Goal: Information Seeking & Learning: Learn about a topic

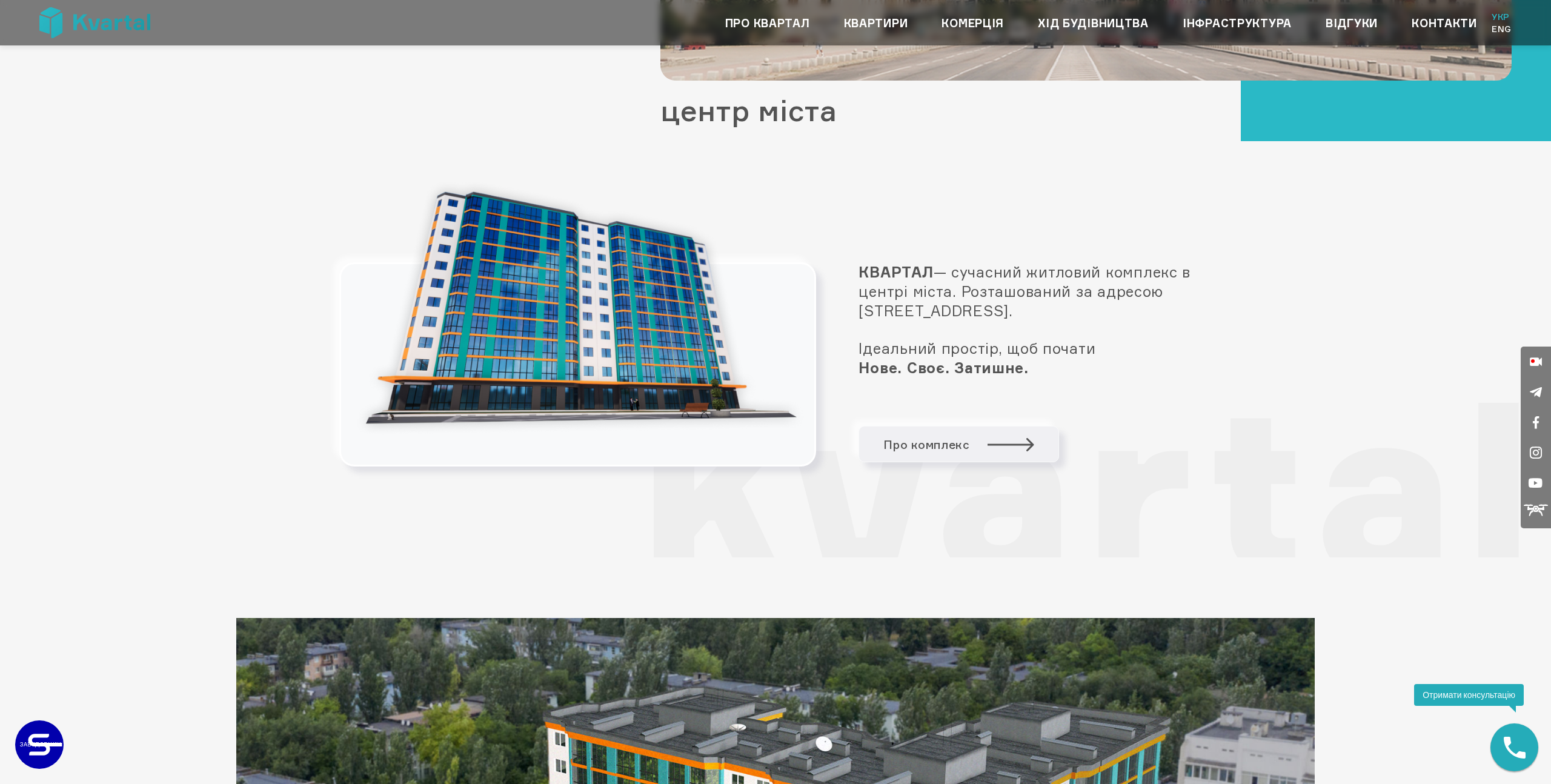
scroll to position [1299, 0]
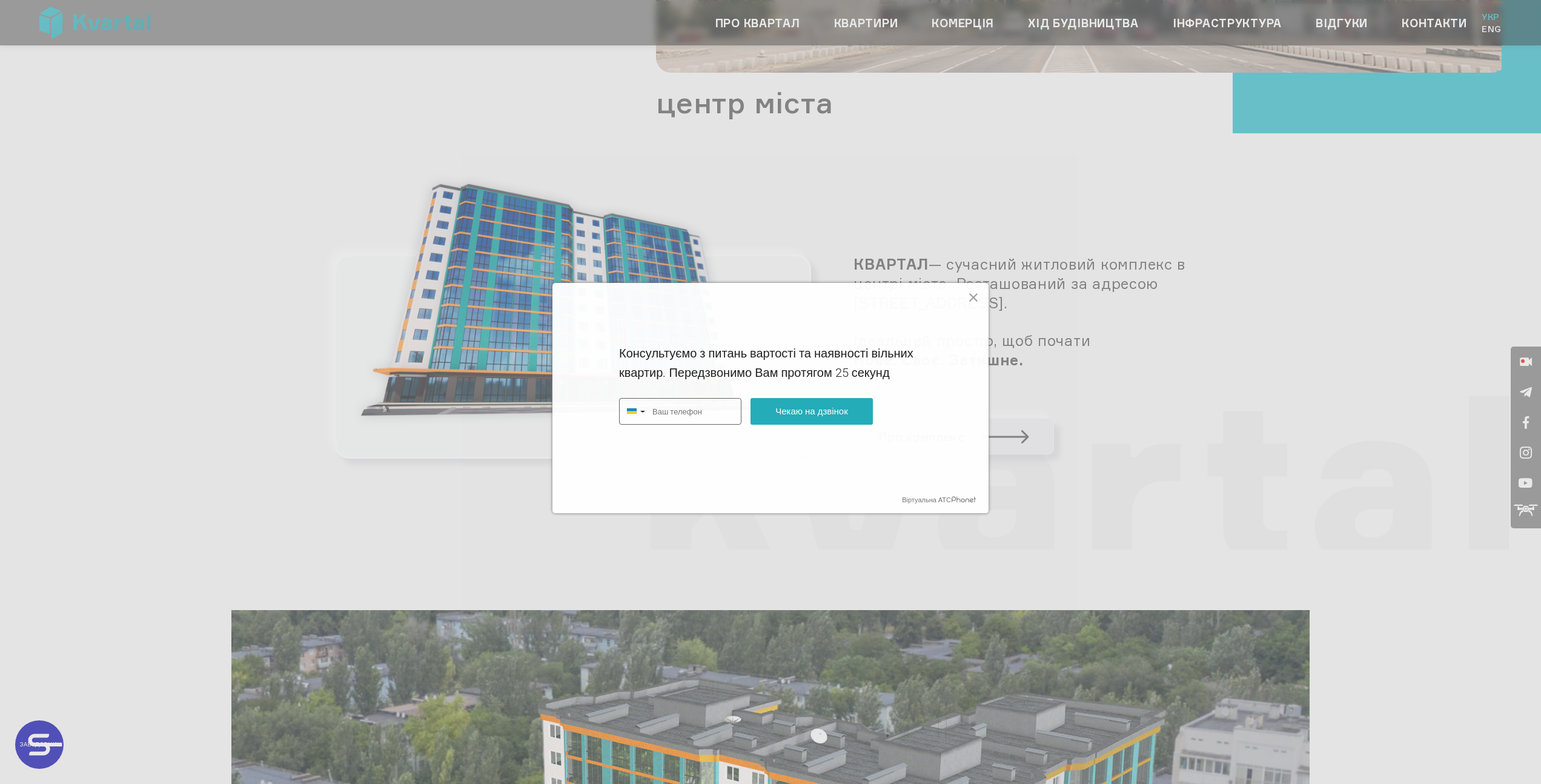
type input "+380"
click at [971, 299] on icon at bounding box center [973, 297] width 8 height 8
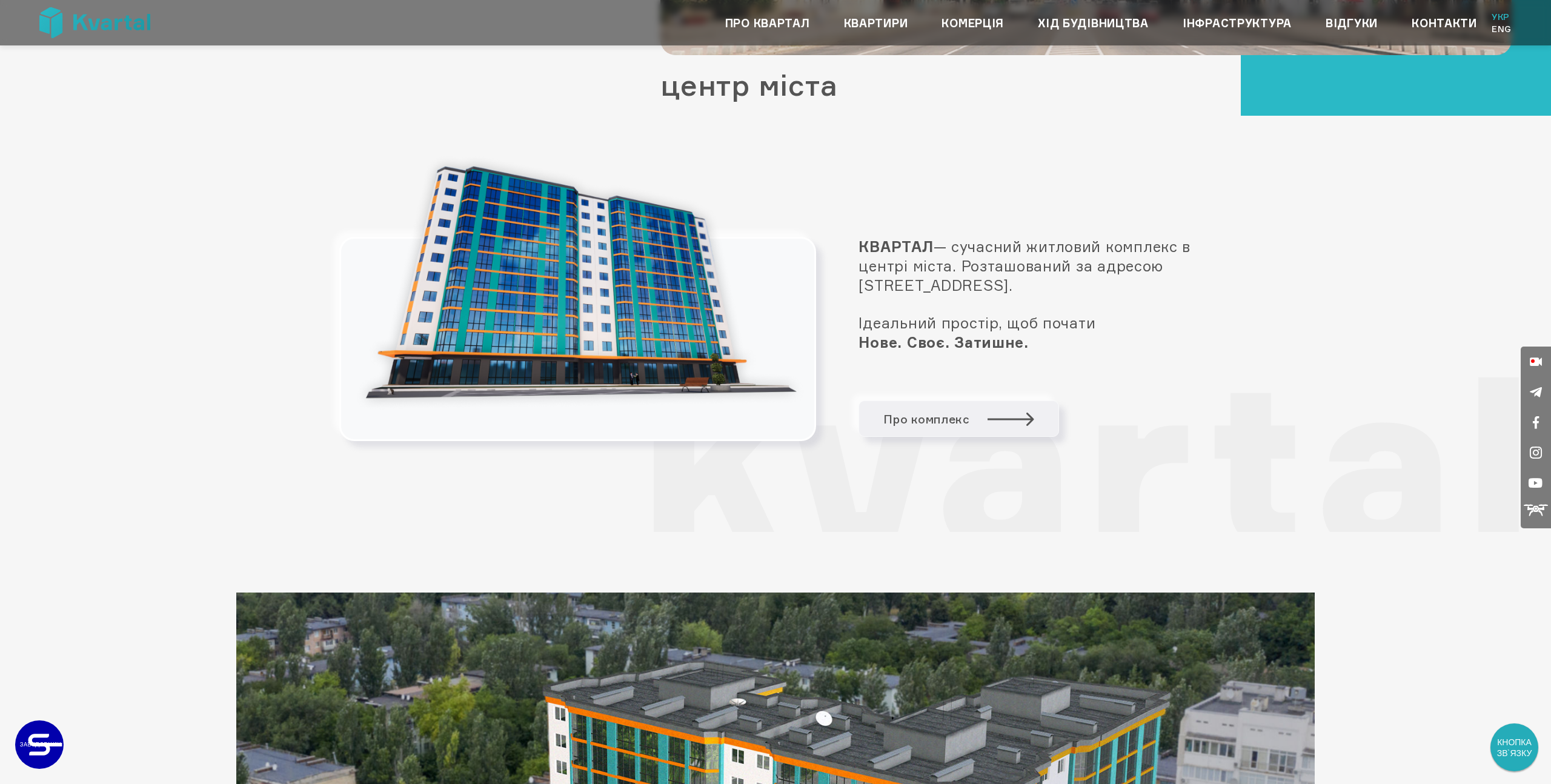
scroll to position [1314, 0]
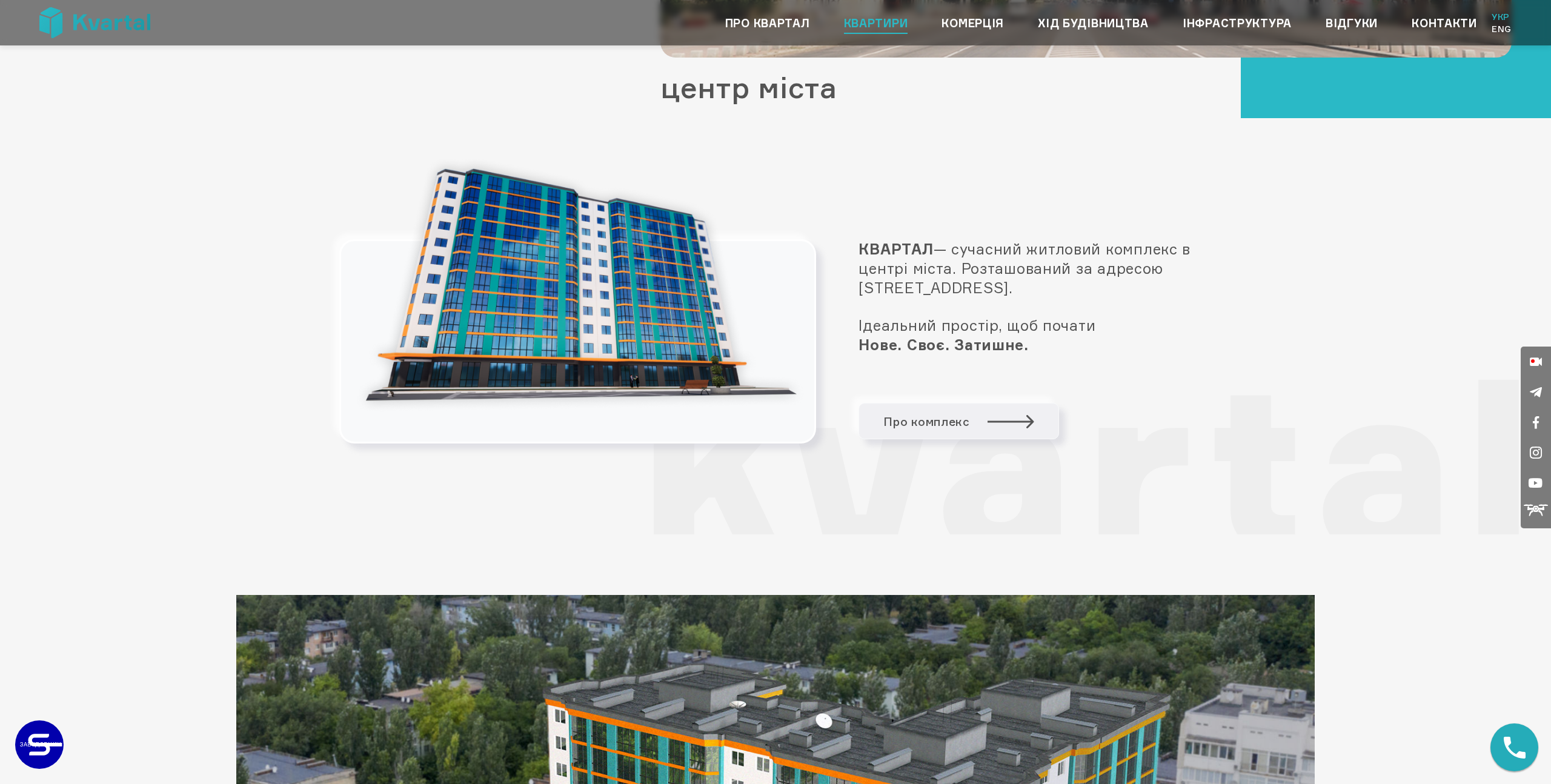
click at [875, 21] on link "Квартири" at bounding box center [876, 23] width 64 height 19
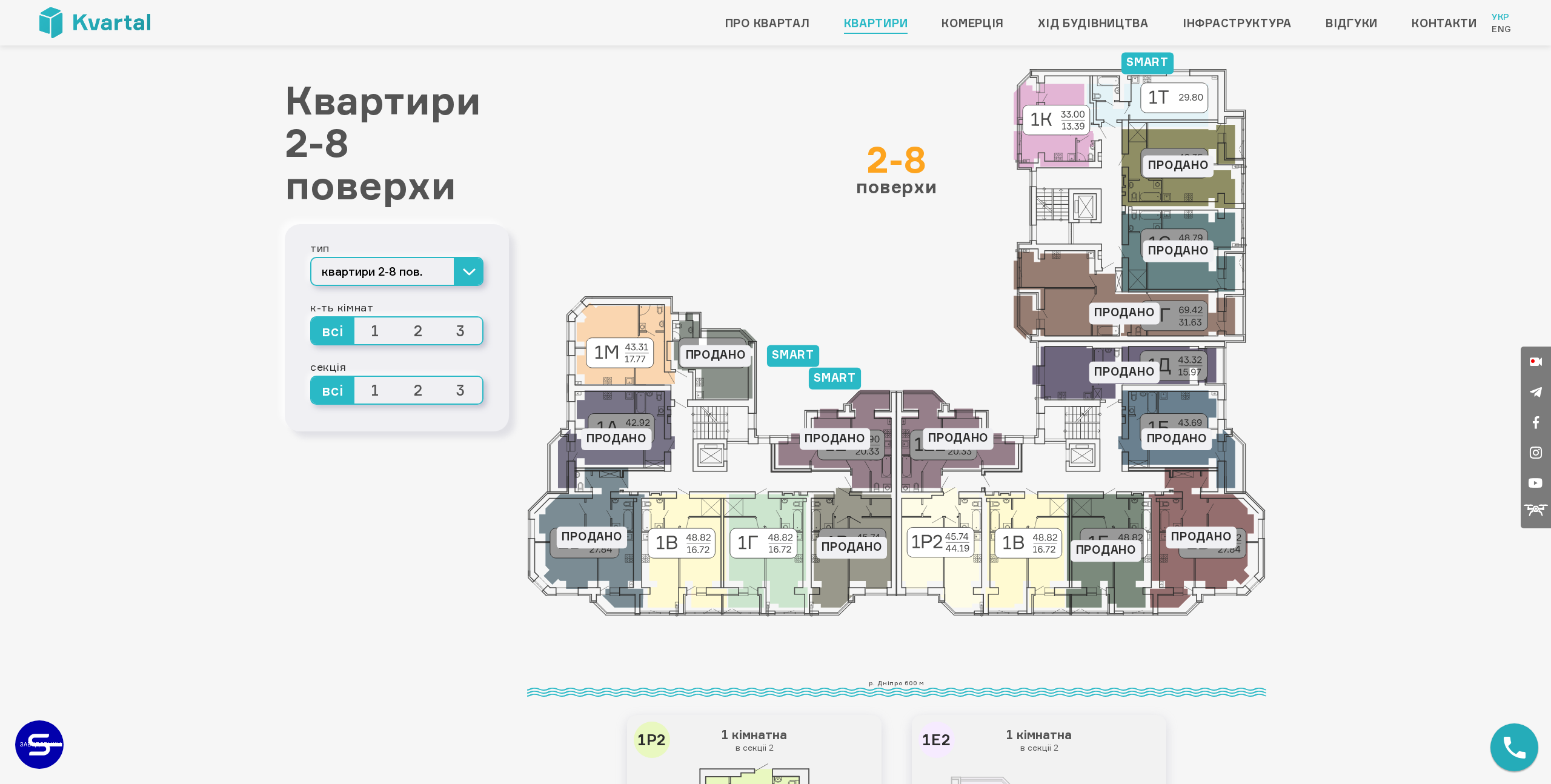
click at [407, 331] on span "2" at bounding box center [419, 331] width 43 height 26
click at [397, 317] on input "2" at bounding box center [397, 317] width 0 height 0
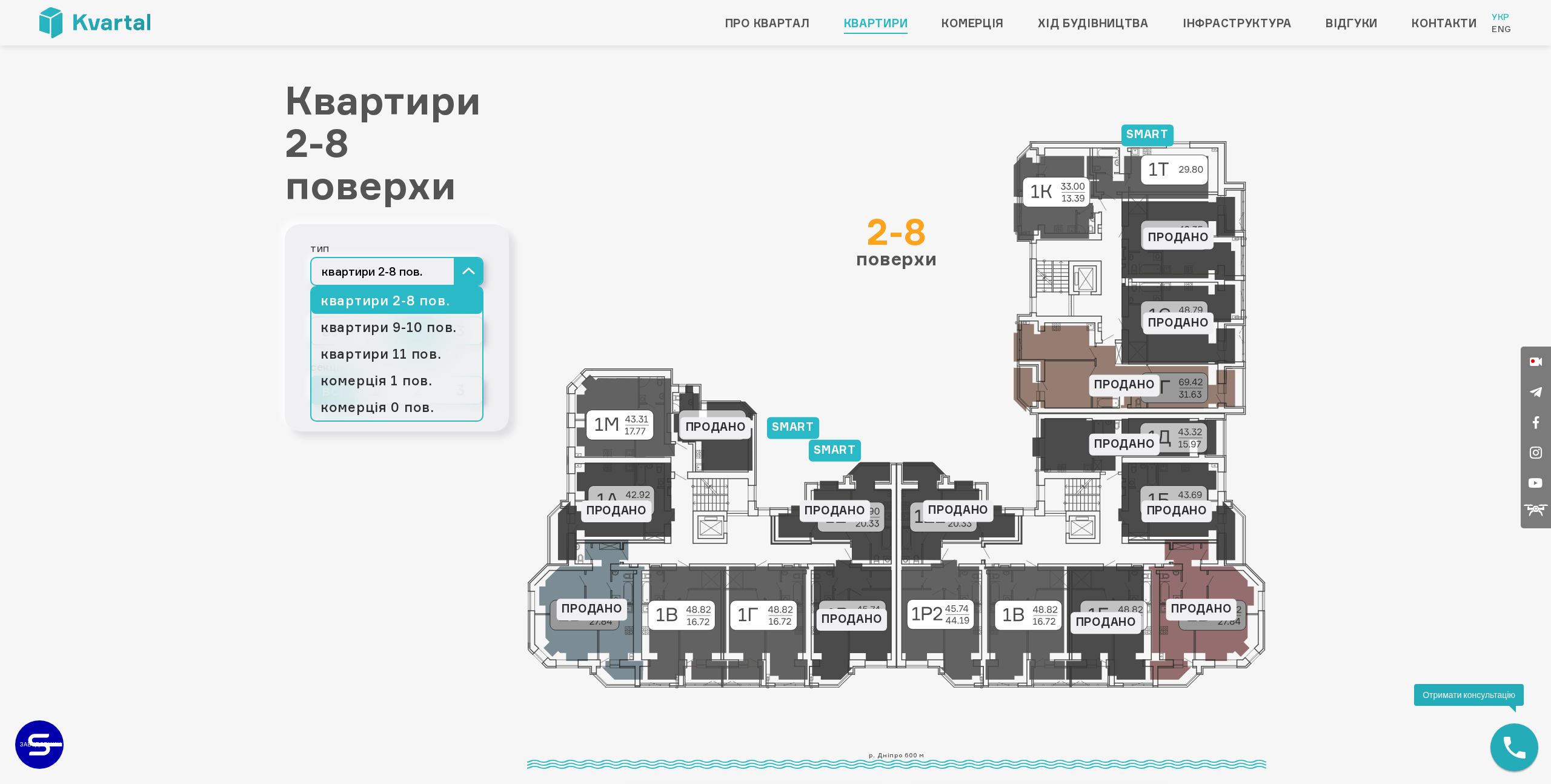
click at [471, 276] on button "квартири 2-8 пов." at bounding box center [396, 272] width 173 height 29
click at [449, 324] on link "квартири 9-10 пов." at bounding box center [396, 327] width 171 height 26
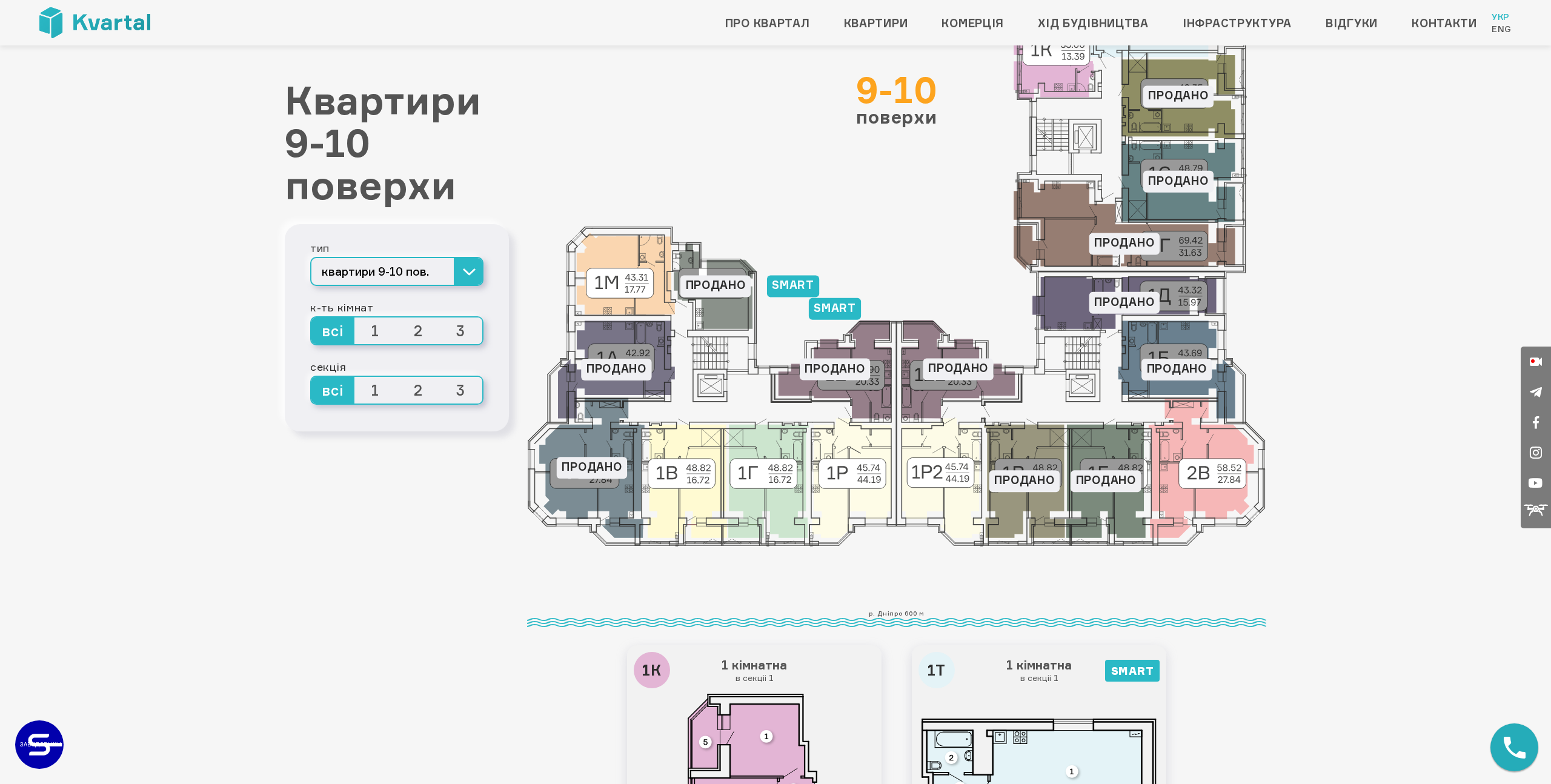
scroll to position [152, 0]
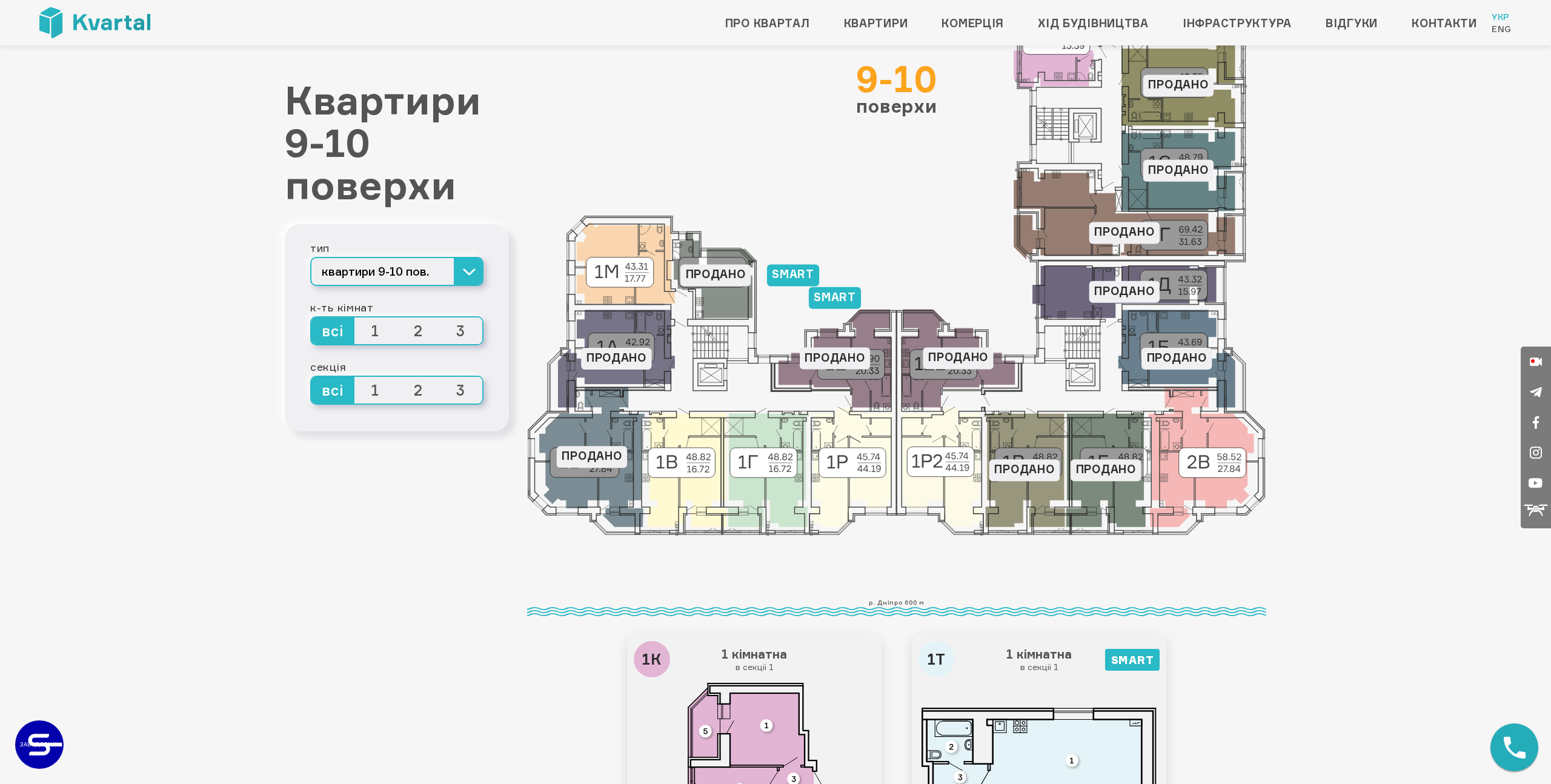
click at [412, 332] on span "2" at bounding box center [419, 331] width 43 height 26
click at [397, 317] on input "2" at bounding box center [397, 317] width 0 height 0
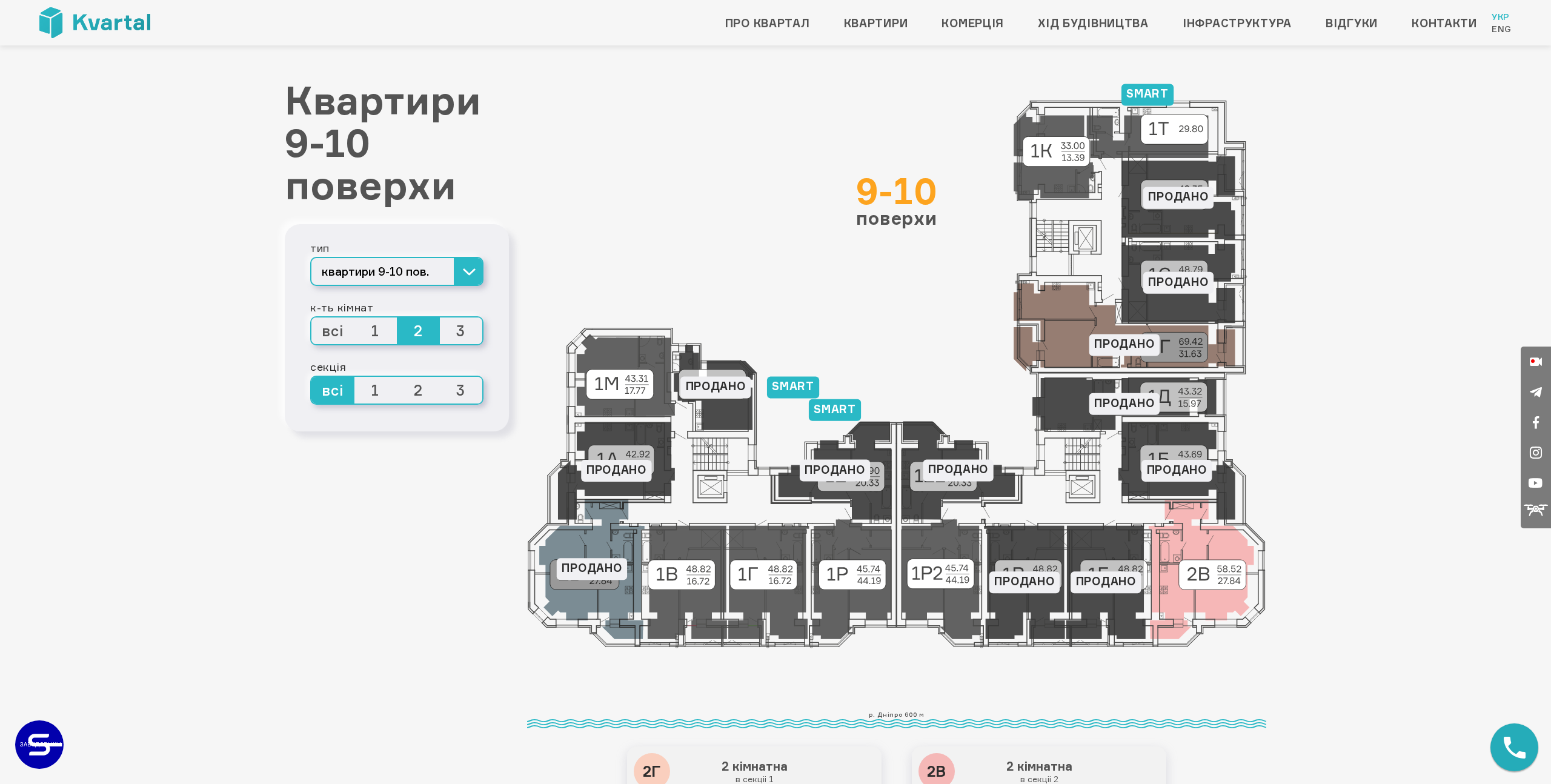
scroll to position [40, 0]
click at [456, 329] on span "3" at bounding box center [462, 331] width 43 height 26
click at [440, 317] on input "3" at bounding box center [440, 317] width 0 height 0
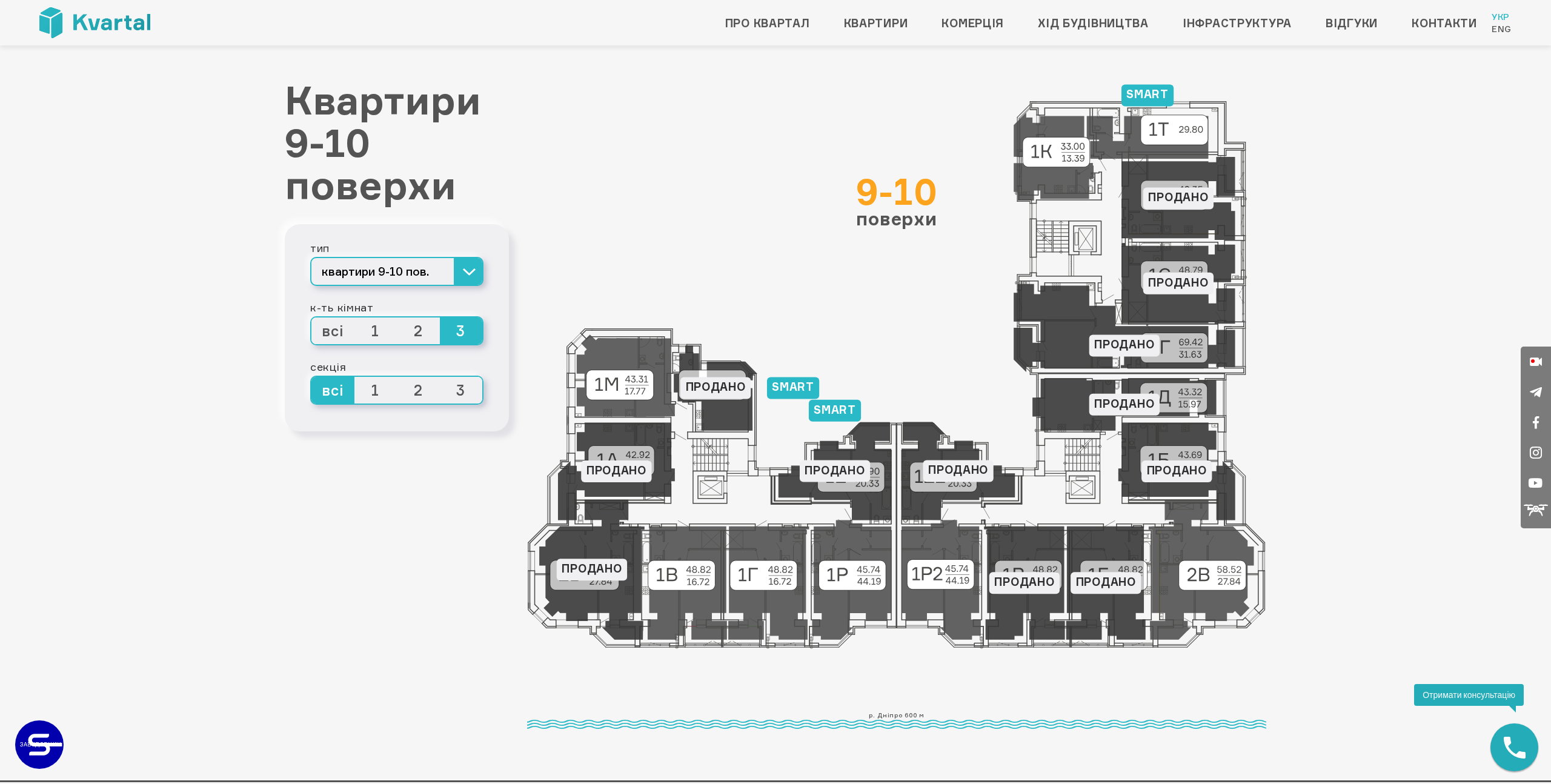
click at [434, 329] on span "2" at bounding box center [419, 331] width 43 height 26
click at [397, 317] on input "2" at bounding box center [397, 317] width 0 height 0
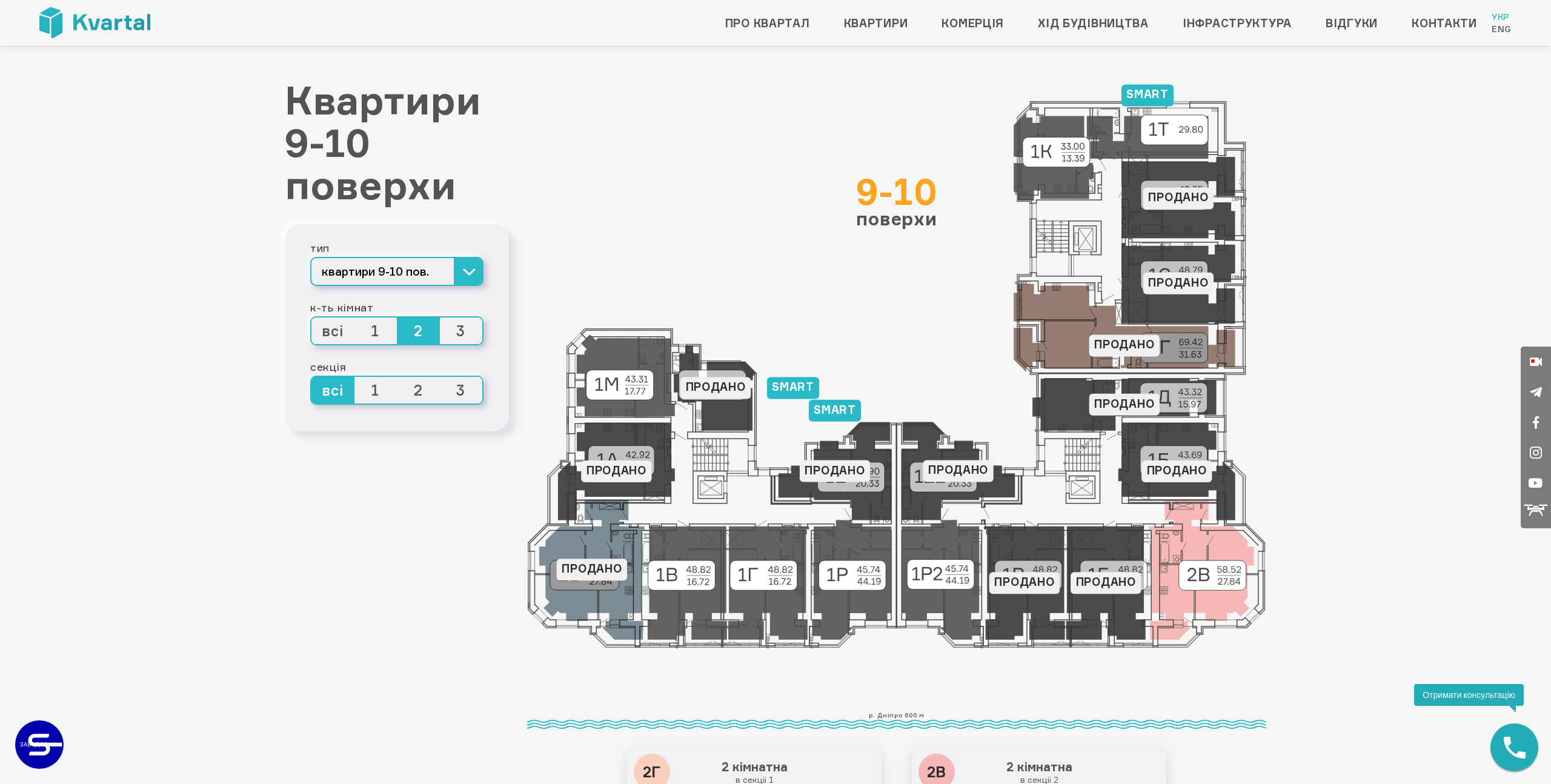
click at [445, 334] on span "3" at bounding box center [462, 331] width 43 height 26
click at [440, 317] on input "3" at bounding box center [440, 317] width 0 height 0
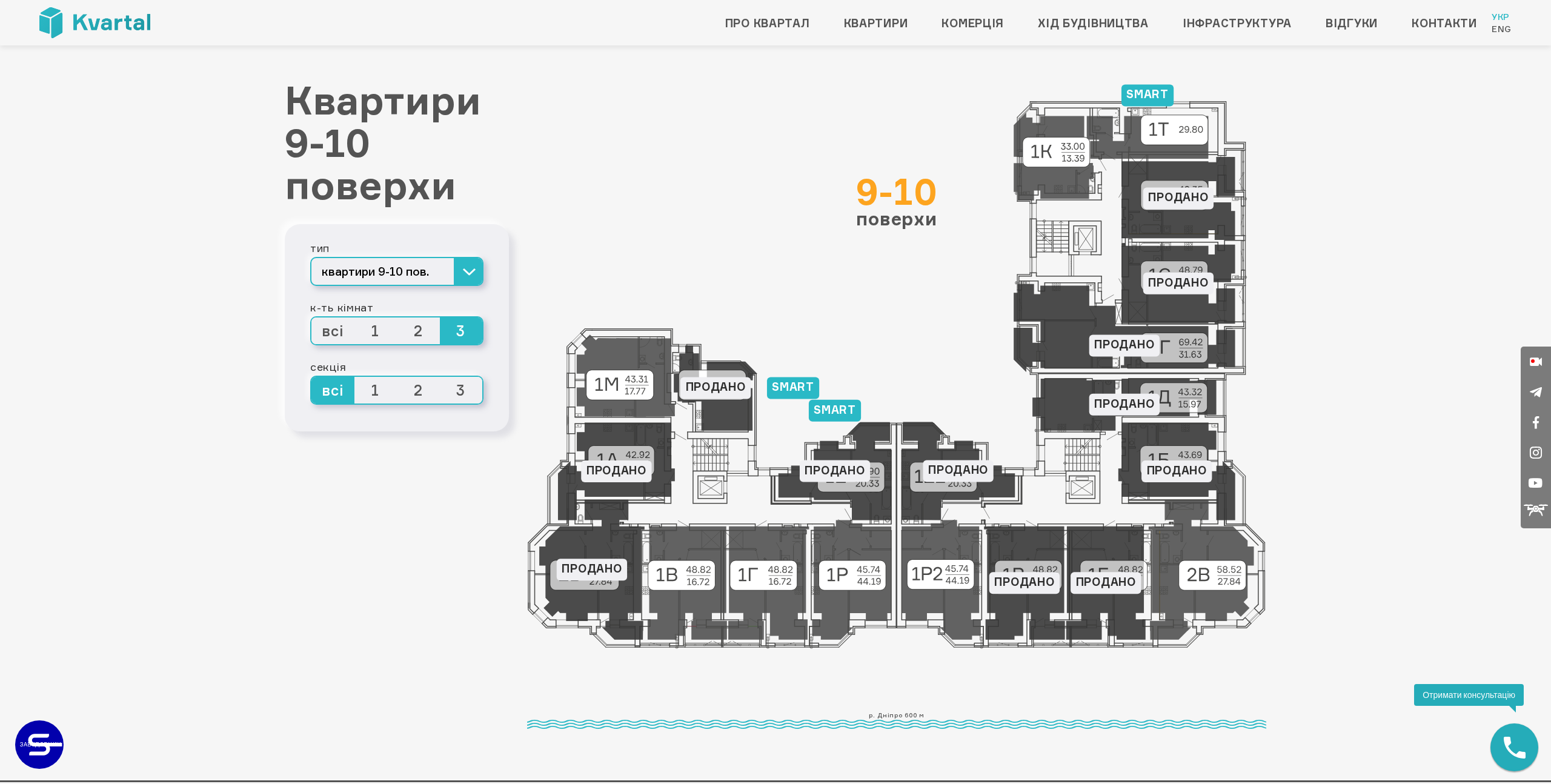
click at [420, 338] on span "2" at bounding box center [419, 331] width 43 height 26
click at [397, 317] on input "2" at bounding box center [397, 317] width 0 height 0
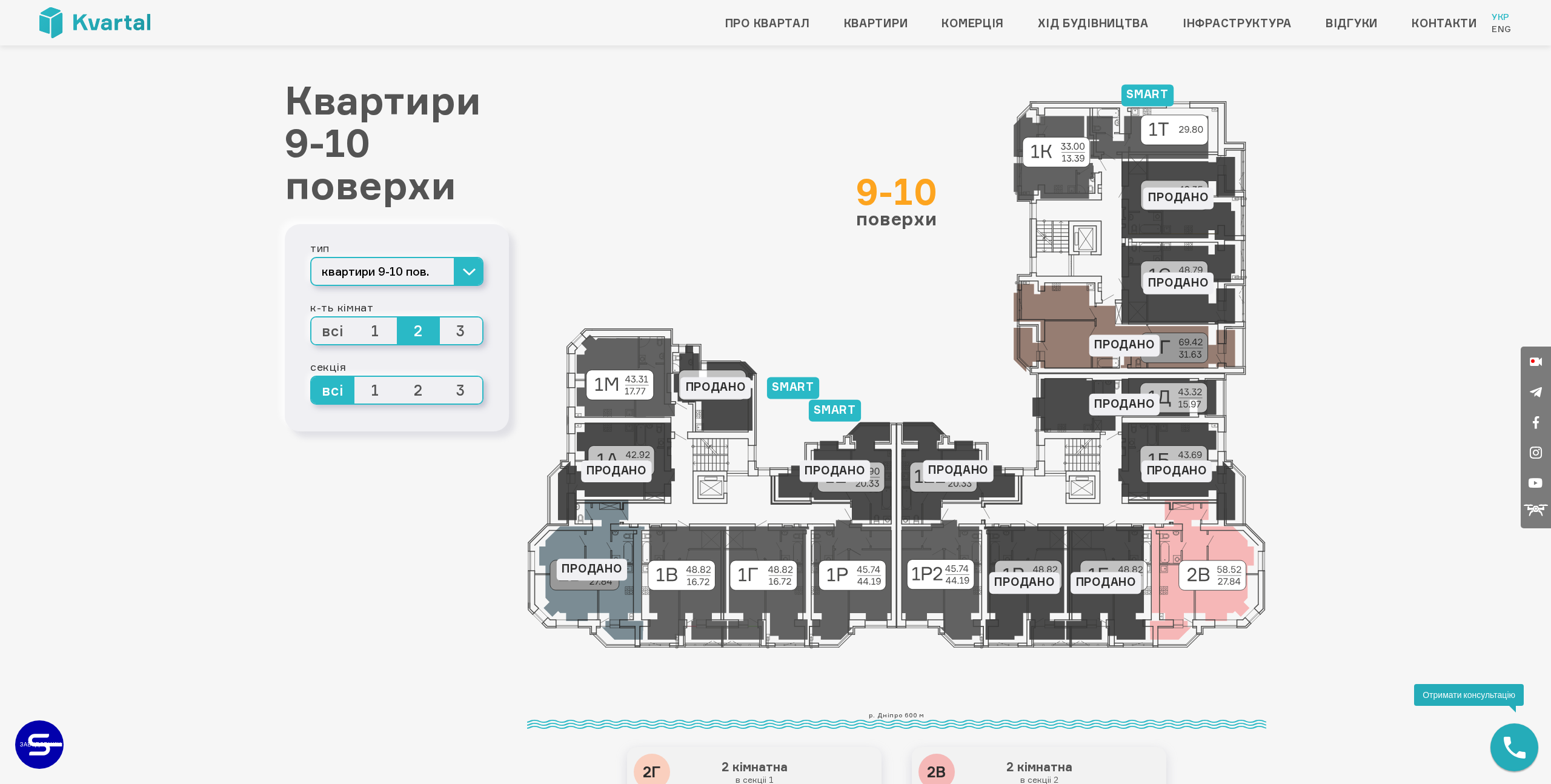
click at [468, 333] on span "3" at bounding box center [462, 331] width 43 height 26
click at [440, 317] on input "3" at bounding box center [440, 317] width 0 height 0
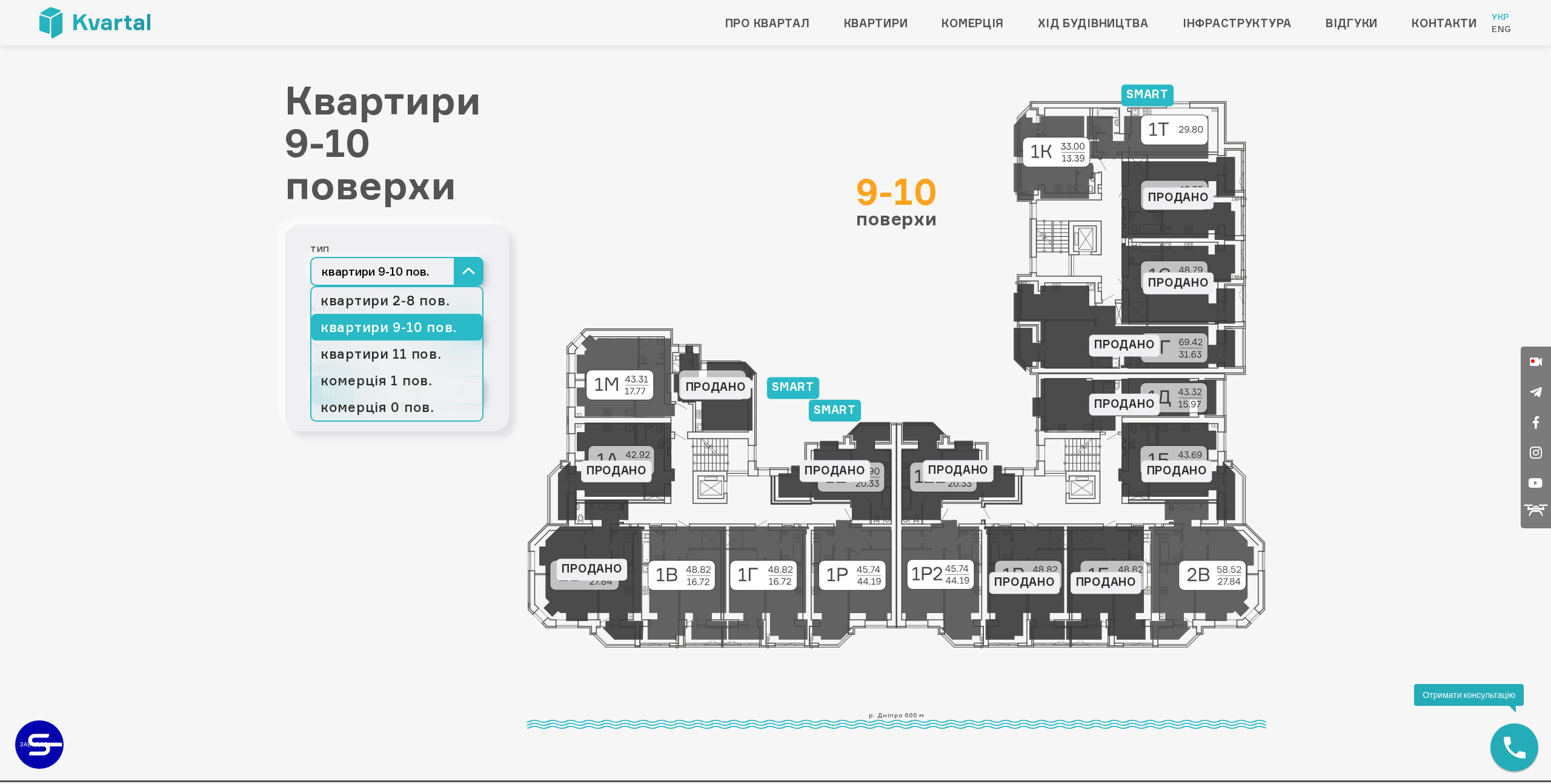
click at [458, 266] on button "квартири 9-10 пов." at bounding box center [396, 272] width 173 height 29
click at [432, 346] on link "квартири 11 пов." at bounding box center [396, 354] width 171 height 26
click at [426, 357] on link "квартири 11 пов." at bounding box center [396, 354] width 171 height 26
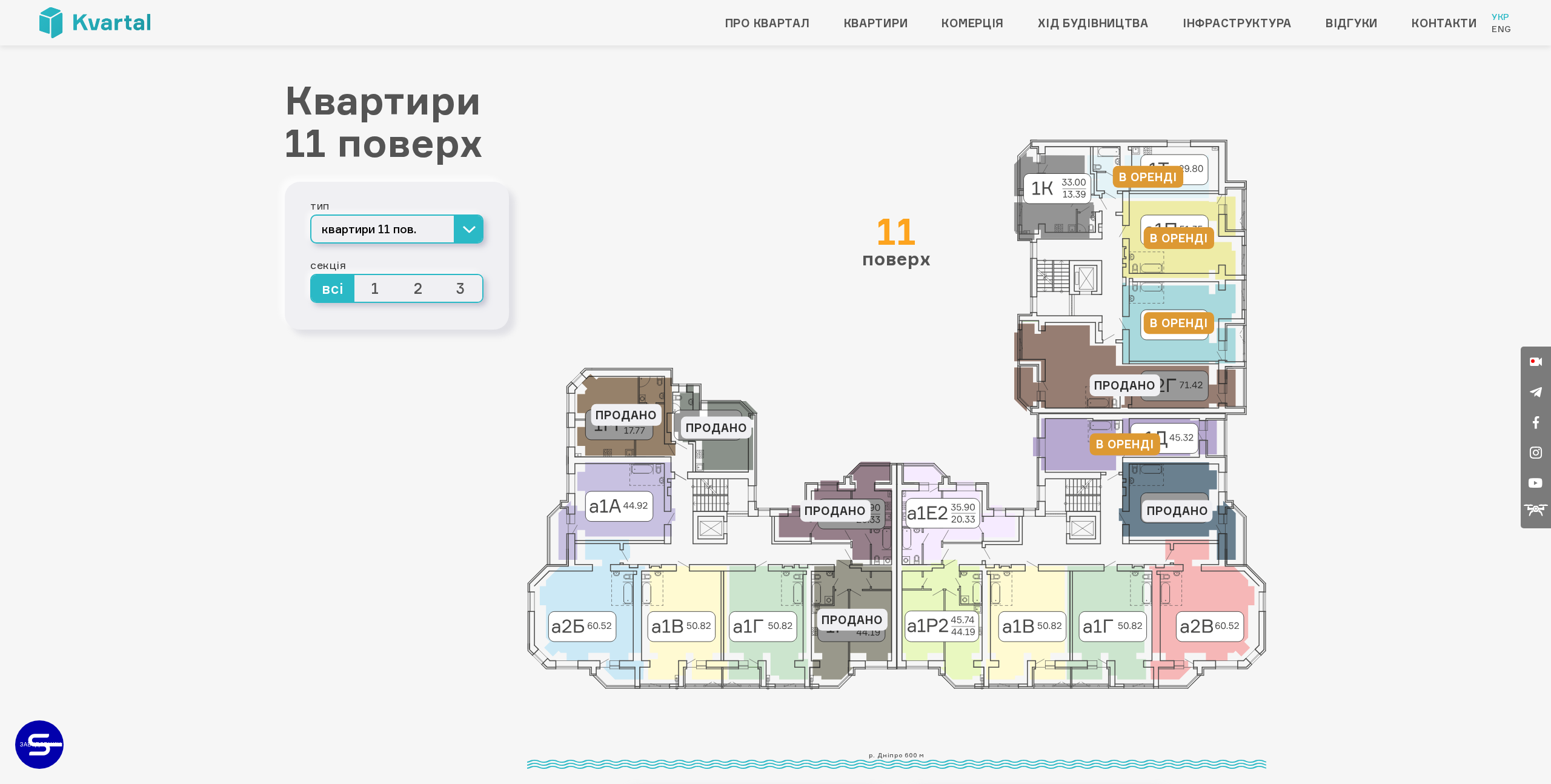
click at [427, 288] on span "2" at bounding box center [419, 288] width 43 height 26
click at [397, 275] on input "2" at bounding box center [397, 275] width 0 height 0
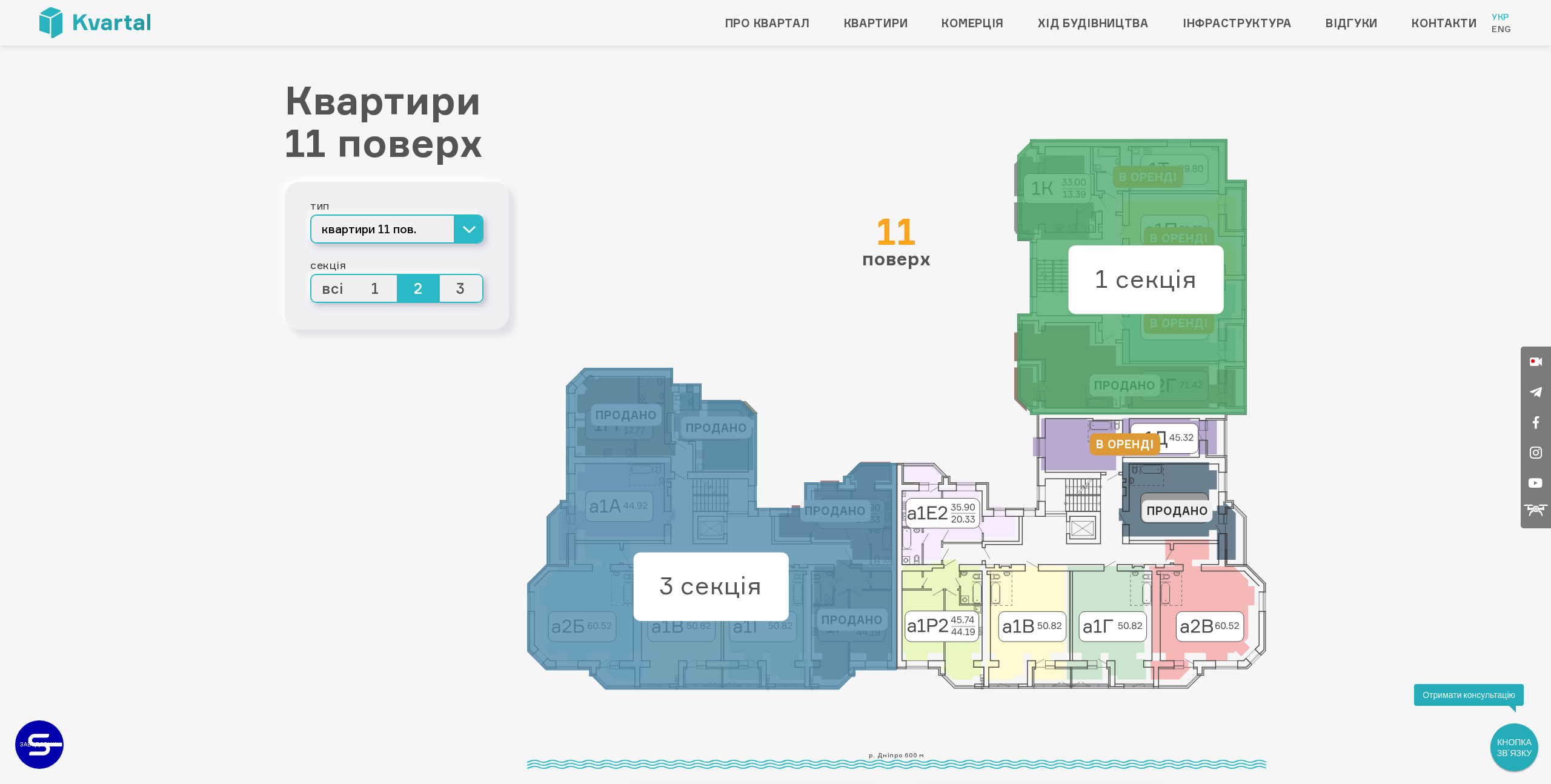
click at [467, 288] on span "3" at bounding box center [462, 288] width 43 height 26
click at [440, 275] on input "3" at bounding box center [440, 275] width 0 height 0
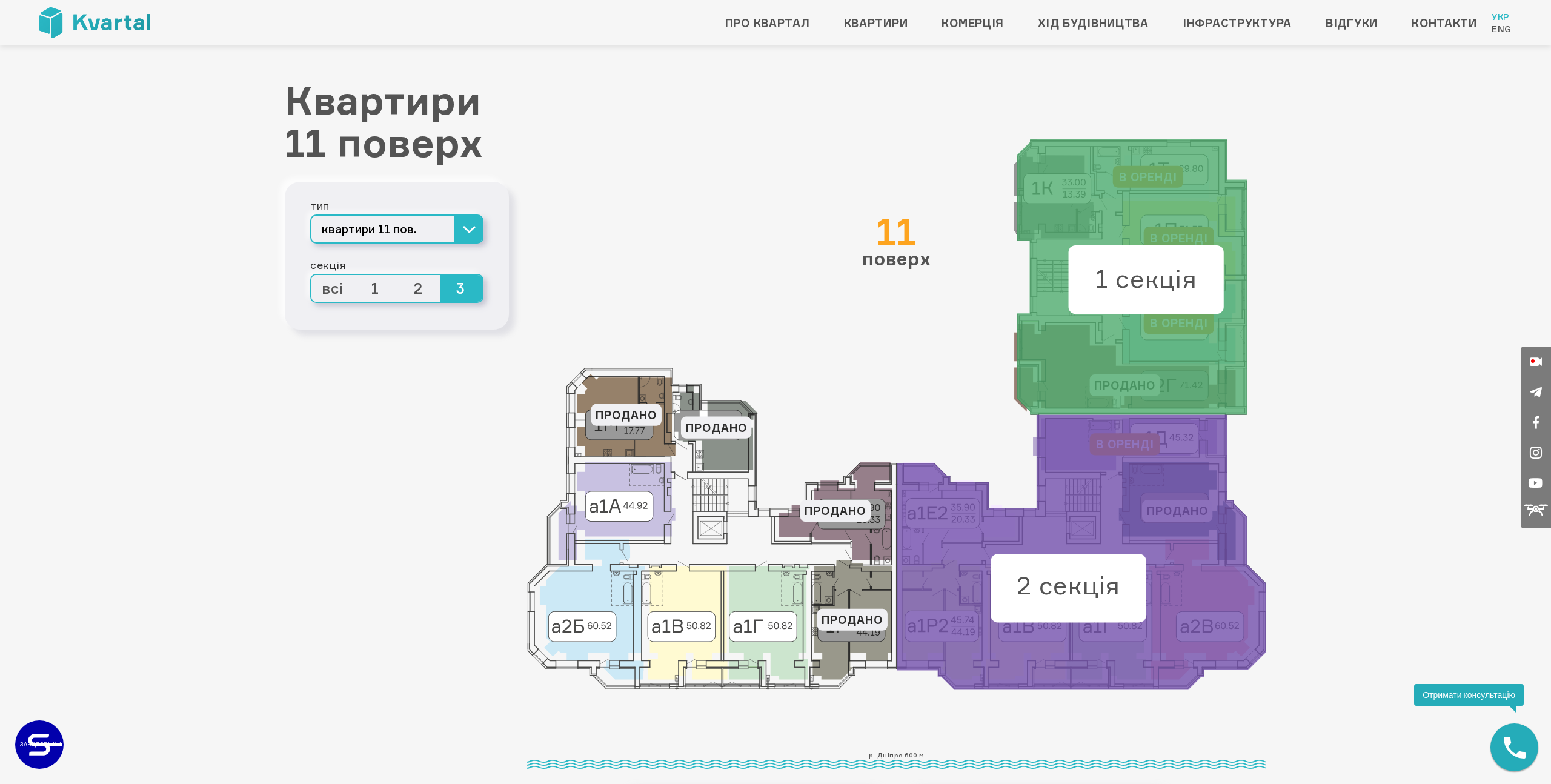
click at [423, 291] on span "2" at bounding box center [419, 288] width 43 height 26
click at [397, 275] on input "2" at bounding box center [397, 275] width 0 height 0
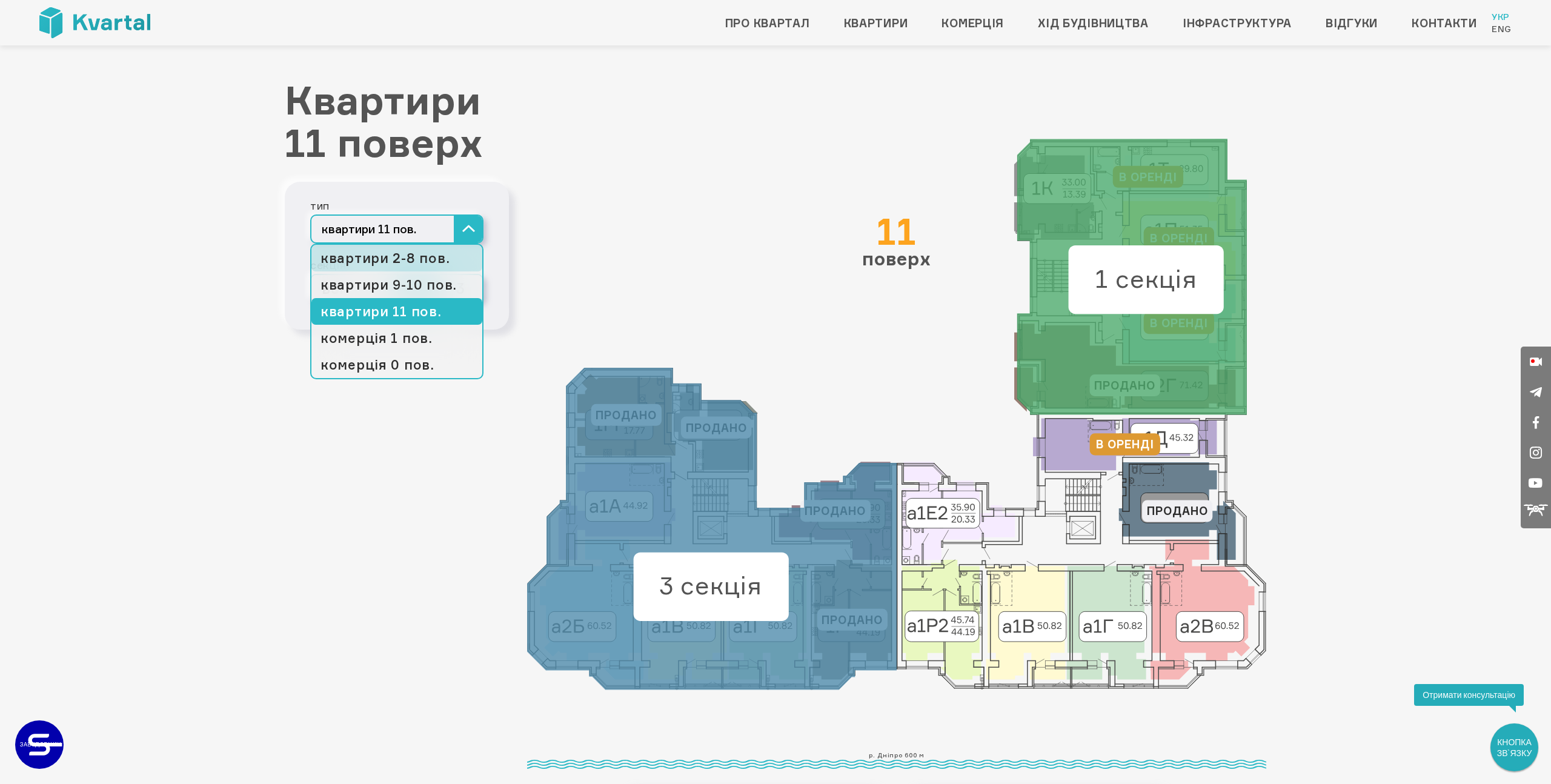
click at [417, 265] on link "квартири 2-8 пов." at bounding box center [396, 258] width 171 height 26
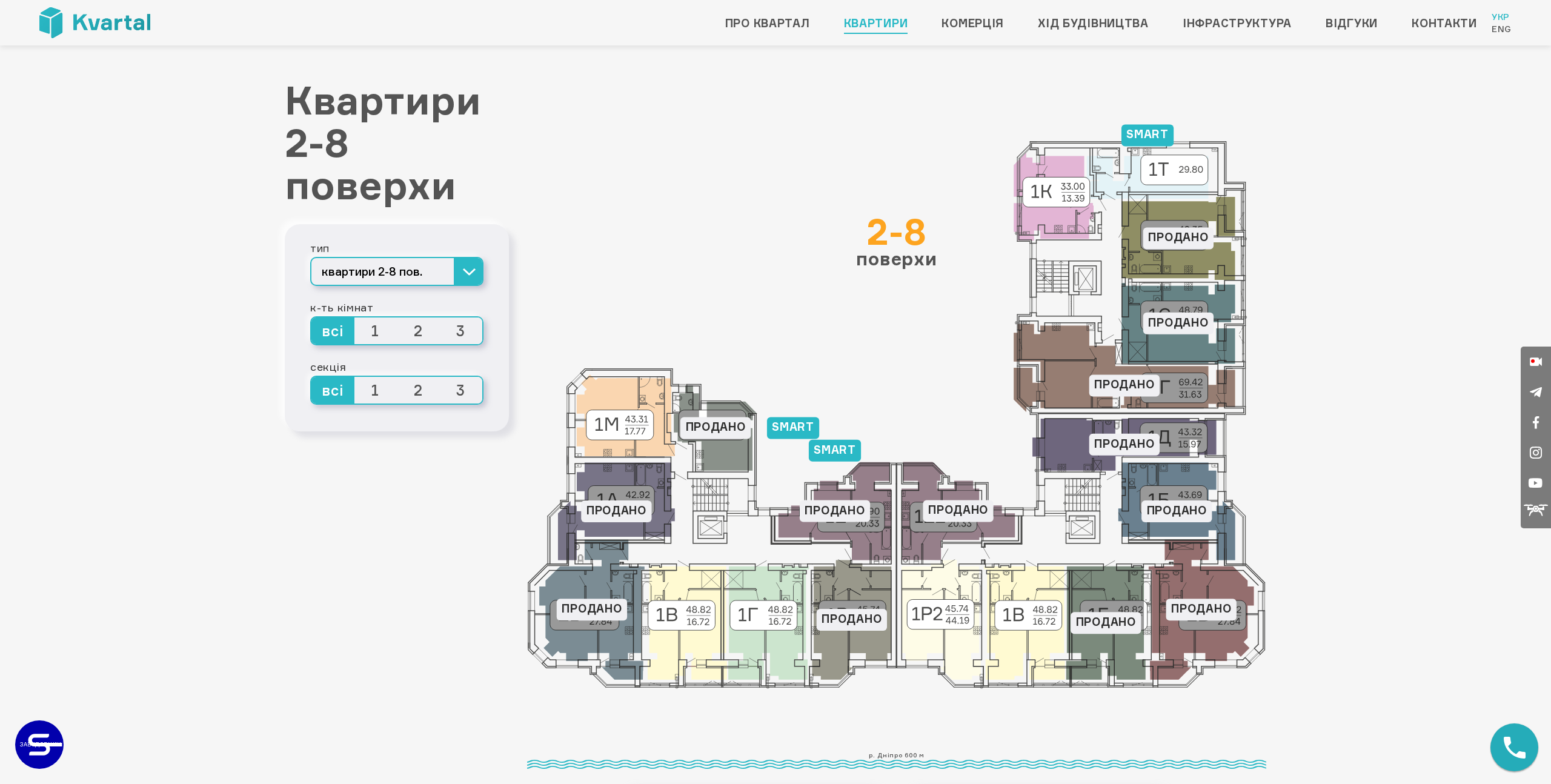
click at [370, 334] on span "1" at bounding box center [376, 331] width 43 height 26
click at [354, 317] on input "1" at bounding box center [354, 317] width 0 height 0
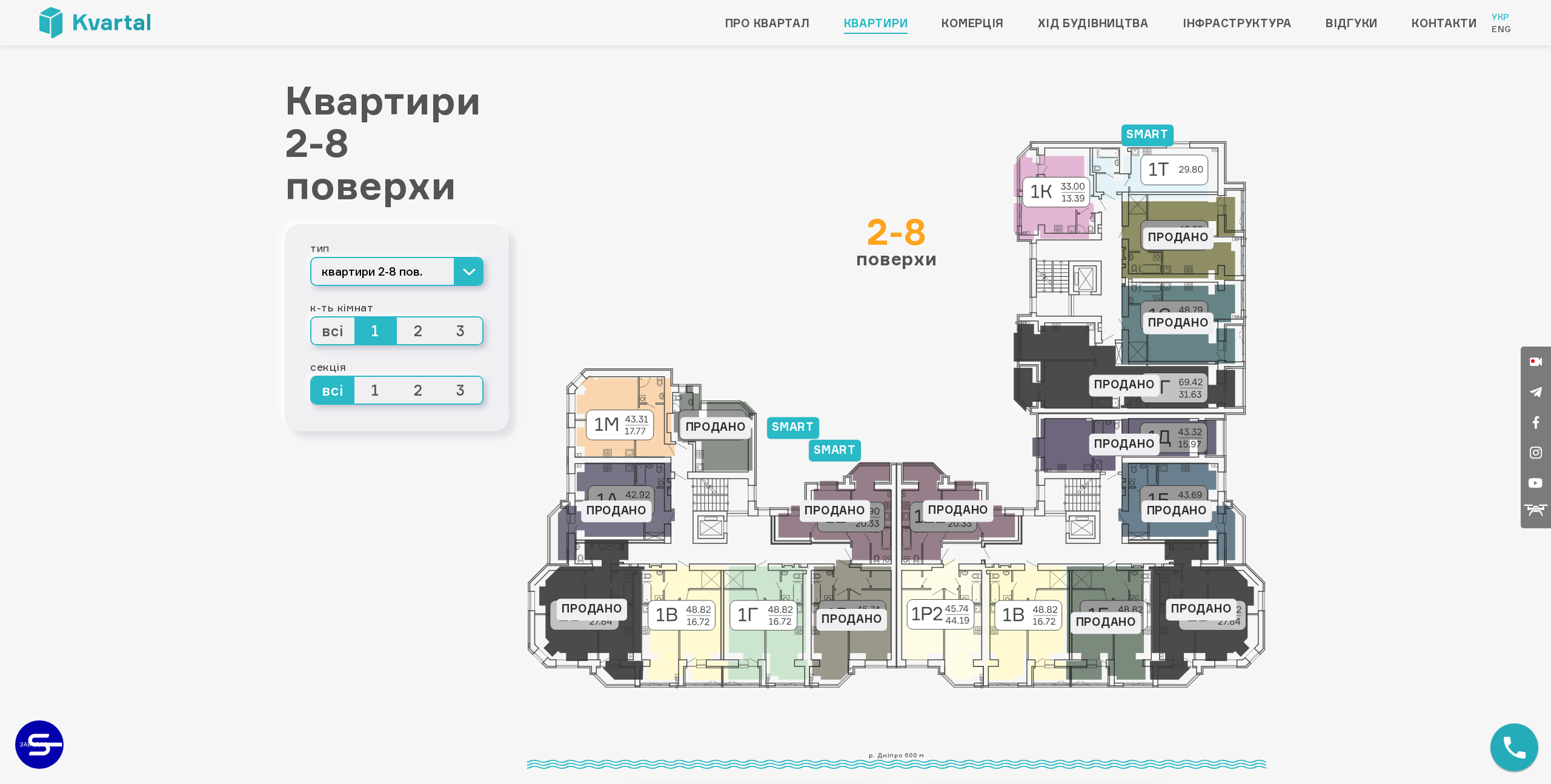
click at [412, 329] on span "2" at bounding box center [419, 331] width 43 height 26
click at [397, 317] on input "2" at bounding box center [397, 317] width 0 height 0
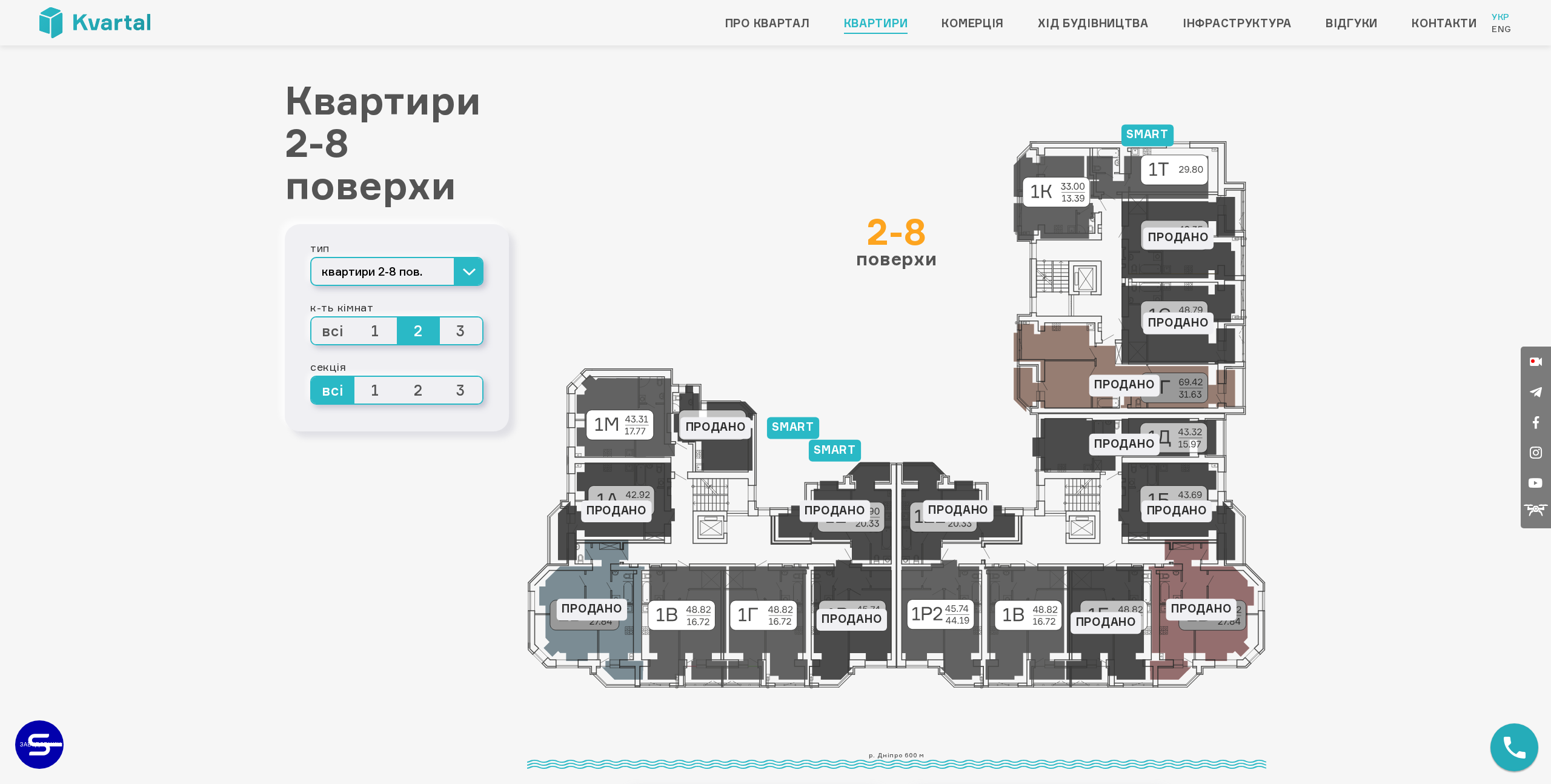
click at [454, 327] on span "3" at bounding box center [462, 331] width 43 height 26
click at [440, 317] on input "3" at bounding box center [440, 317] width 0 height 0
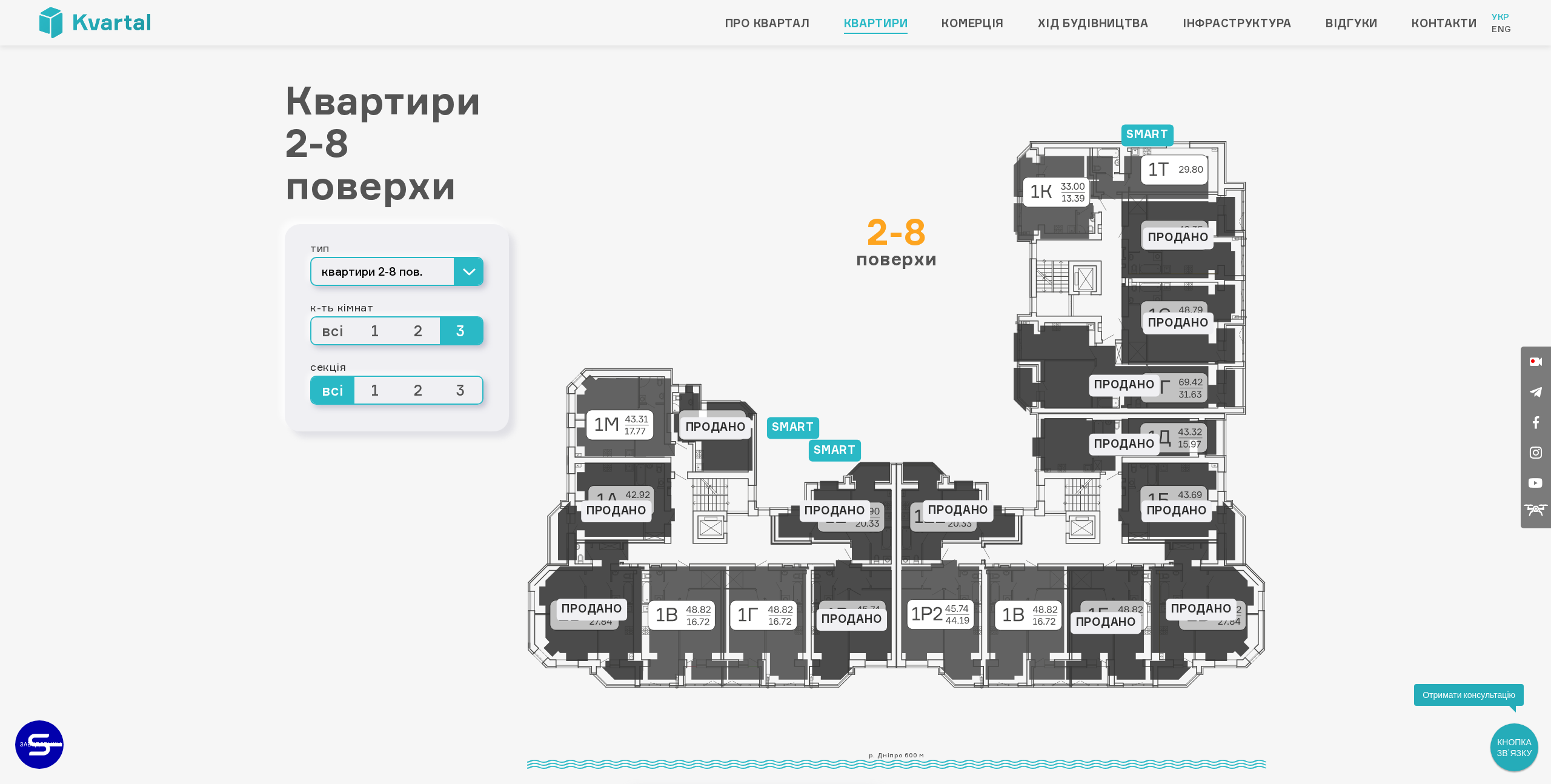
click at [419, 334] on span "2" at bounding box center [419, 331] width 43 height 26
click at [397, 317] on input "2" at bounding box center [397, 317] width 0 height 0
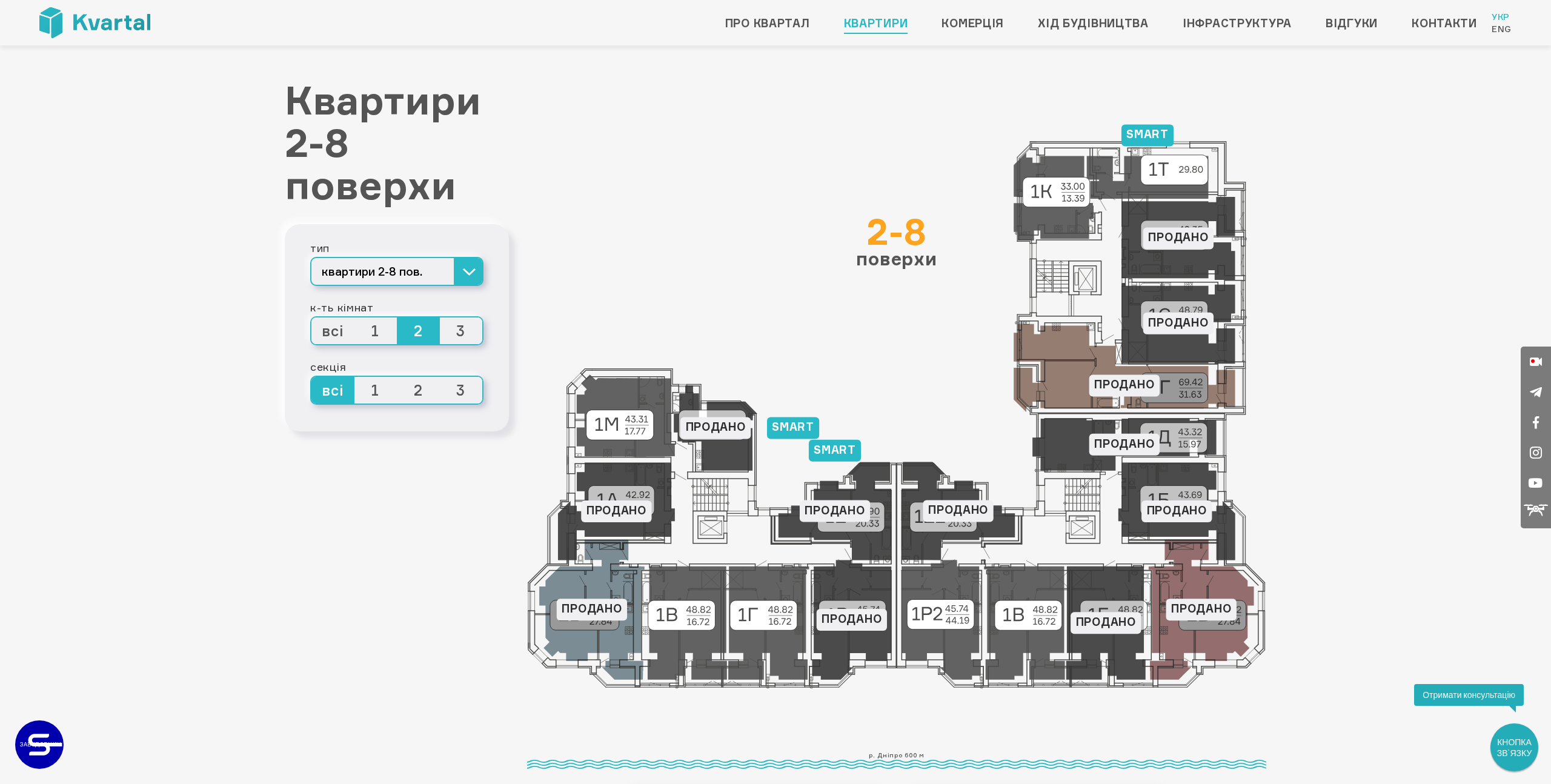
click at [371, 338] on span "1" at bounding box center [376, 331] width 43 height 26
click at [354, 317] on input "1" at bounding box center [354, 317] width 0 height 0
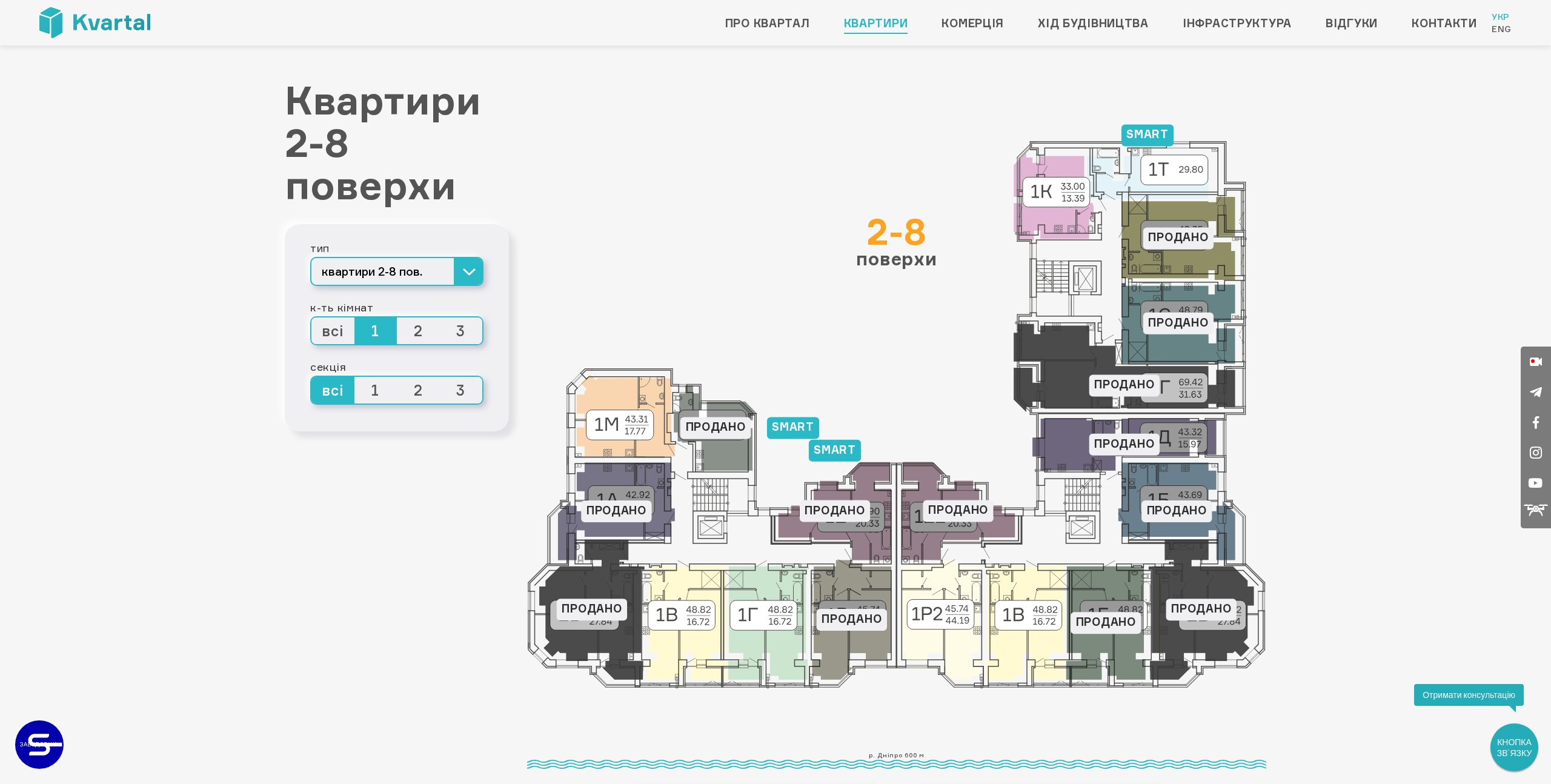
click at [462, 338] on span "3" at bounding box center [462, 331] width 43 height 26
click at [440, 317] on input "3" at bounding box center [440, 317] width 0 height 0
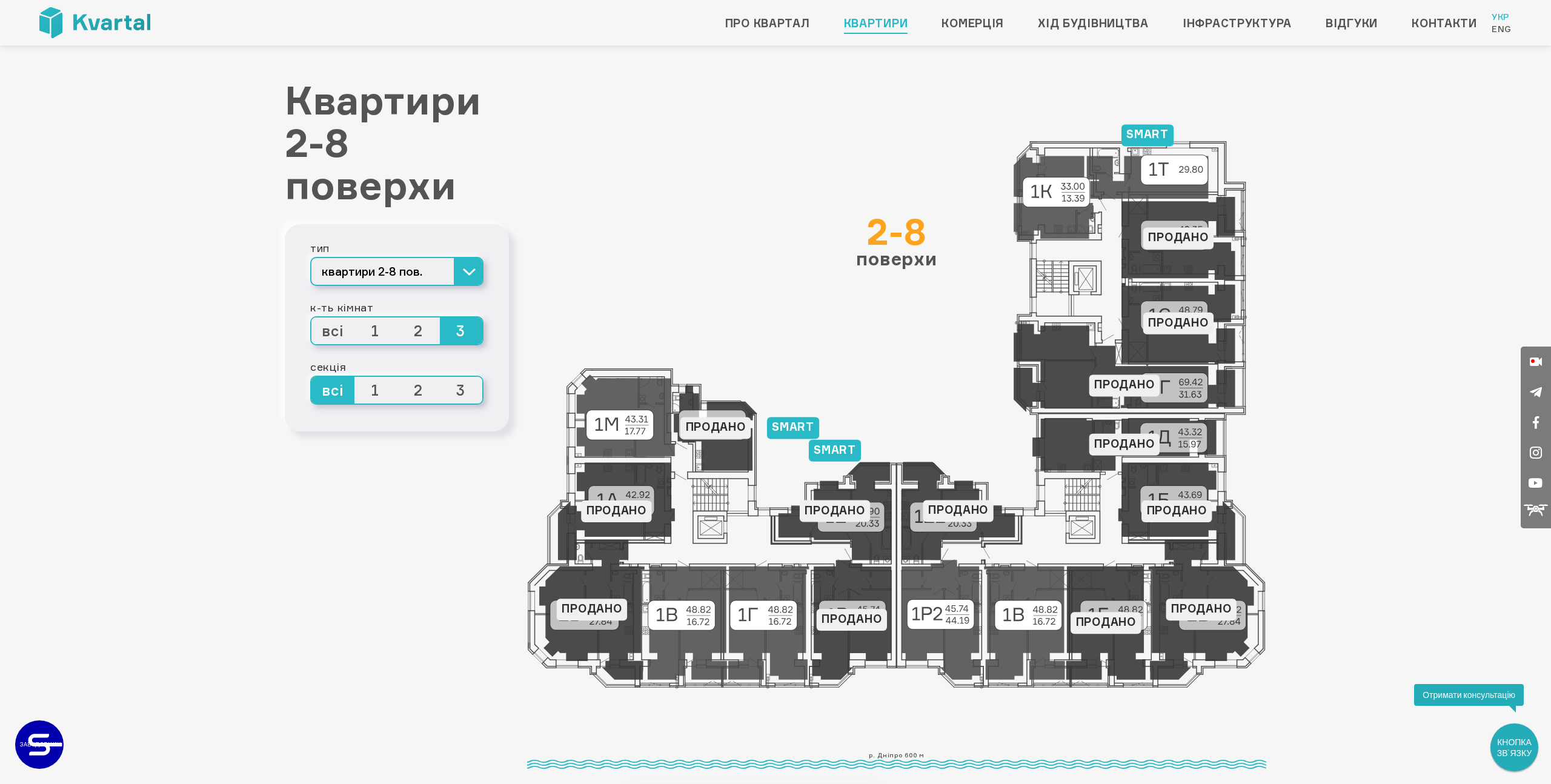
click at [430, 339] on span "2" at bounding box center [419, 331] width 43 height 26
click at [397, 317] on input "2" at bounding box center [397, 317] width 0 height 0
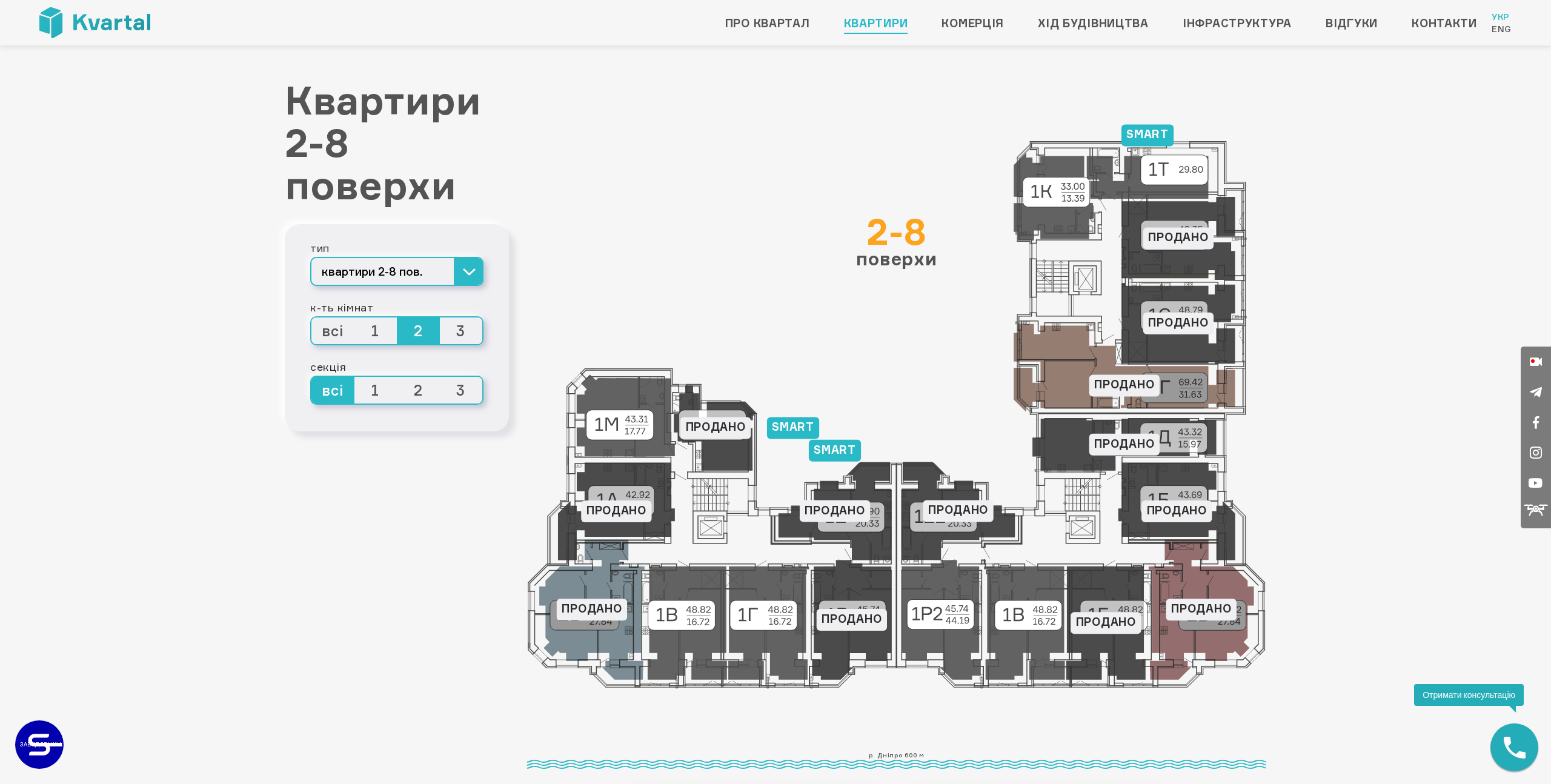
click at [1078, 372] on icon at bounding box center [1124, 368] width 221 height 88
click at [1125, 393] on icon at bounding box center [1124, 368] width 221 height 88
click at [1203, 389] on icon at bounding box center [1124, 368] width 221 height 88
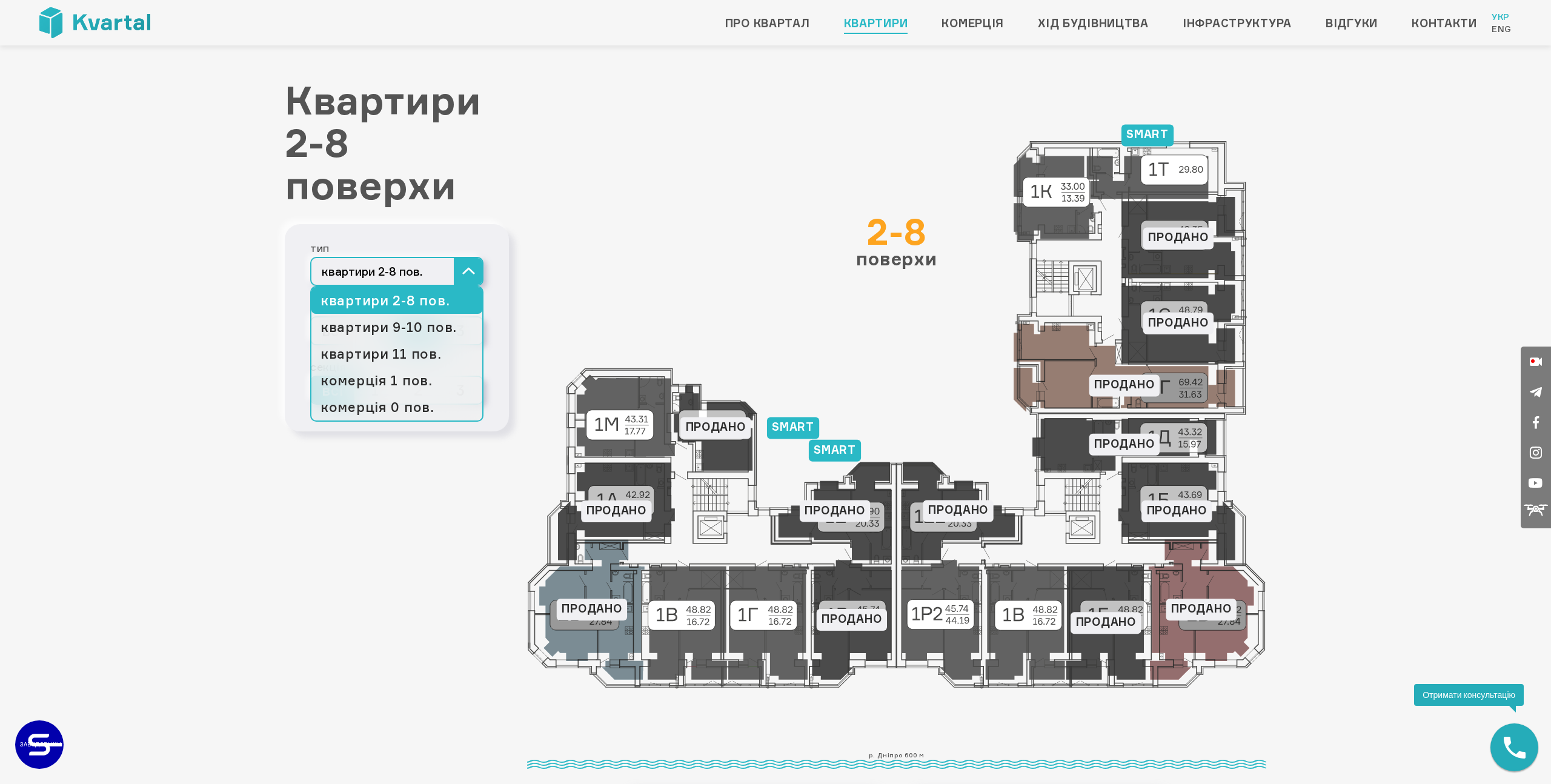
click at [462, 272] on button "квартири 2-8 пов." at bounding box center [396, 272] width 173 height 29
click at [437, 325] on link "квартири 9-10 пов." at bounding box center [396, 327] width 171 height 26
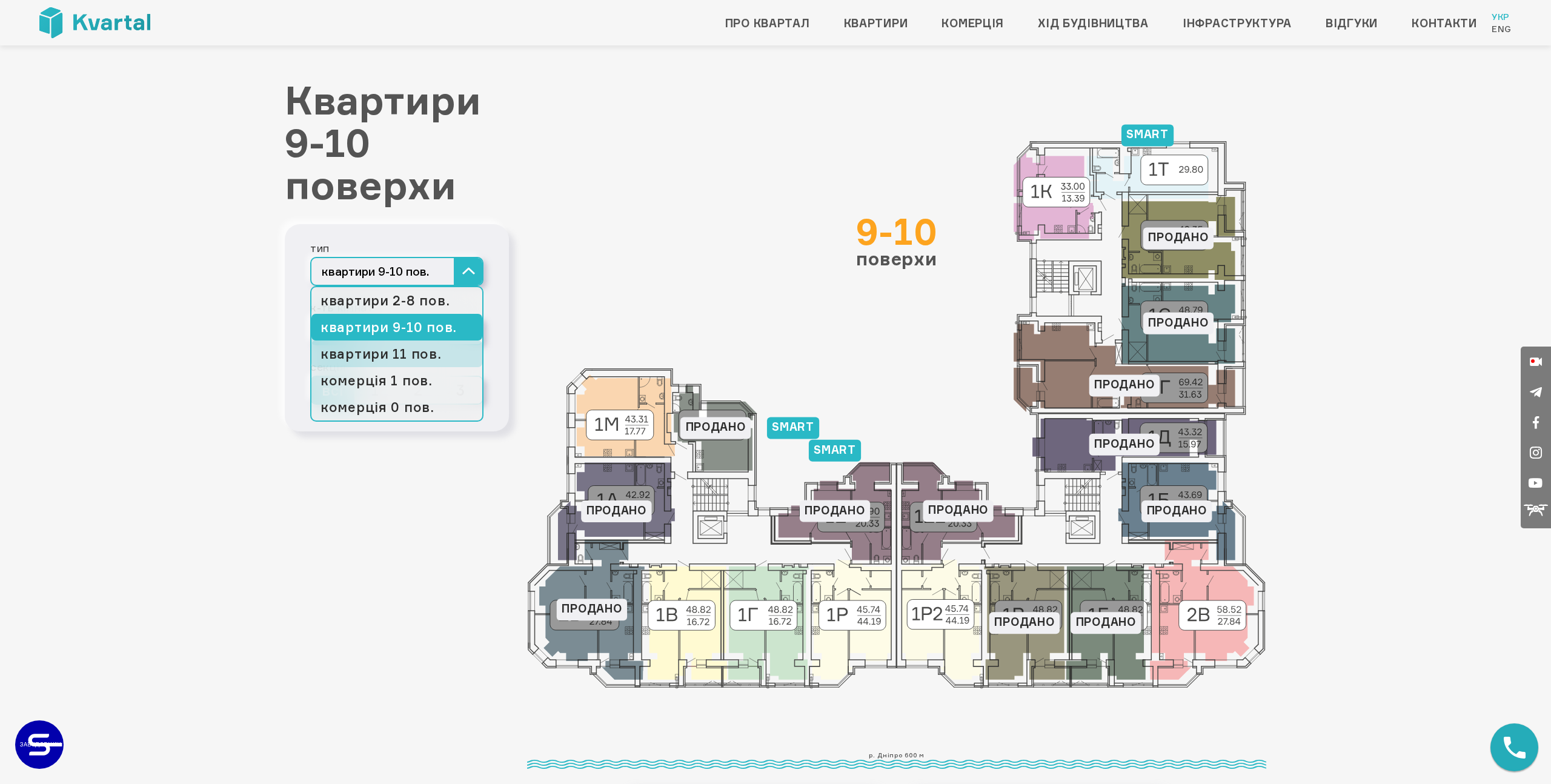
click at [429, 356] on link "квартири 11 пов." at bounding box center [396, 354] width 171 height 26
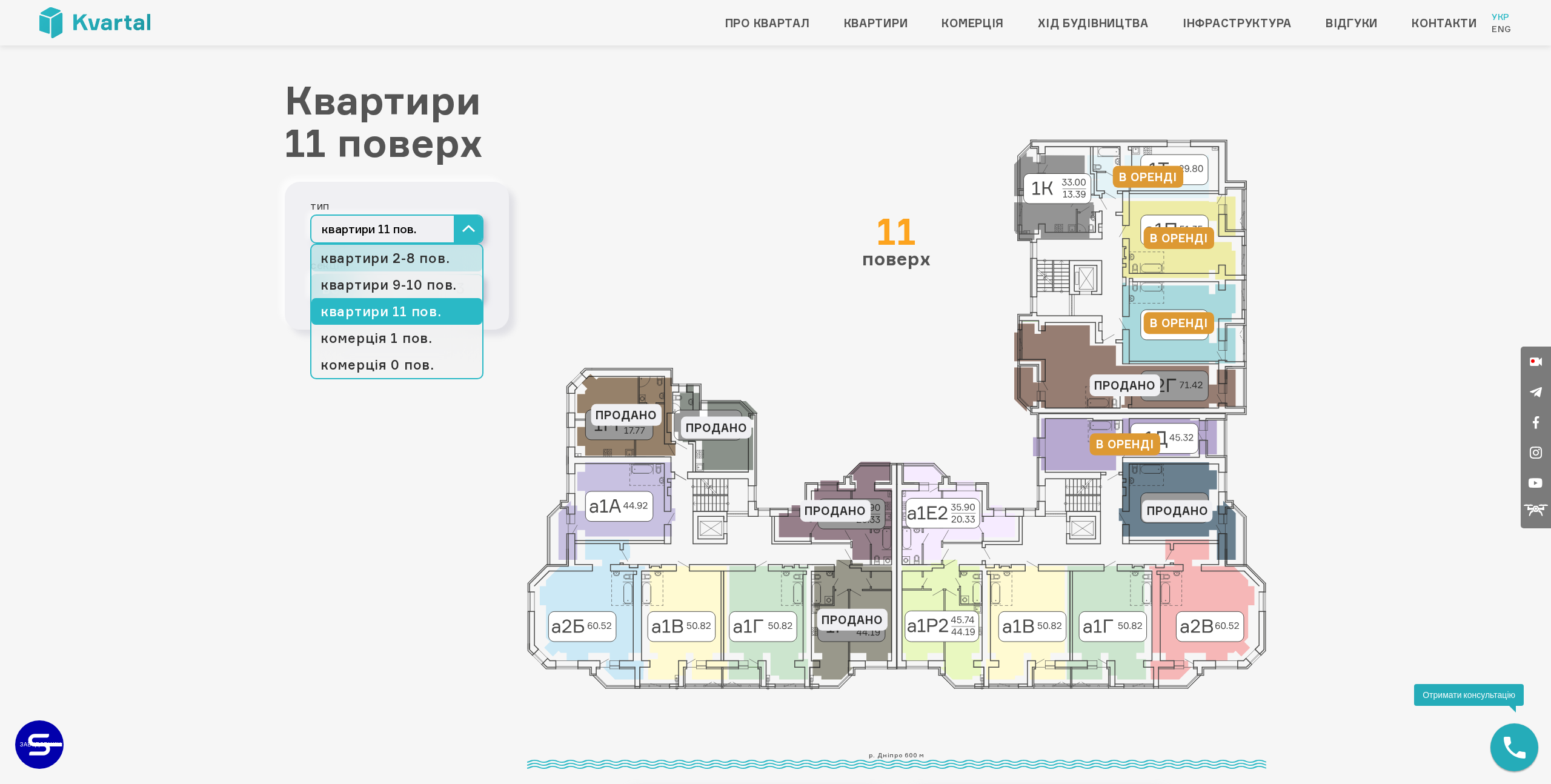
click at [387, 267] on link "квартири 2-8 пов." at bounding box center [396, 258] width 171 height 26
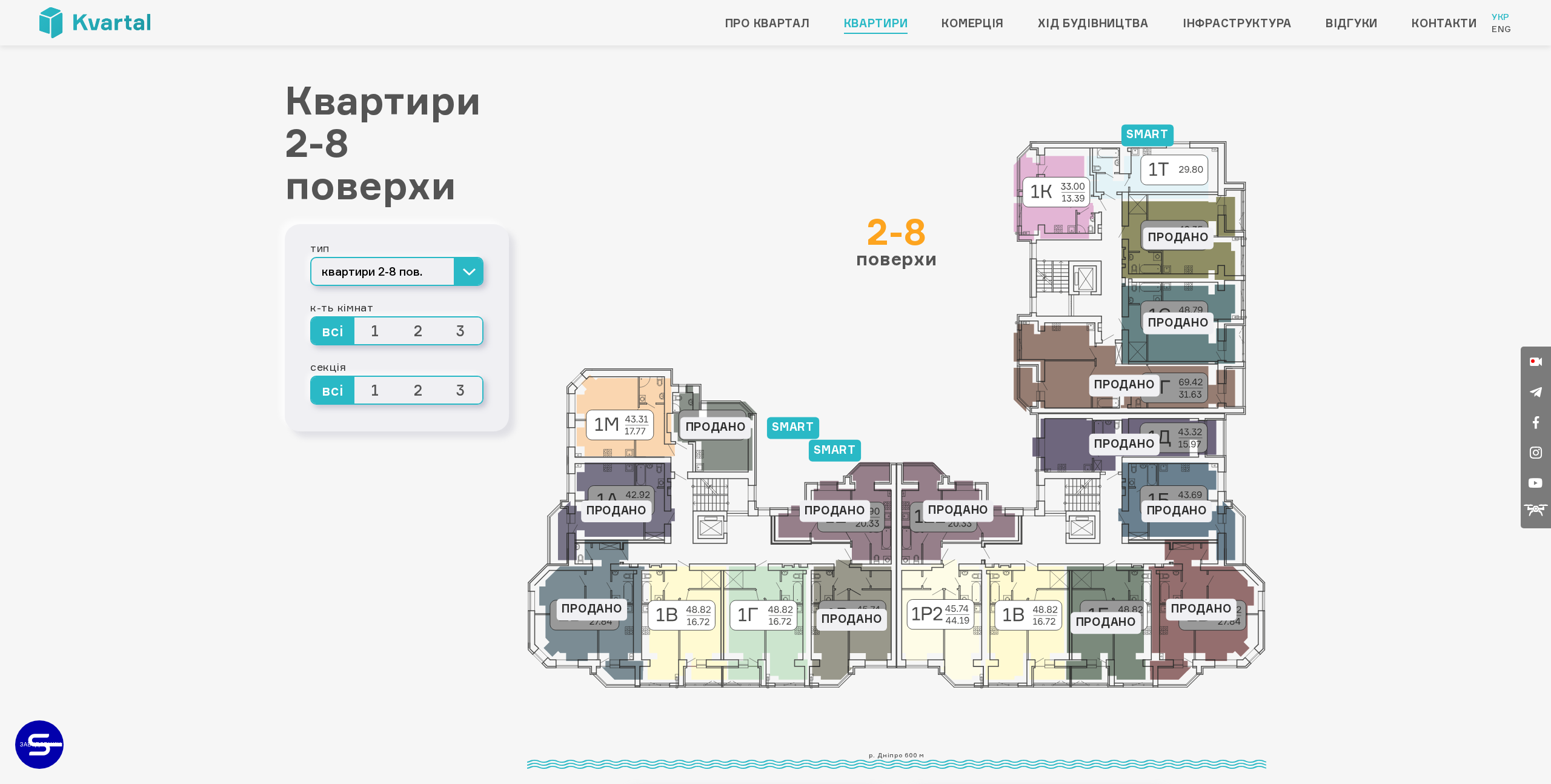
click at [552, 250] on icon at bounding box center [896, 414] width 716 height 533
click at [664, 365] on icon at bounding box center [896, 414] width 716 height 533
click at [377, 327] on span "1" at bounding box center [376, 331] width 43 height 26
click at [354, 317] on input "1" at bounding box center [354, 317] width 0 height 0
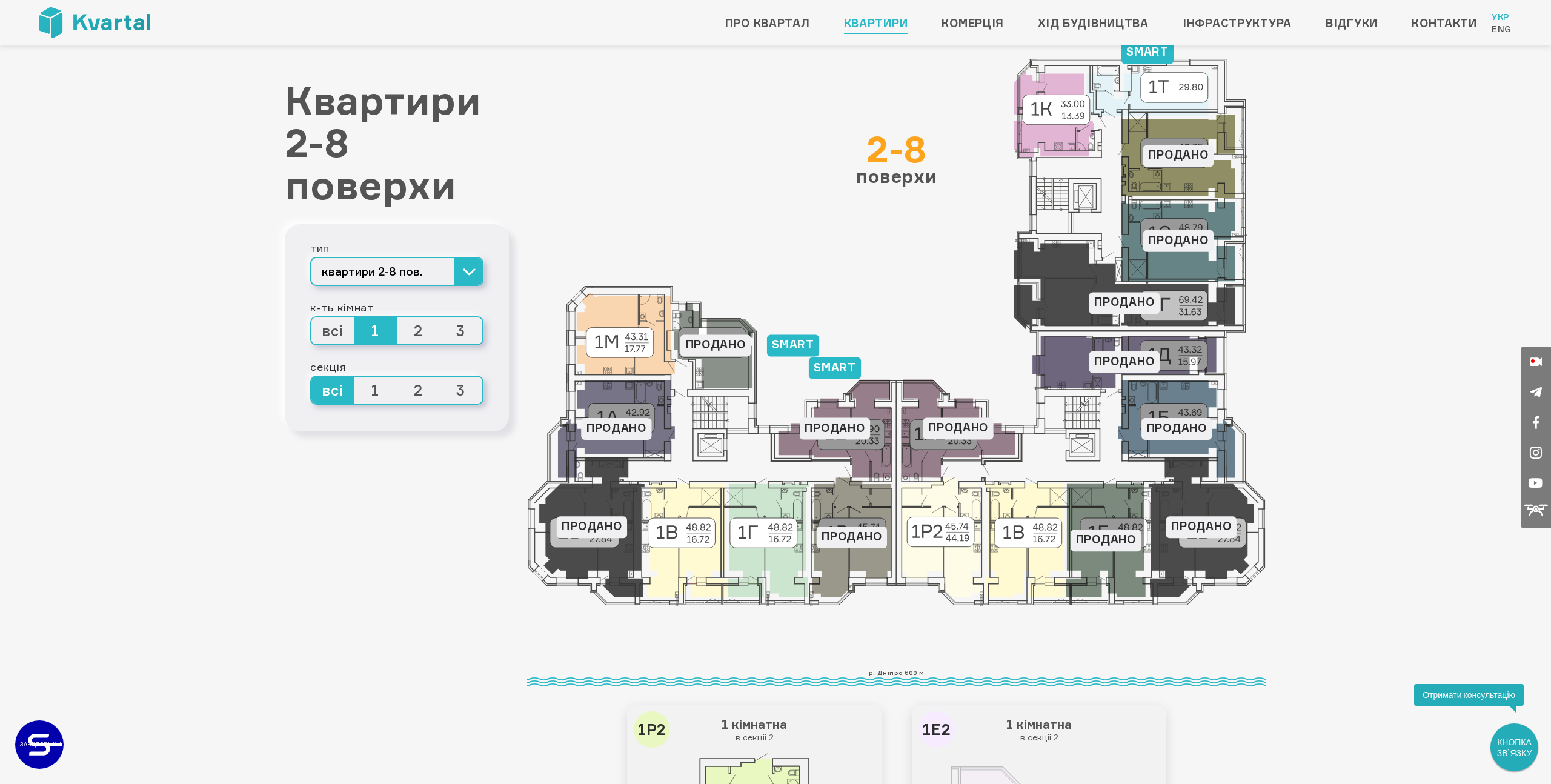
scroll to position [81, 0]
click at [1433, 27] on link "Контакти" at bounding box center [1444, 23] width 65 height 19
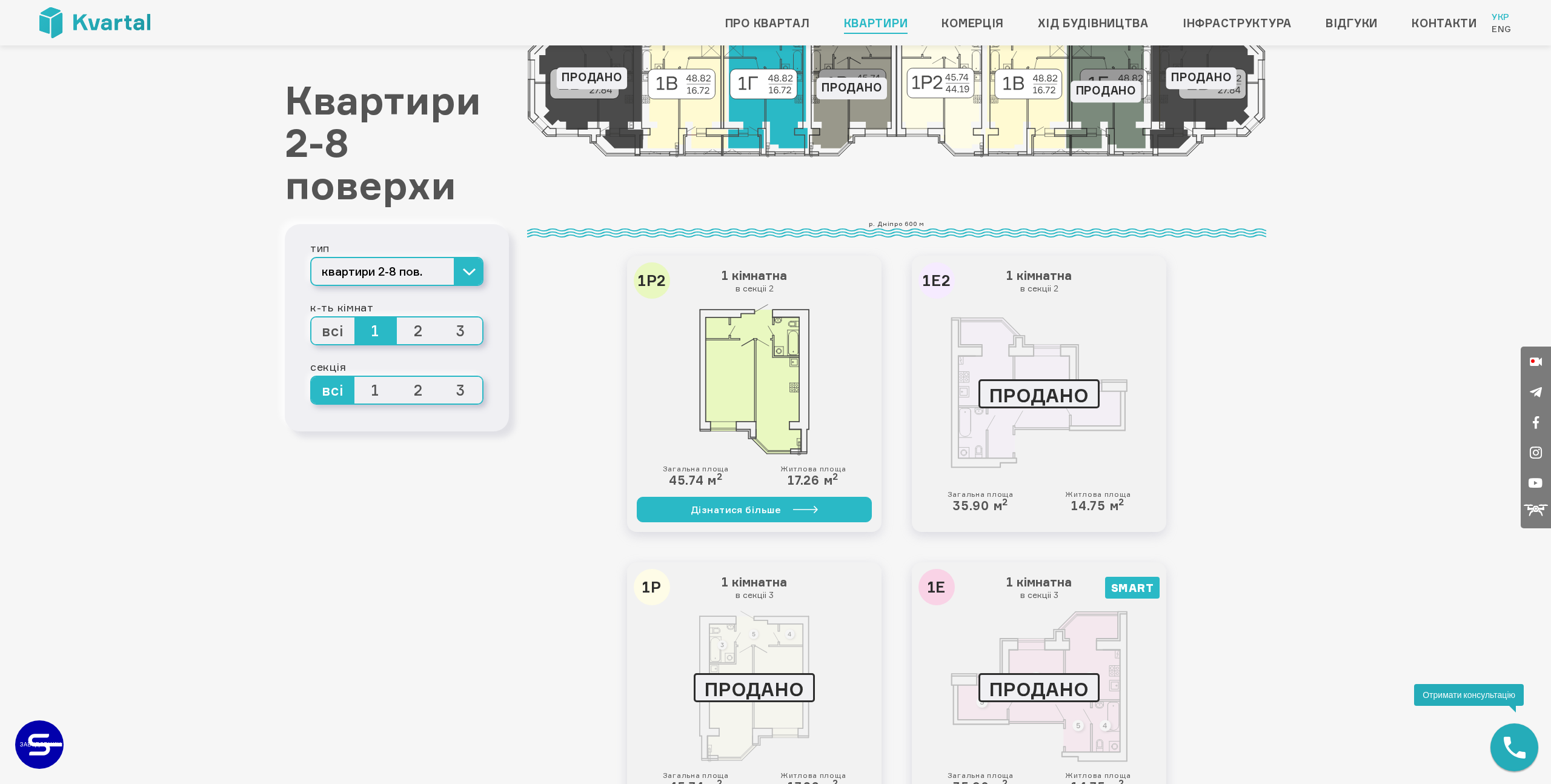
scroll to position [0, 0]
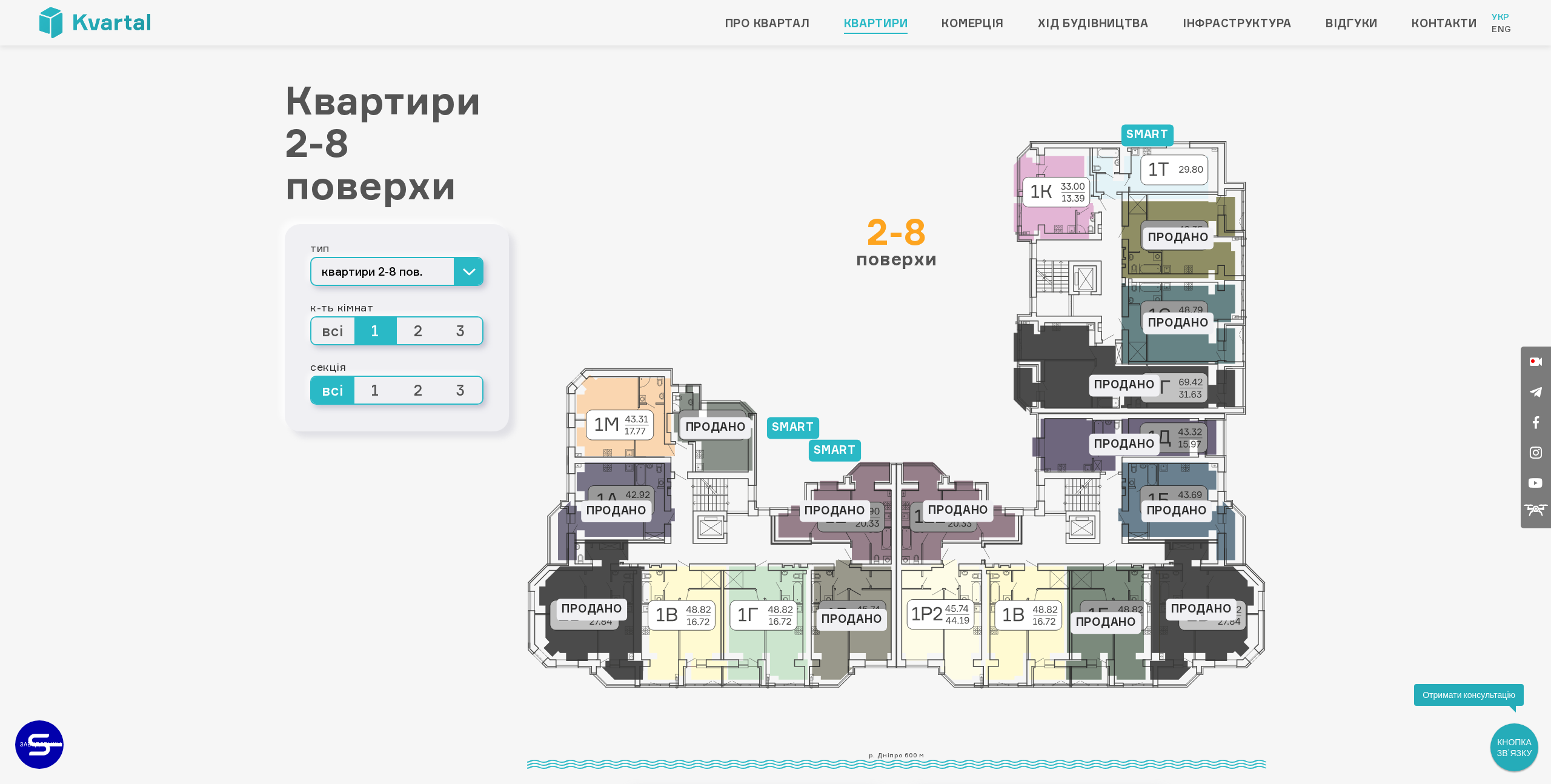
click at [417, 332] on span "2" at bounding box center [419, 331] width 43 height 26
click at [397, 317] on input "2" at bounding box center [397, 317] width 0 height 0
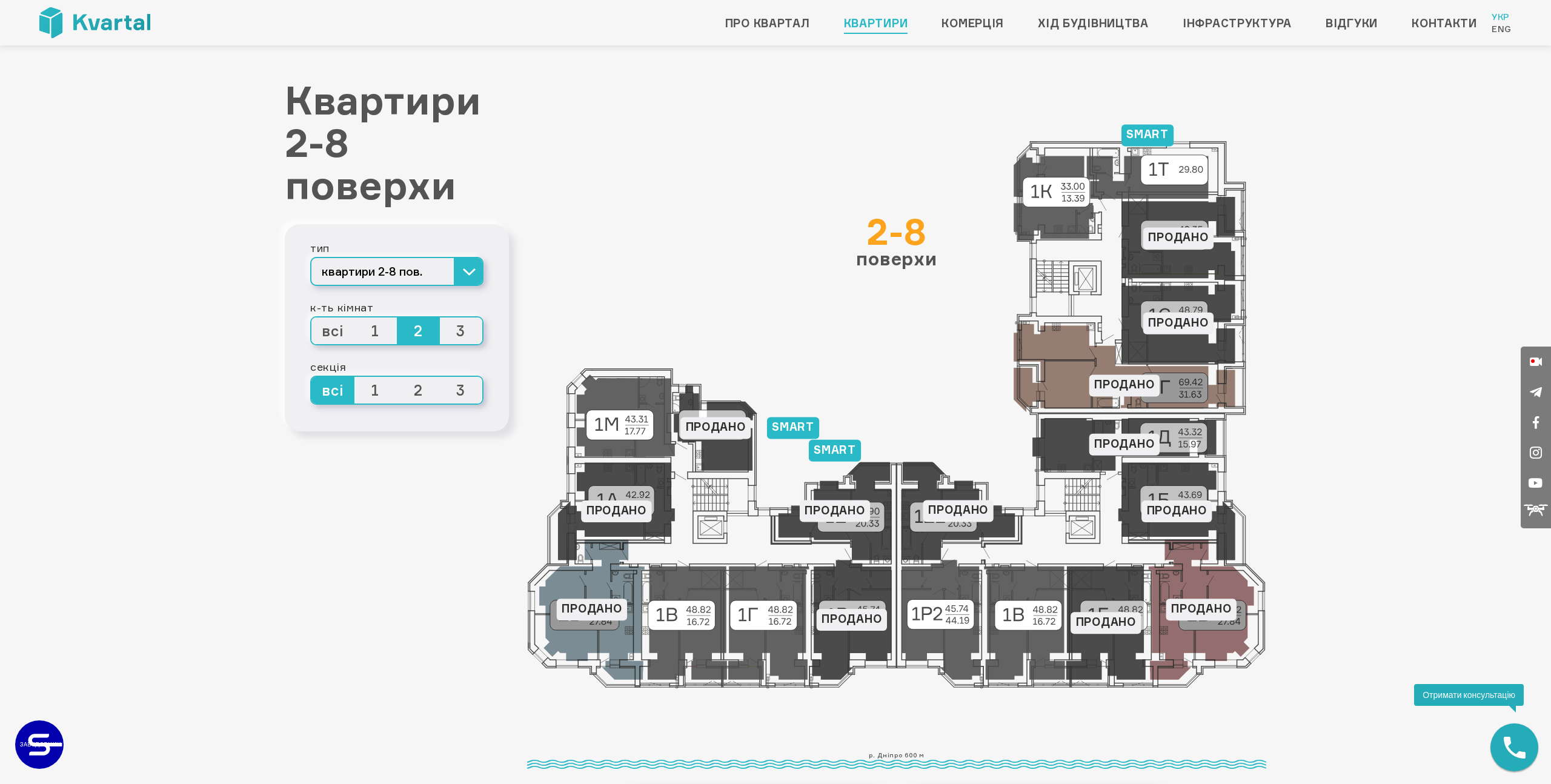
click at [378, 334] on span "1" at bounding box center [376, 331] width 43 height 26
click at [354, 317] on input "1" at bounding box center [354, 317] width 0 height 0
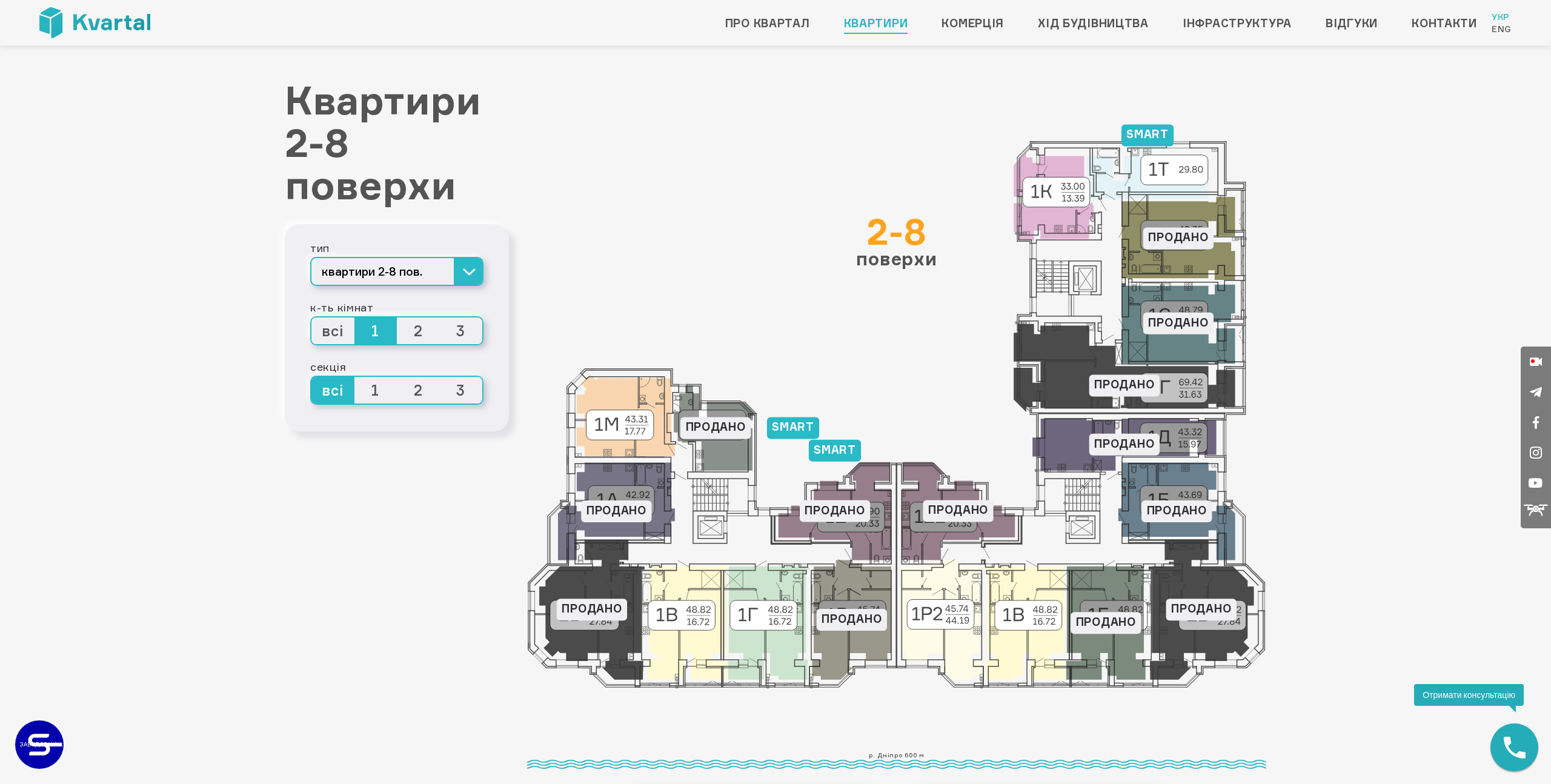
click at [457, 333] on span "3" at bounding box center [462, 331] width 43 height 26
click at [440, 317] on input "3" at bounding box center [440, 317] width 0 height 0
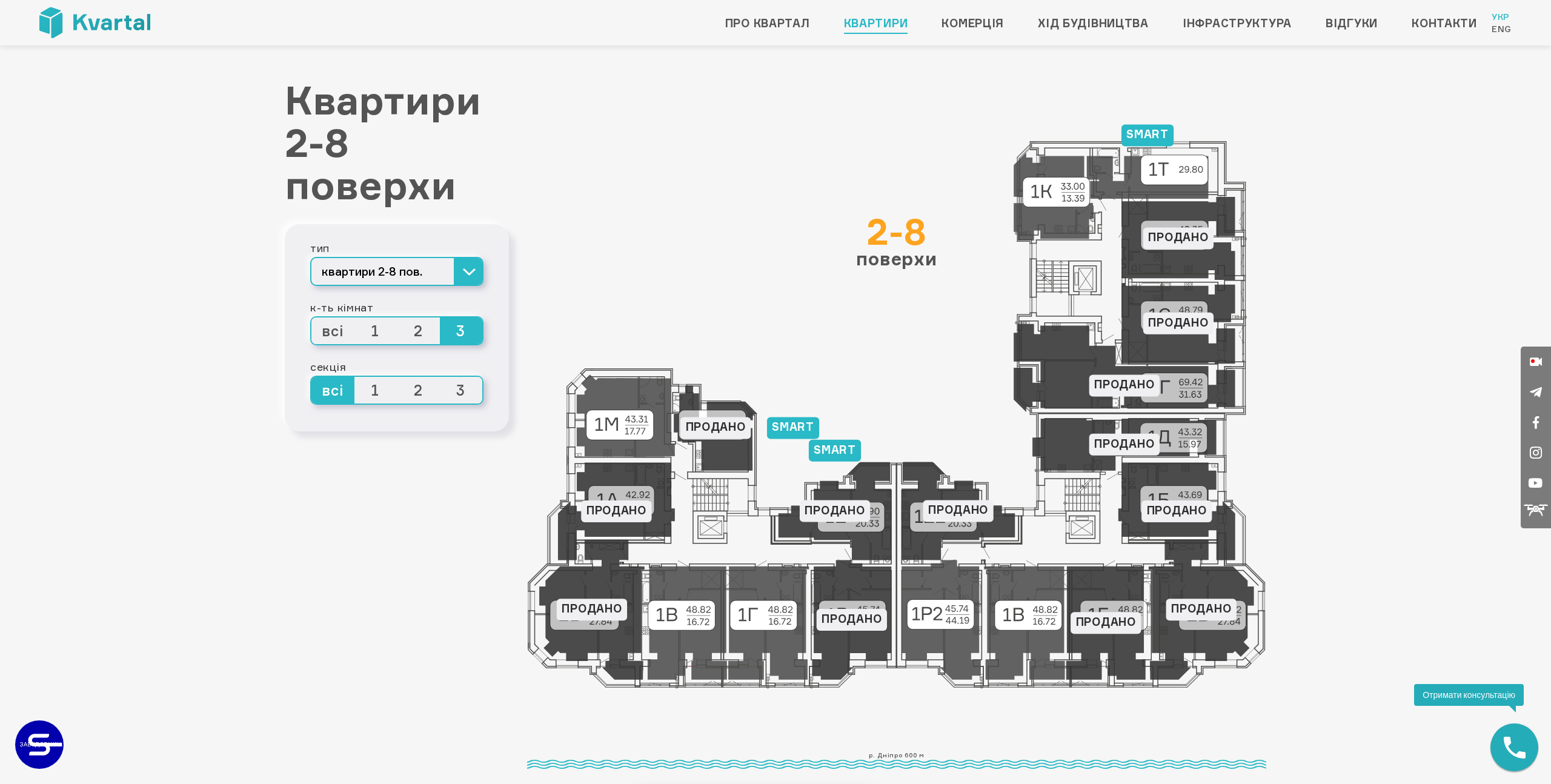
click at [416, 332] on span "2" at bounding box center [419, 331] width 43 height 26
click at [397, 317] on input "2" at bounding box center [397, 317] width 0 height 0
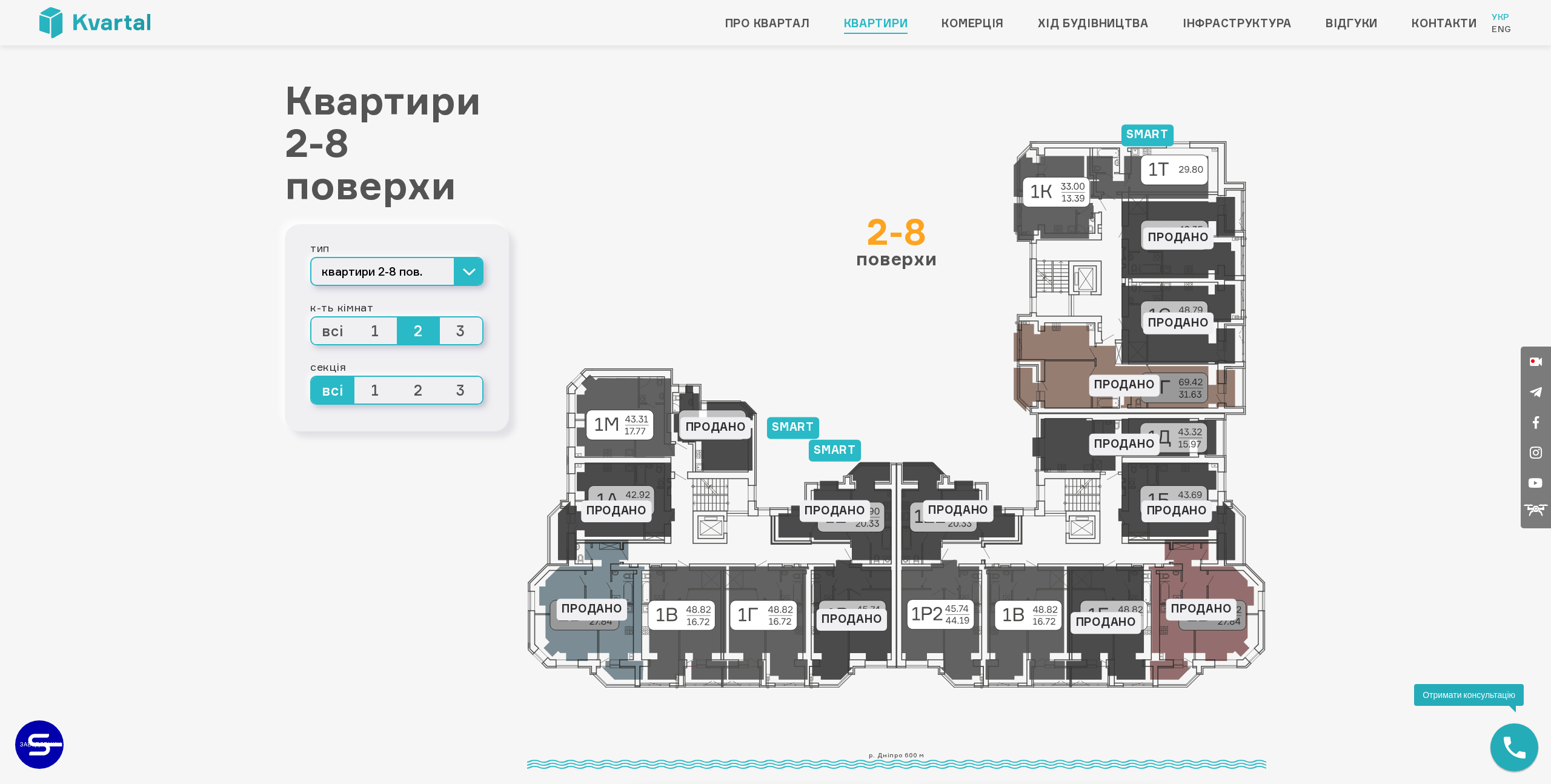
click at [380, 331] on span "1" at bounding box center [376, 331] width 43 height 26
click at [354, 317] on input "1" at bounding box center [354, 317] width 0 height 0
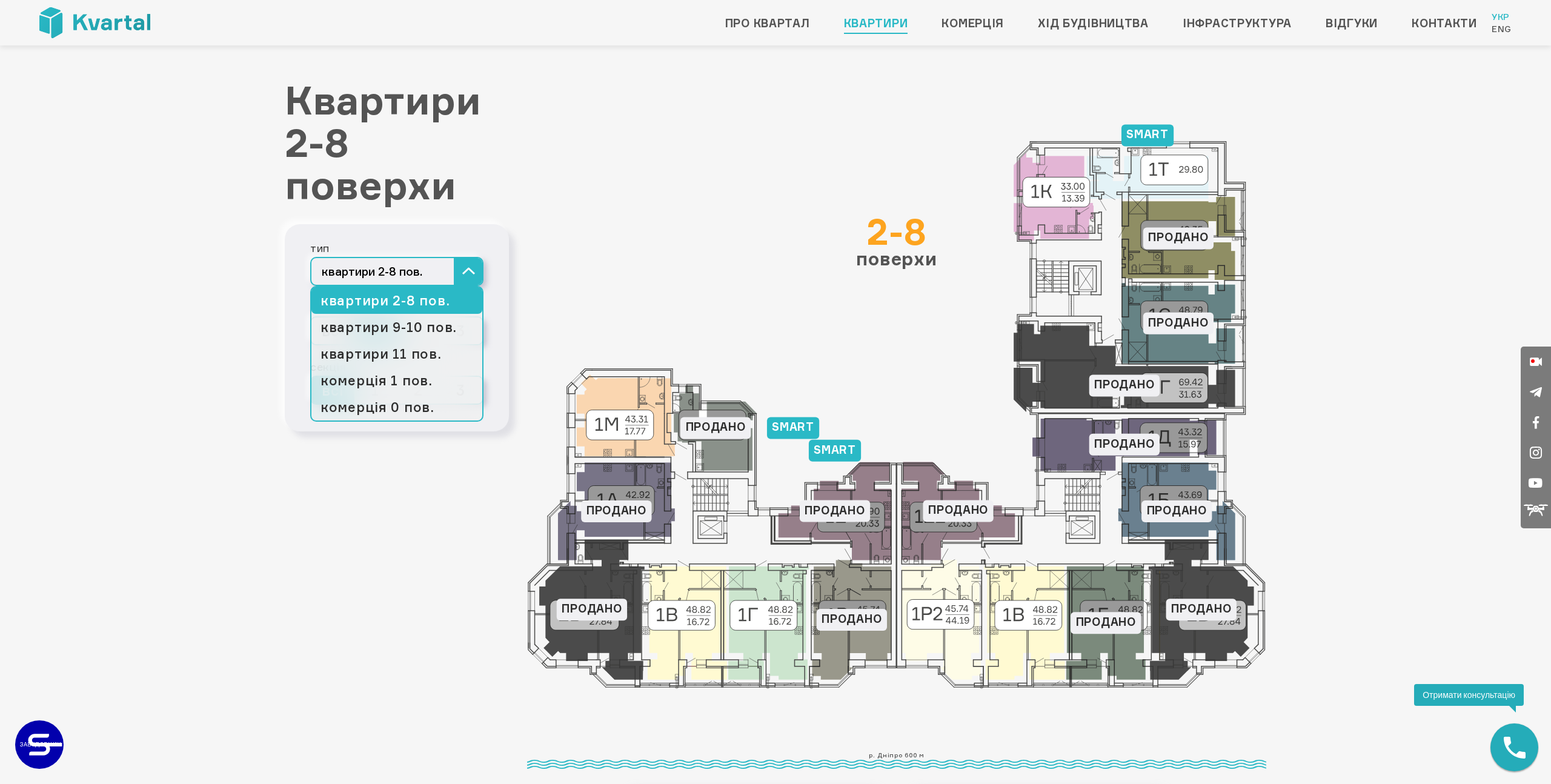
click at [460, 270] on button "квартири 2-8 пов." at bounding box center [396, 272] width 173 height 29
click at [435, 330] on link "квартири 9-10 пов." at bounding box center [396, 327] width 171 height 26
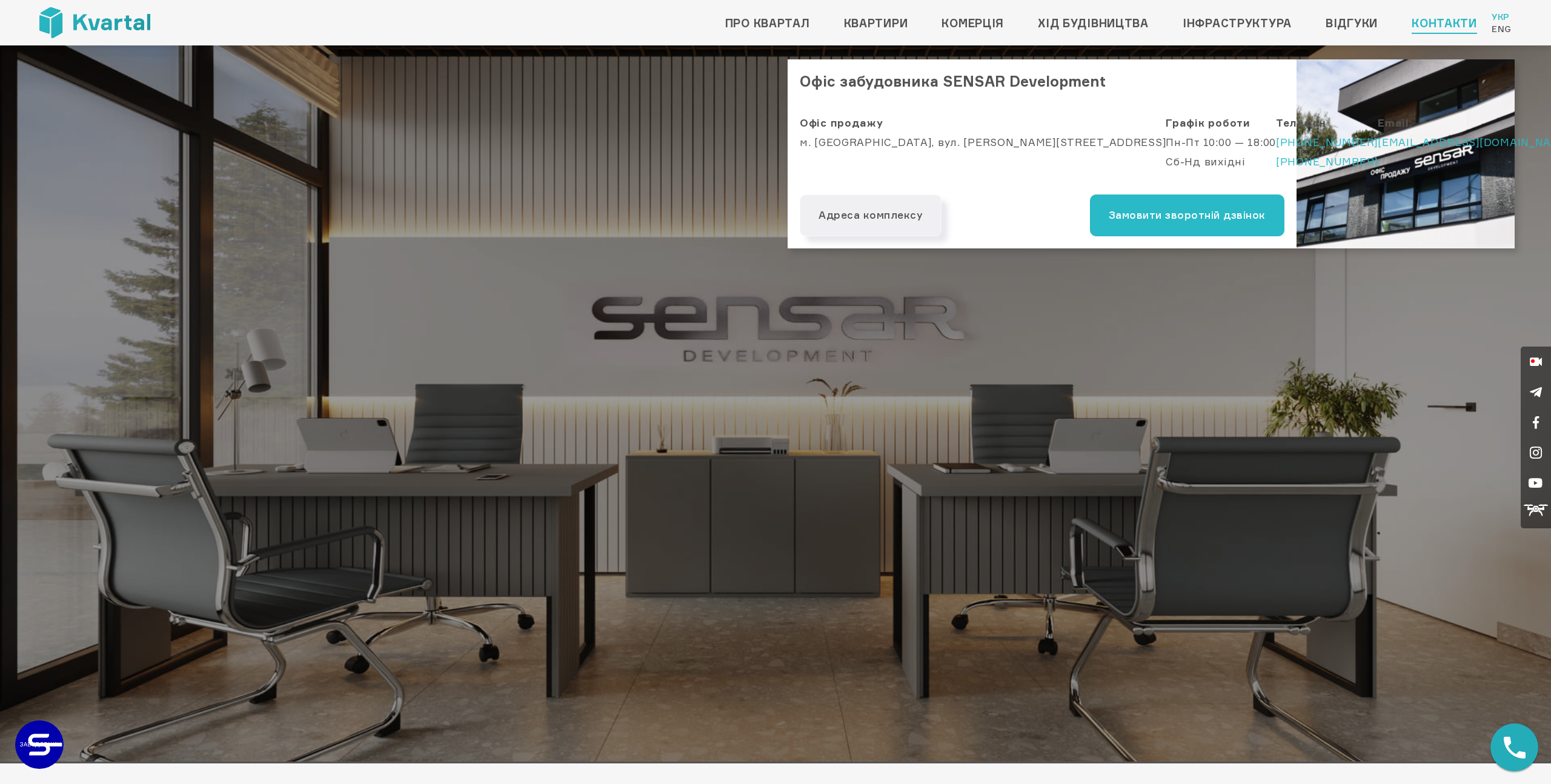
scroll to position [25, 0]
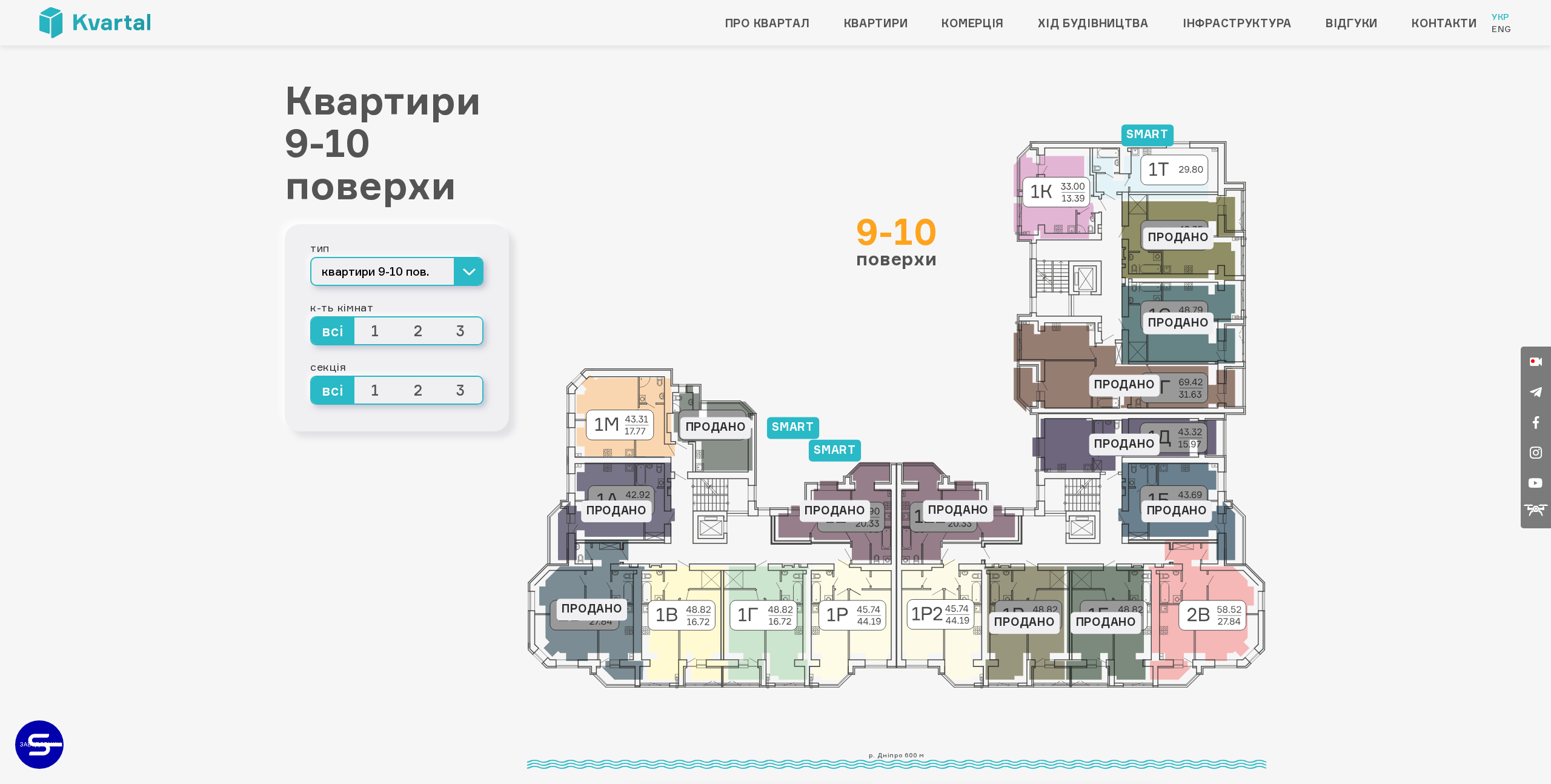
click at [417, 329] on span "2" at bounding box center [419, 331] width 43 height 26
click at [397, 317] on input "2" at bounding box center [397, 317] width 0 height 0
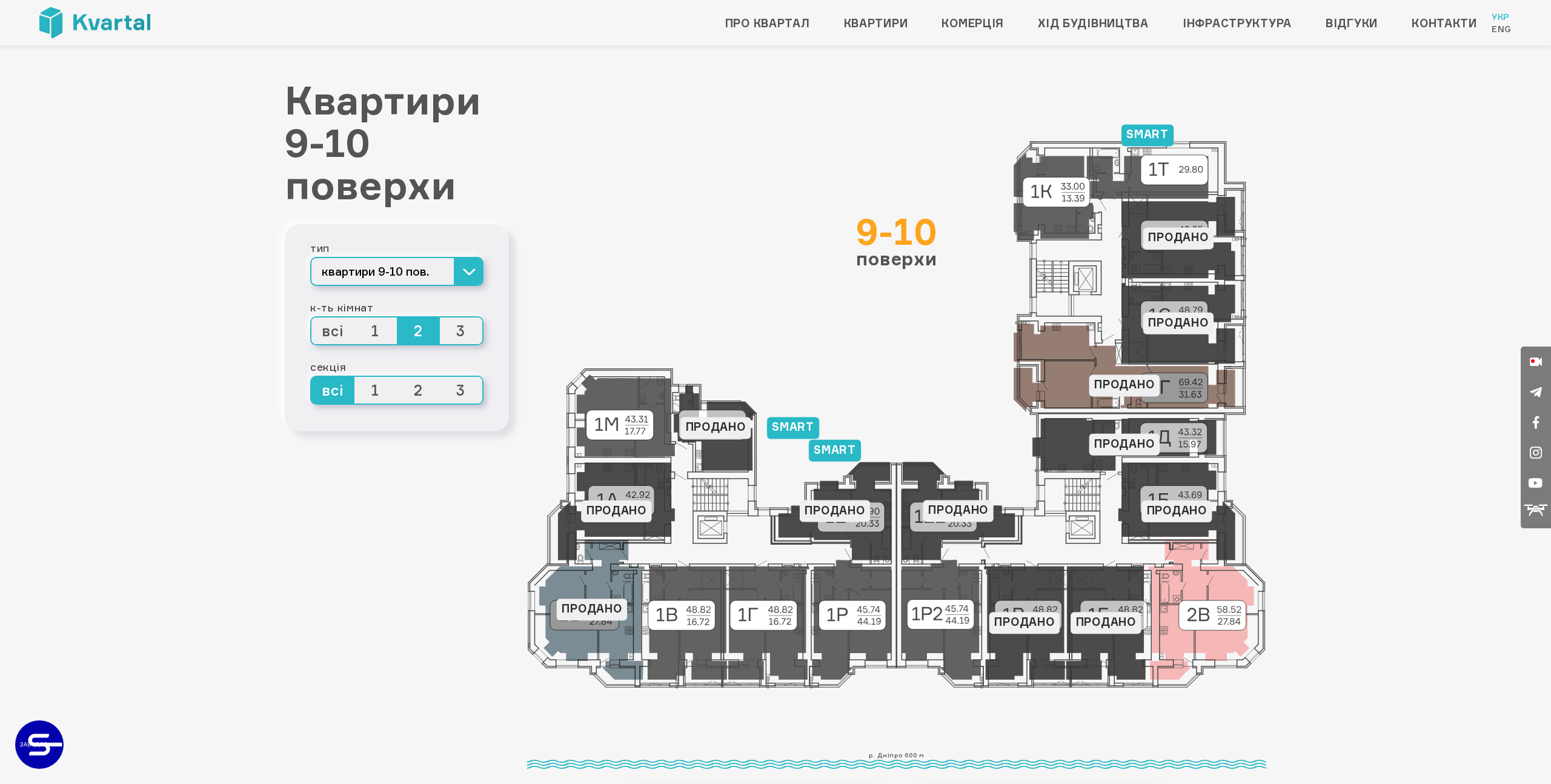
click at [380, 329] on span "1" at bounding box center [376, 331] width 43 height 26
click at [354, 317] on input "1" at bounding box center [354, 317] width 0 height 0
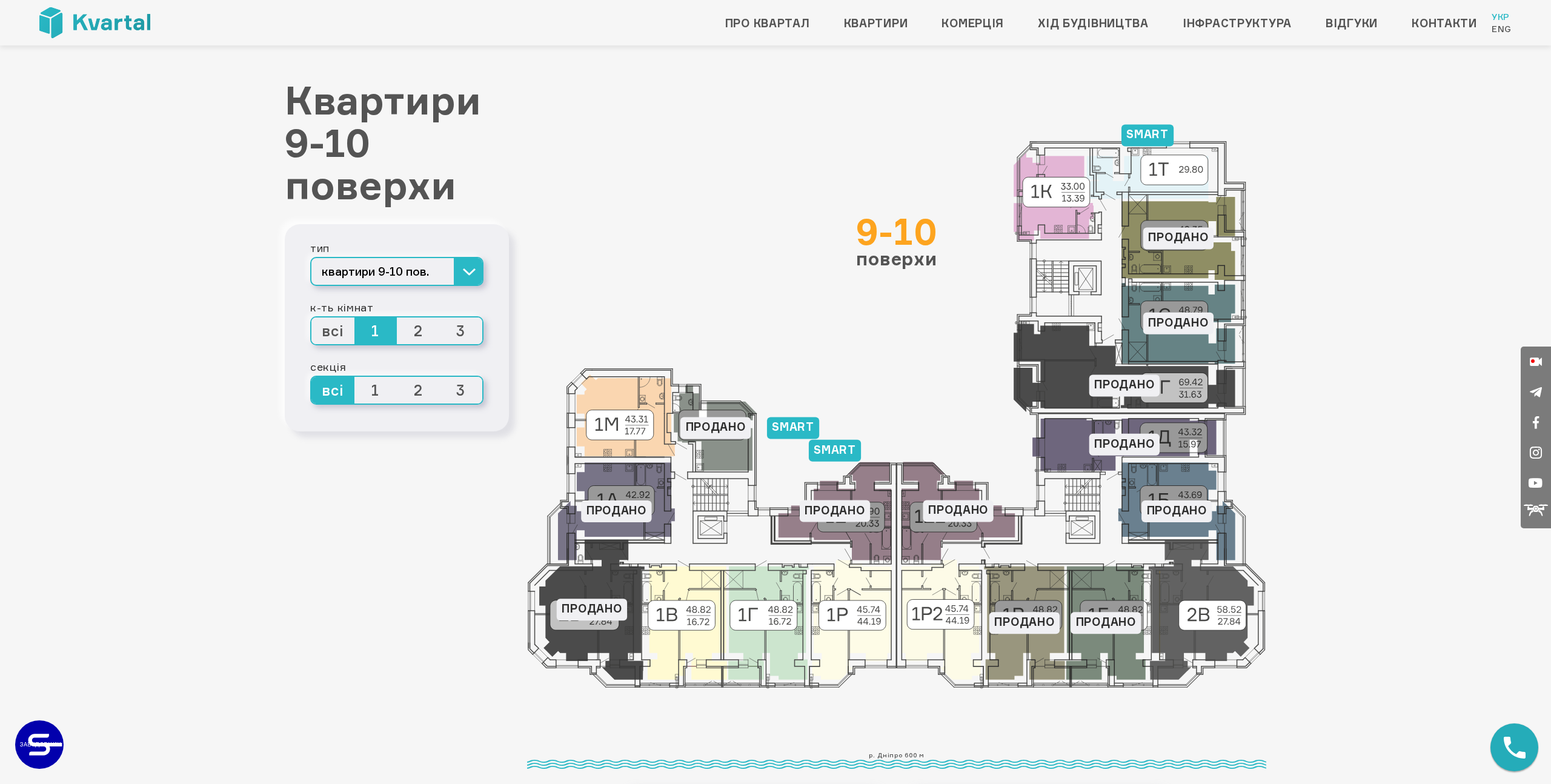
click at [459, 329] on span "3" at bounding box center [462, 331] width 43 height 26
click at [440, 317] on input "3" at bounding box center [440, 317] width 0 height 0
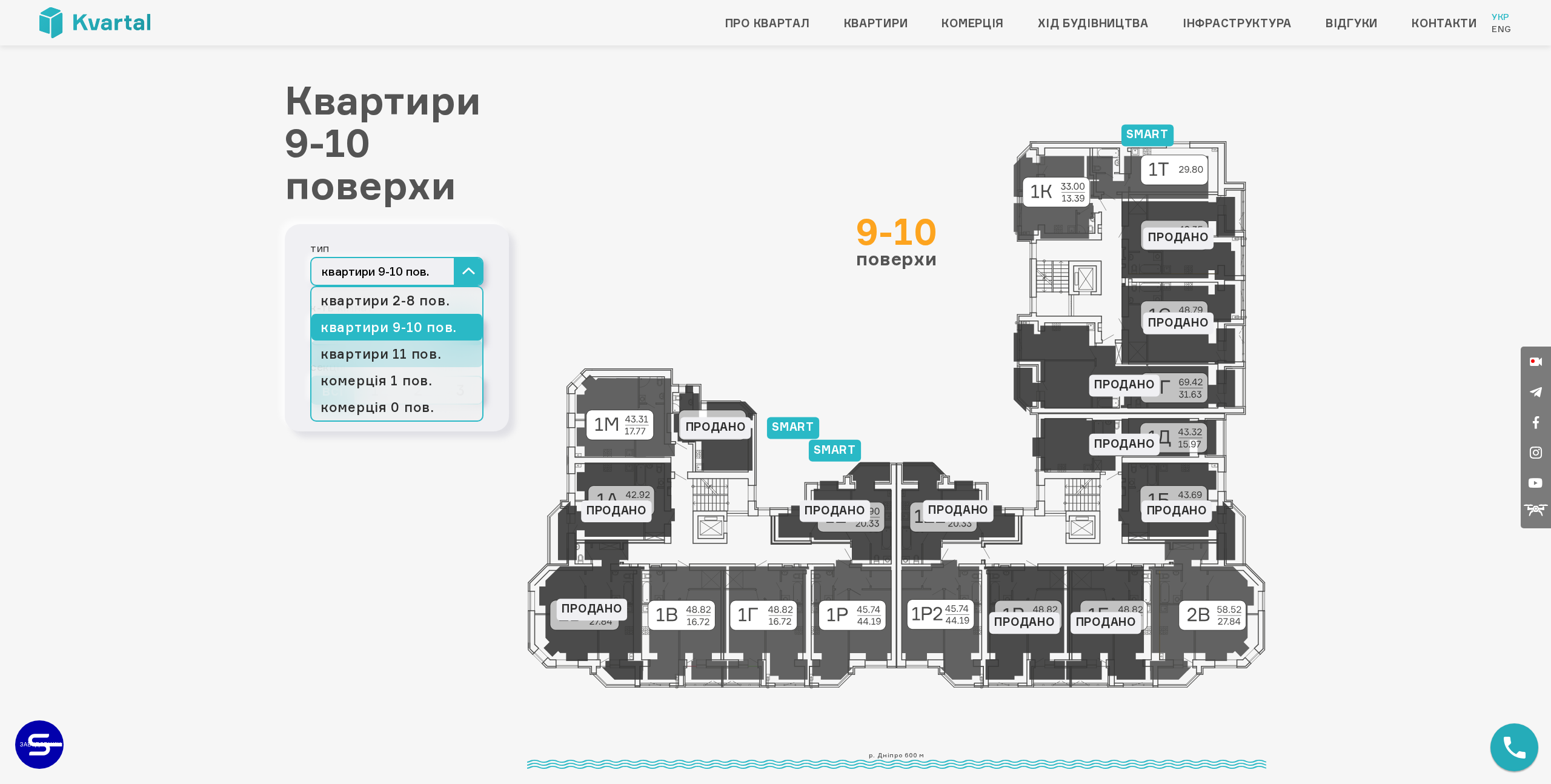
click at [429, 347] on link "квартири 11 пов." at bounding box center [396, 354] width 171 height 26
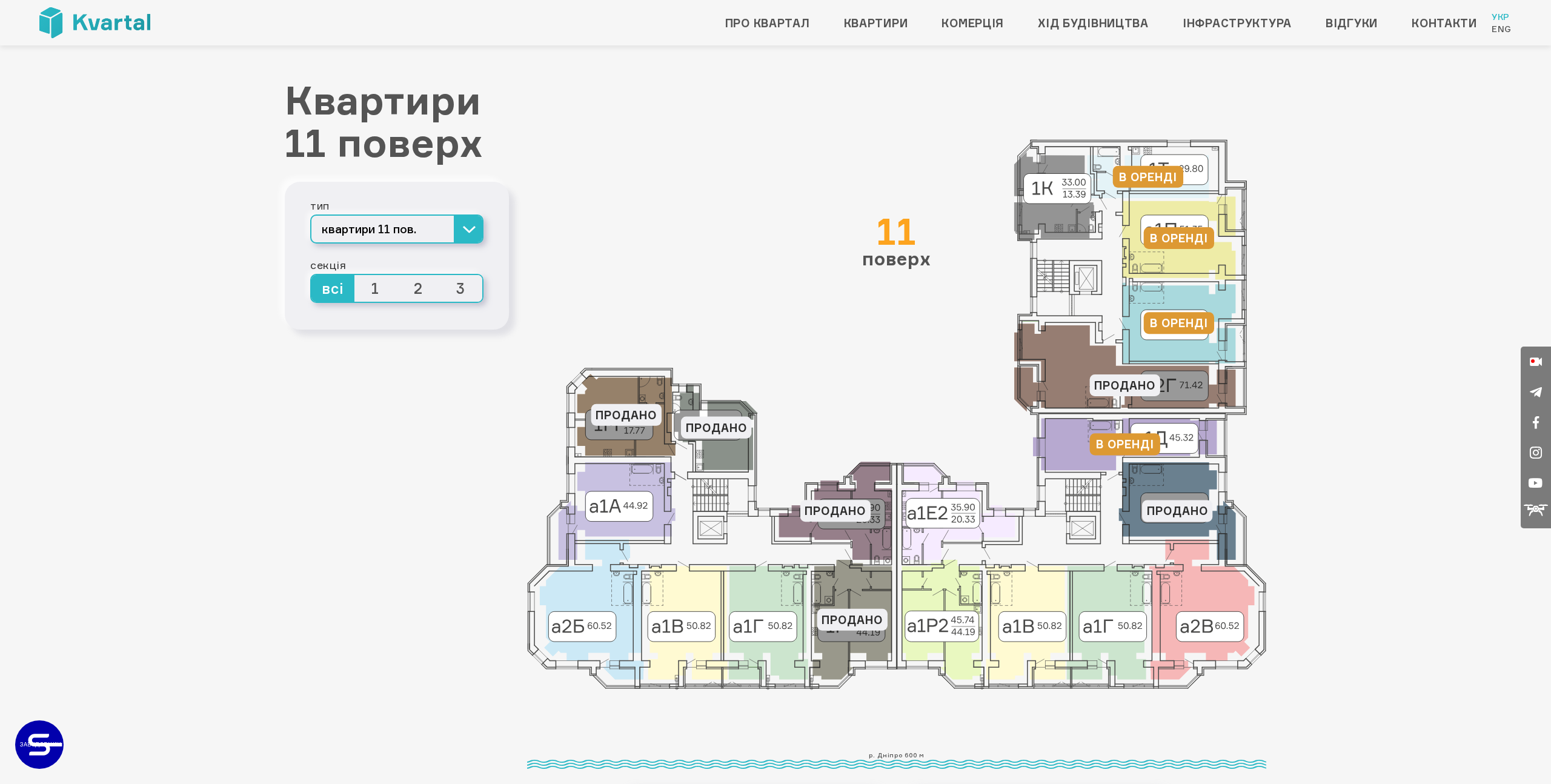
click at [457, 283] on span "3" at bounding box center [462, 288] width 43 height 26
click at [440, 275] on input "3" at bounding box center [440, 275] width 0 height 0
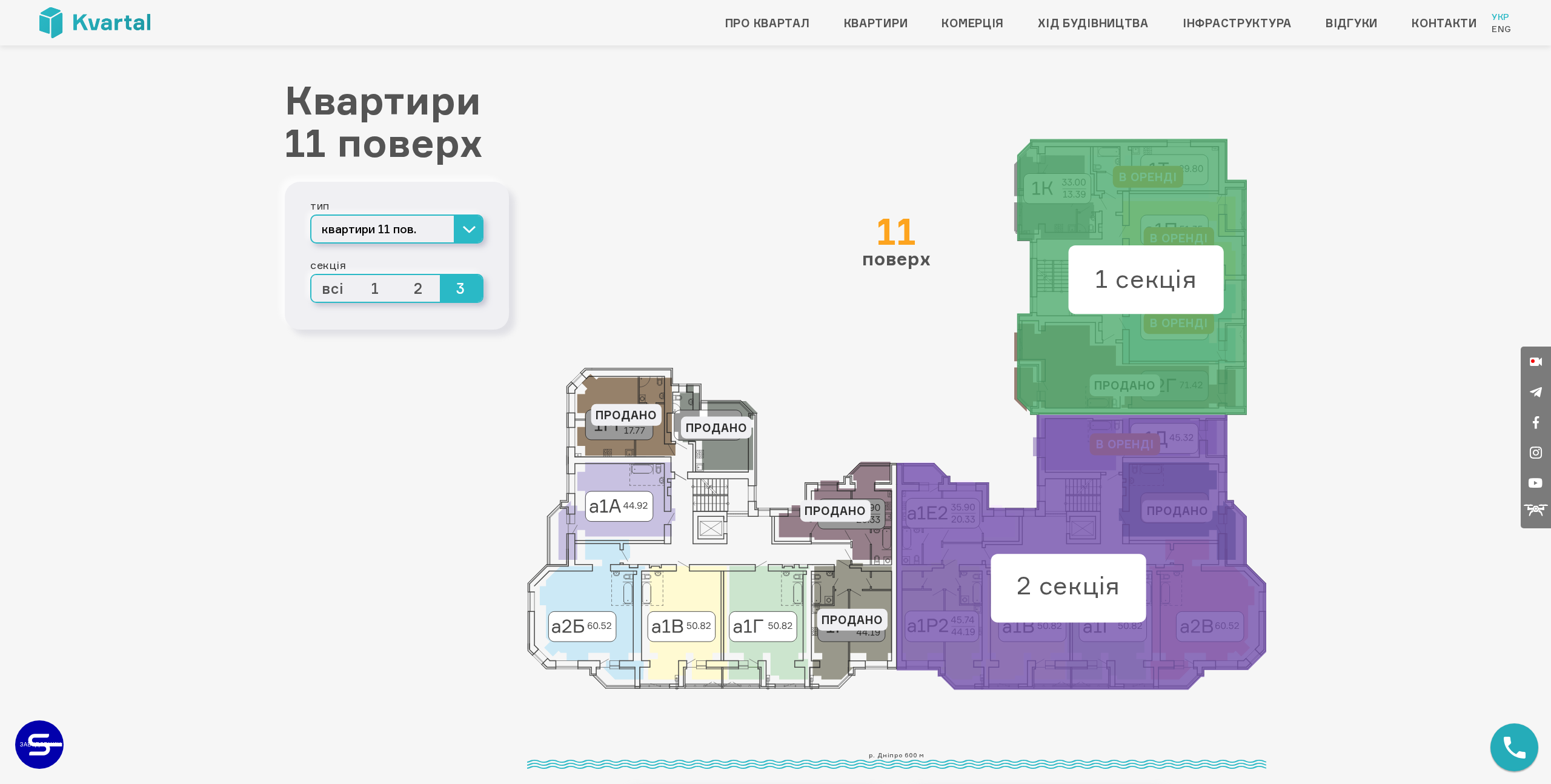
click at [1075, 530] on icon at bounding box center [1082, 552] width 370 height 275
click at [374, 283] on span "1" at bounding box center [376, 288] width 43 height 26
click at [354, 275] on input "1" at bounding box center [354, 275] width 0 height 0
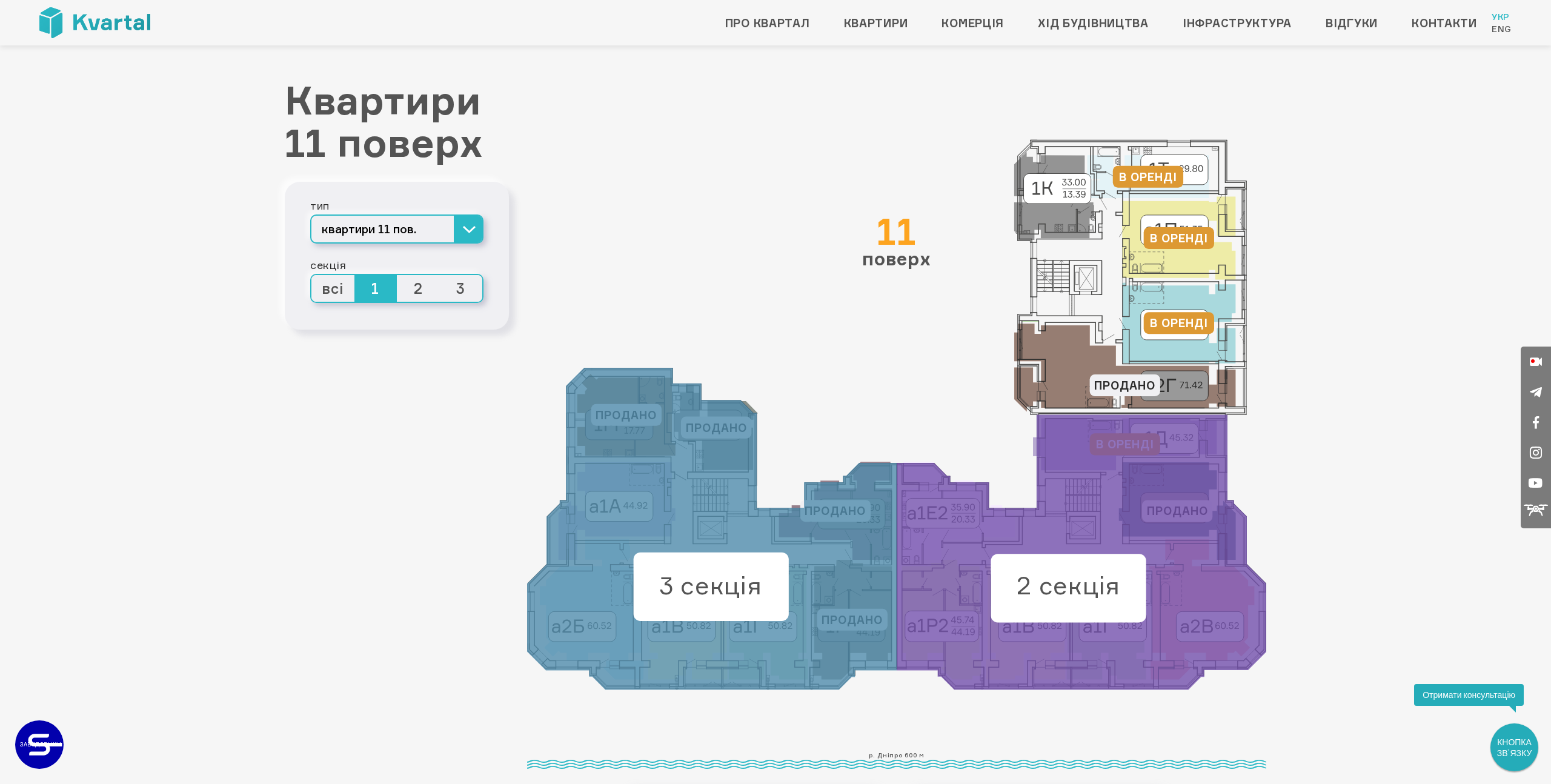
click at [416, 286] on span "2" at bounding box center [419, 288] width 43 height 26
click at [397, 275] on input "2" at bounding box center [397, 275] width 0 height 0
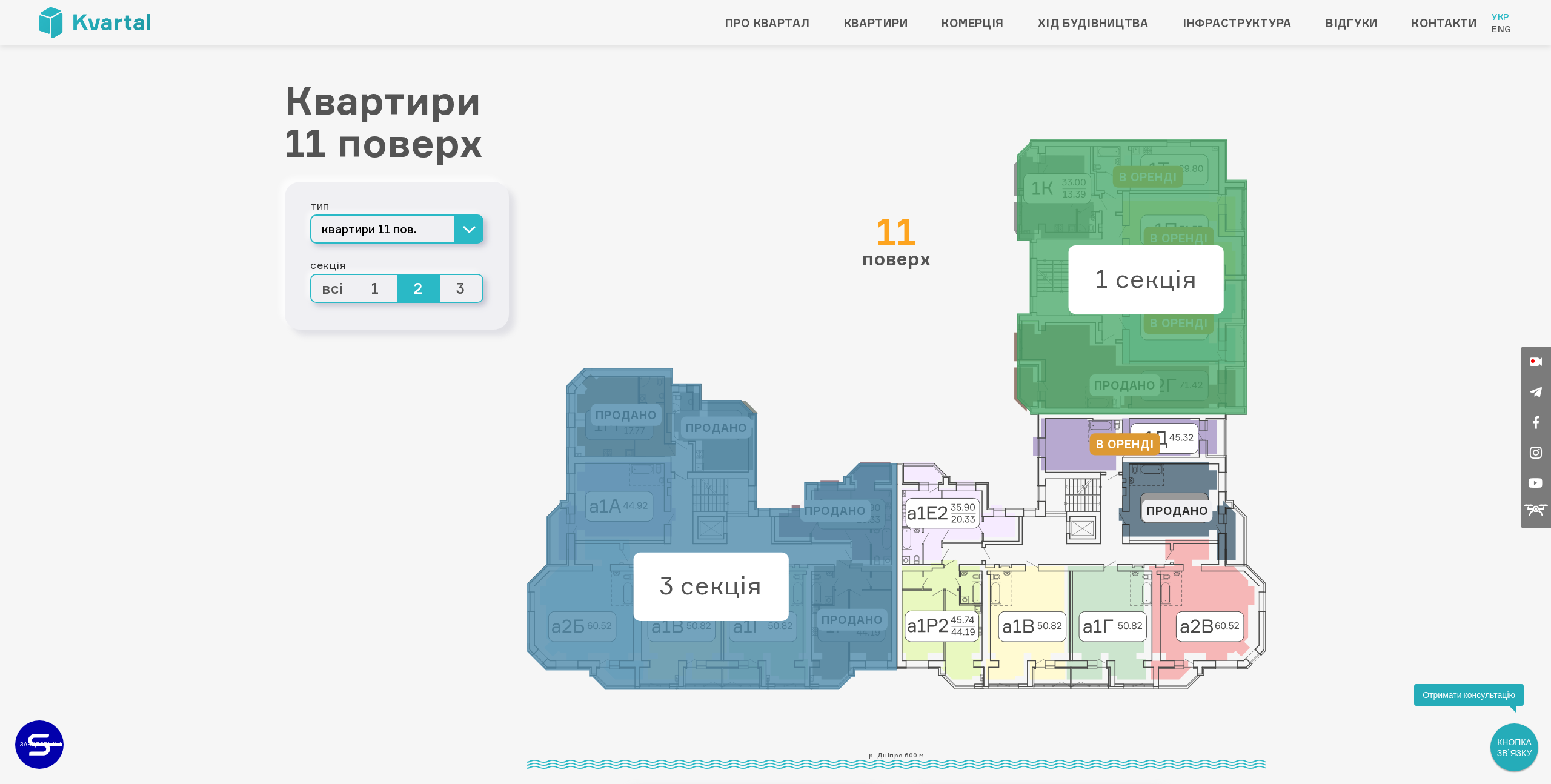
click at [455, 284] on span "3" at bounding box center [462, 288] width 43 height 26
click at [440, 275] on input "3" at bounding box center [440, 275] width 0 height 0
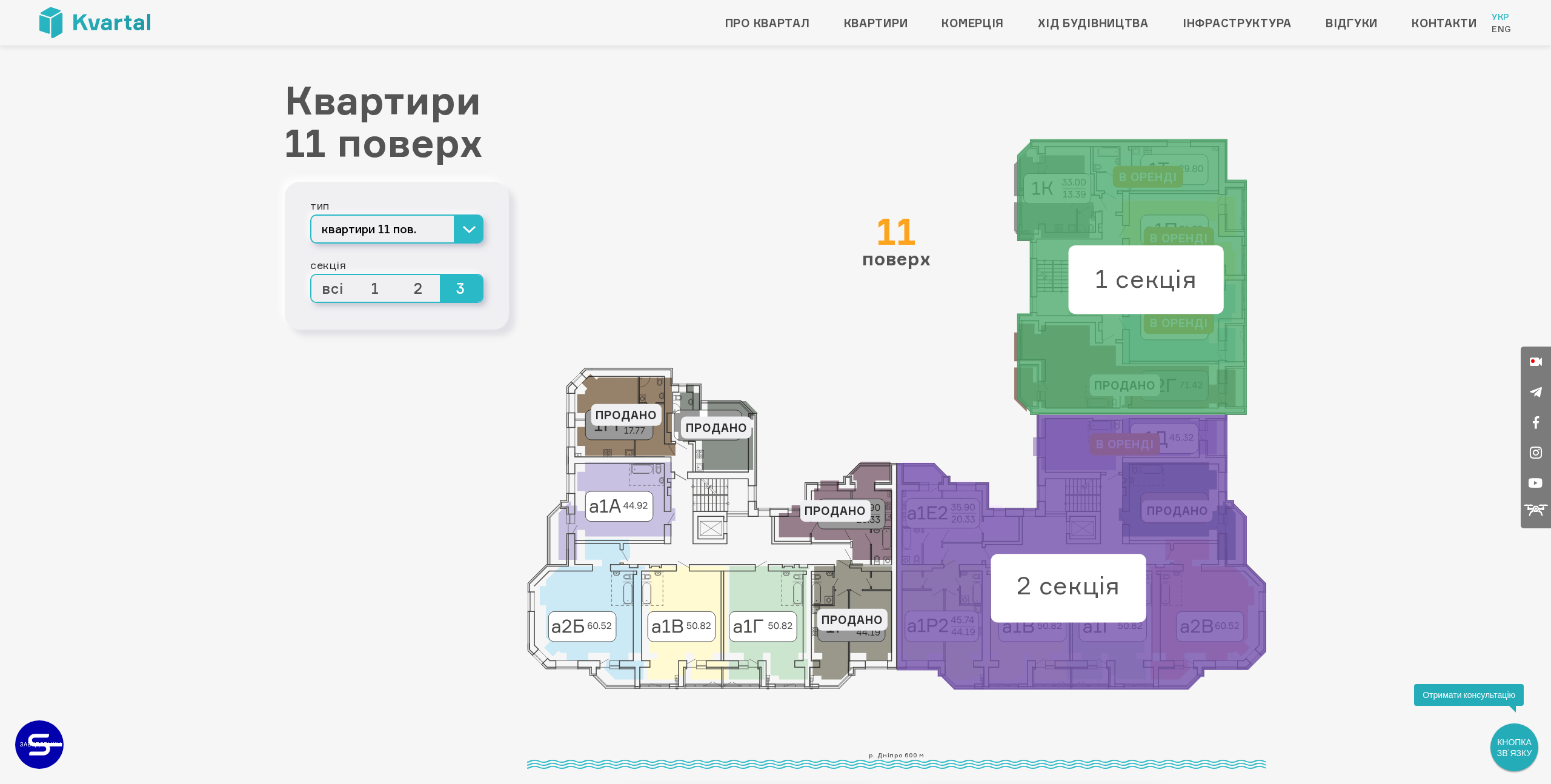
click at [412, 290] on span "2" at bounding box center [419, 288] width 43 height 26
click at [397, 275] on input "2" at bounding box center [397, 275] width 0 height 0
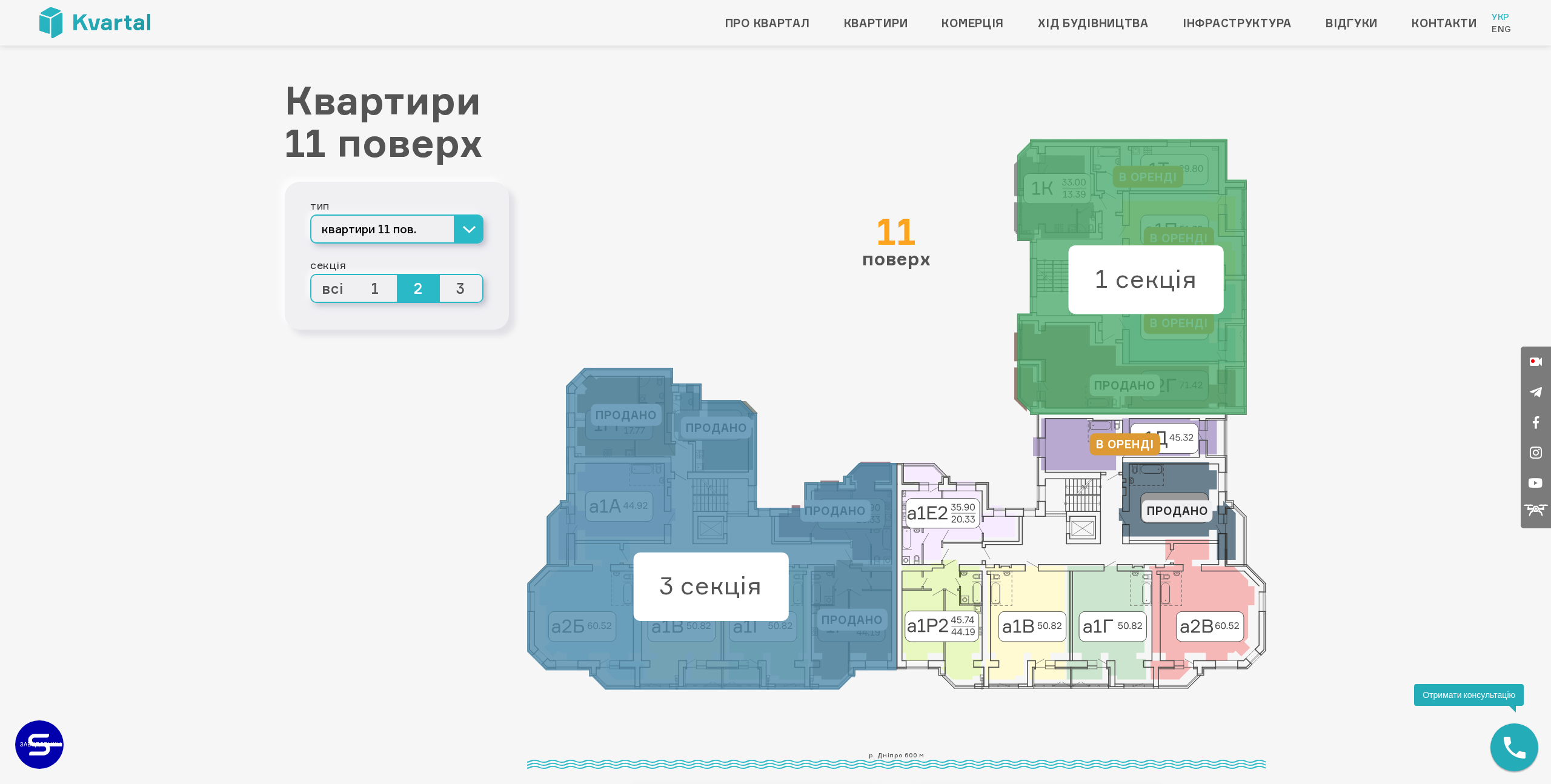
click at [380, 288] on span "1" at bounding box center [376, 288] width 43 height 26
click at [354, 275] on input "1" at bounding box center [354, 275] width 0 height 0
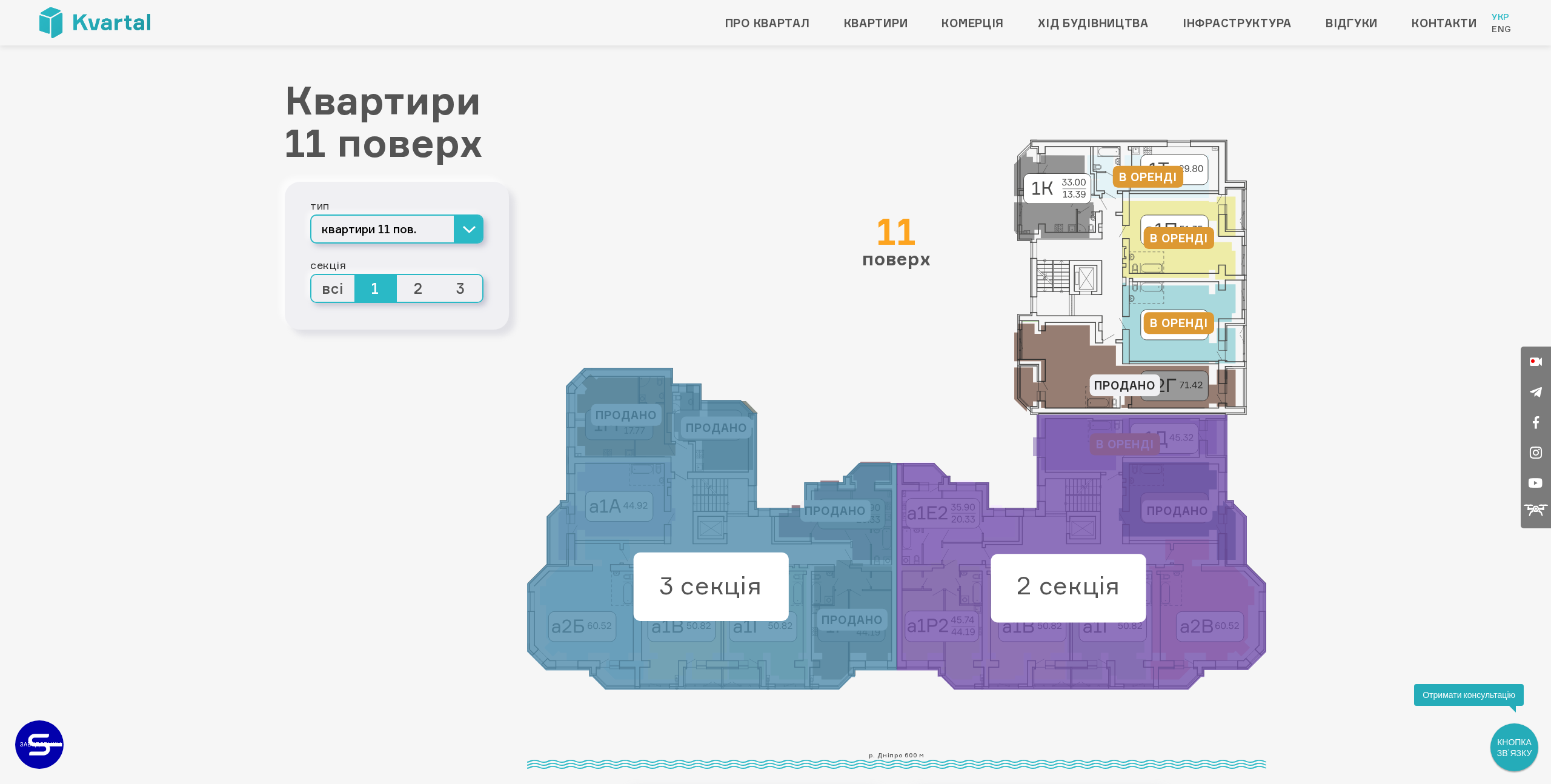
click at [332, 293] on span "всі" at bounding box center [333, 288] width 43 height 26
click at [311, 275] on input "всі" at bounding box center [311, 275] width 0 height 0
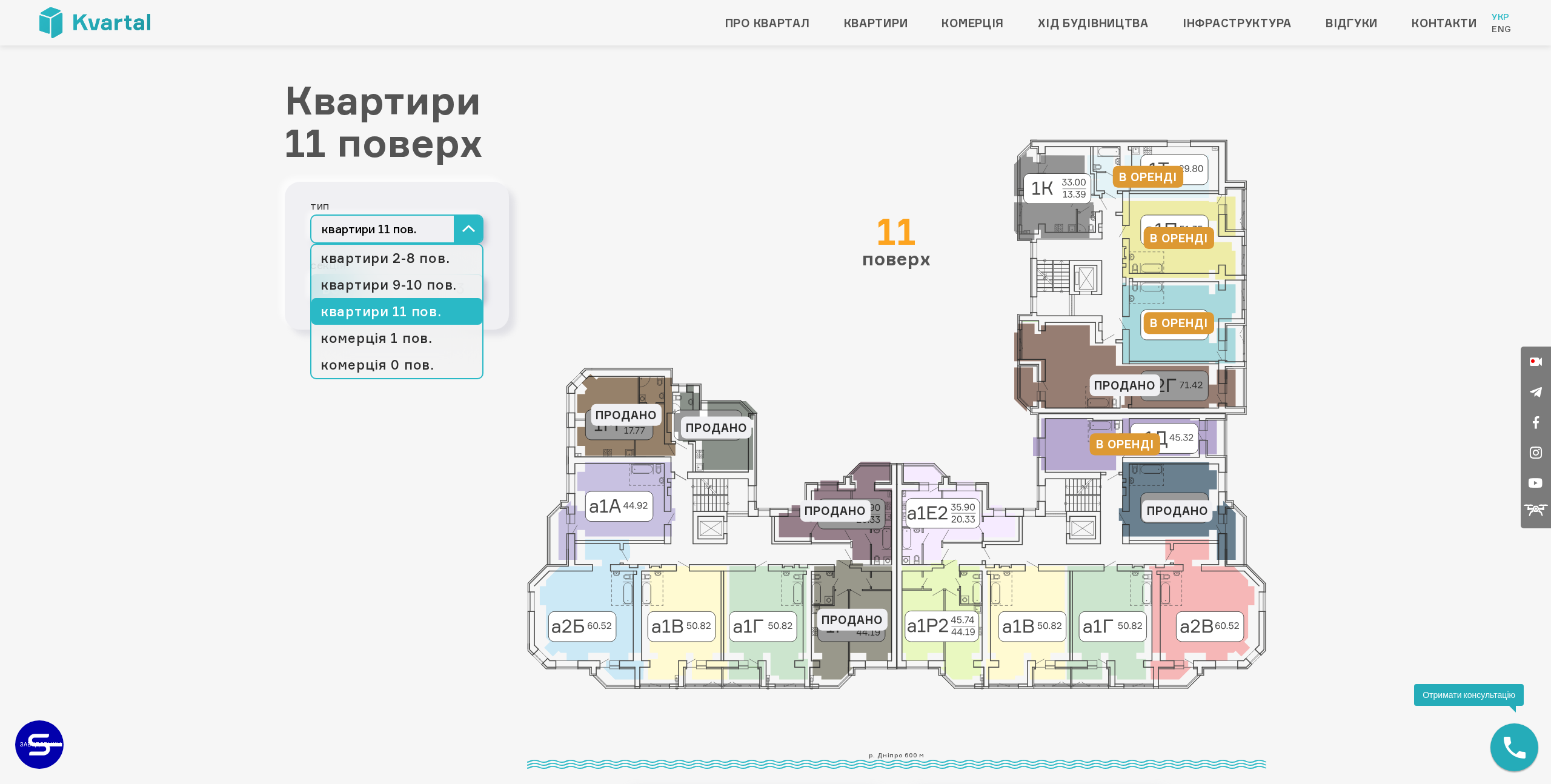
click at [470, 239] on button "квартири 11 пов." at bounding box center [396, 229] width 173 height 29
click at [442, 281] on link "квартири 9-10 пов." at bounding box center [396, 285] width 171 height 26
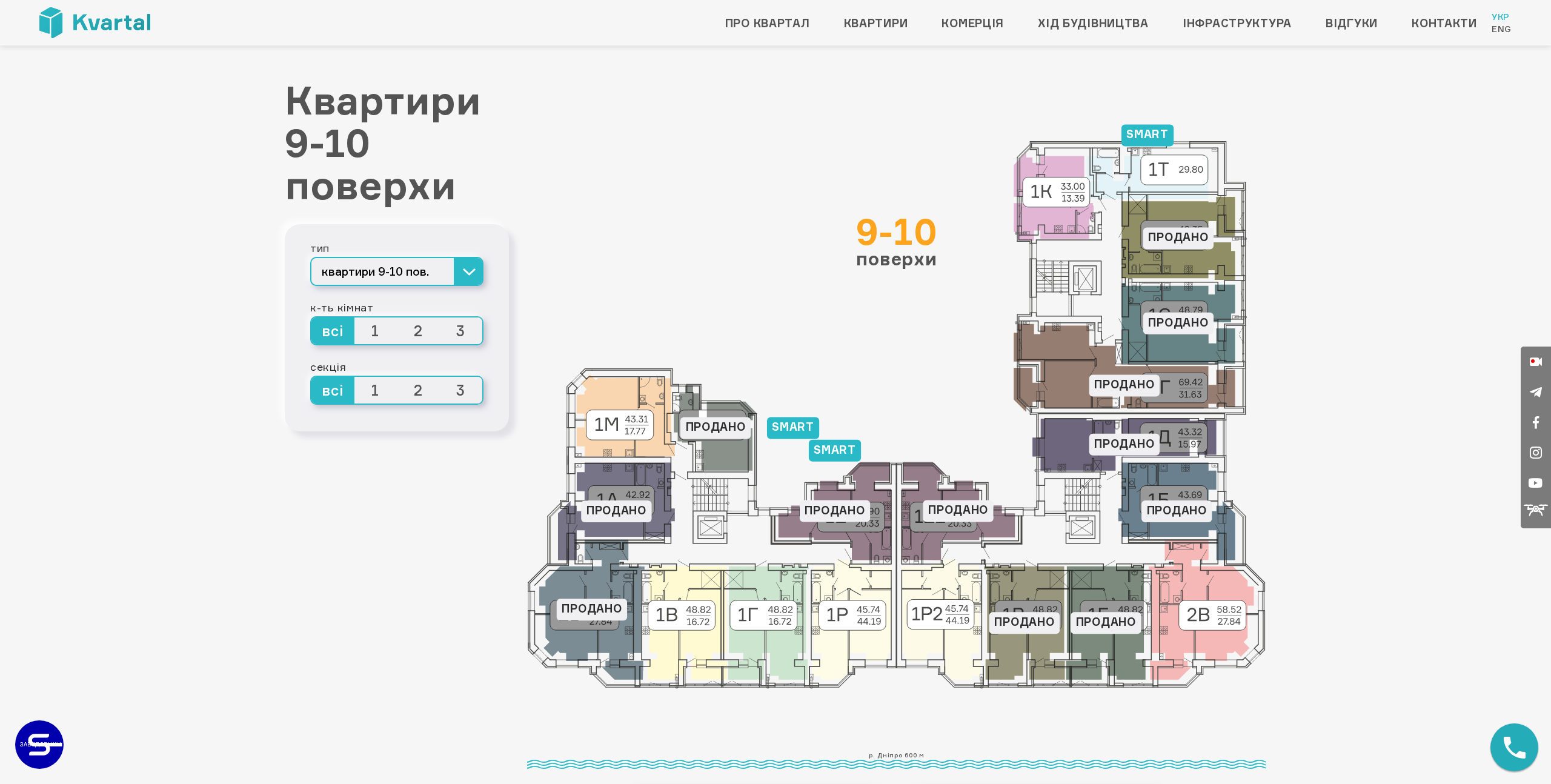
click at [863, 519] on icon at bounding box center [835, 510] width 113 height 98
click at [847, 502] on icon at bounding box center [835, 510] width 113 height 98
drag, startPoint x: 541, startPoint y: 347, endPoint x: 531, endPoint y: 347, distance: 10.0
click at [541, 347] on icon at bounding box center [896, 414] width 716 height 533
click at [469, 331] on span "3" at bounding box center [462, 331] width 43 height 26
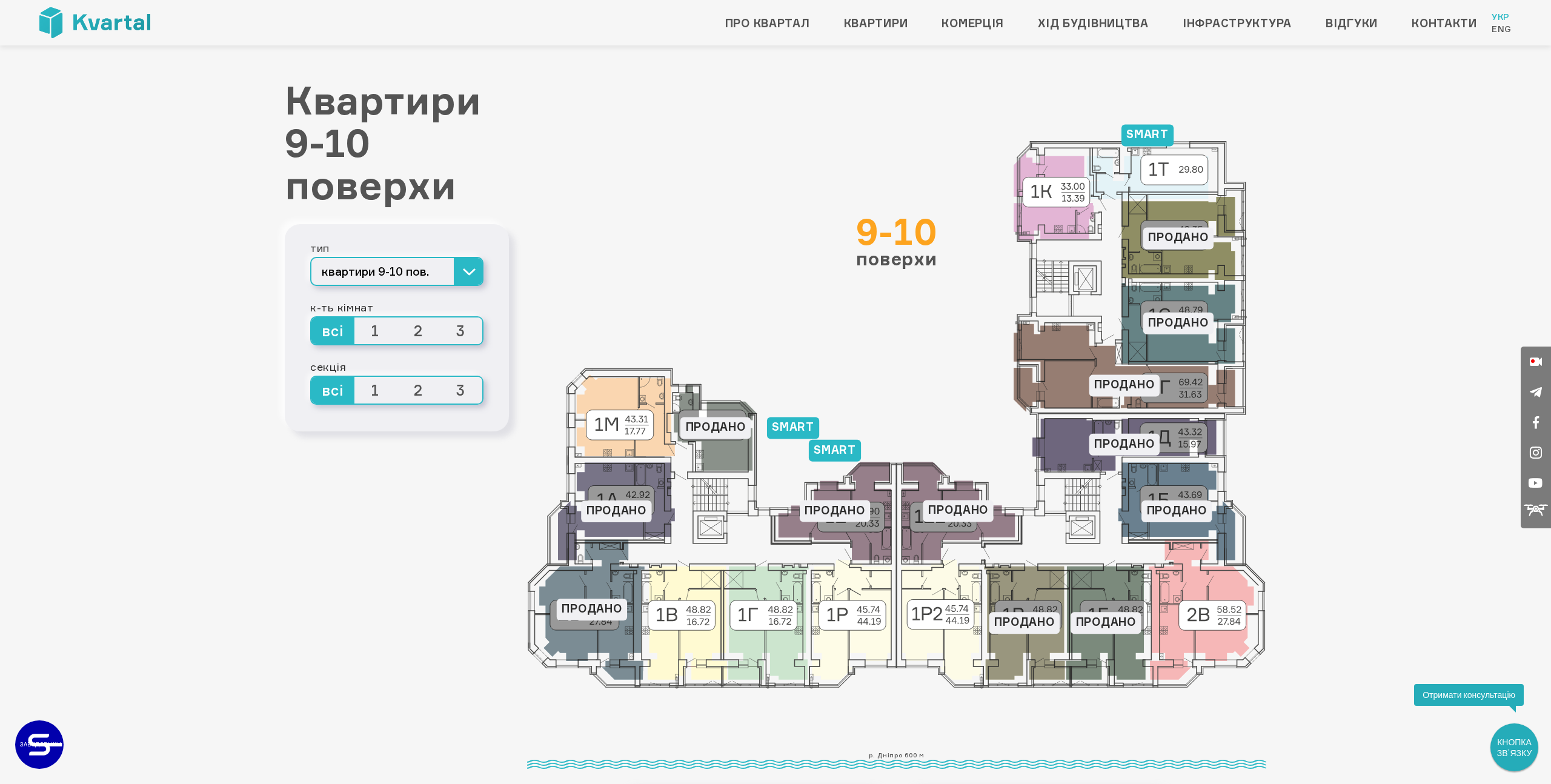
click at [440, 317] on input "3" at bounding box center [440, 317] width 0 height 0
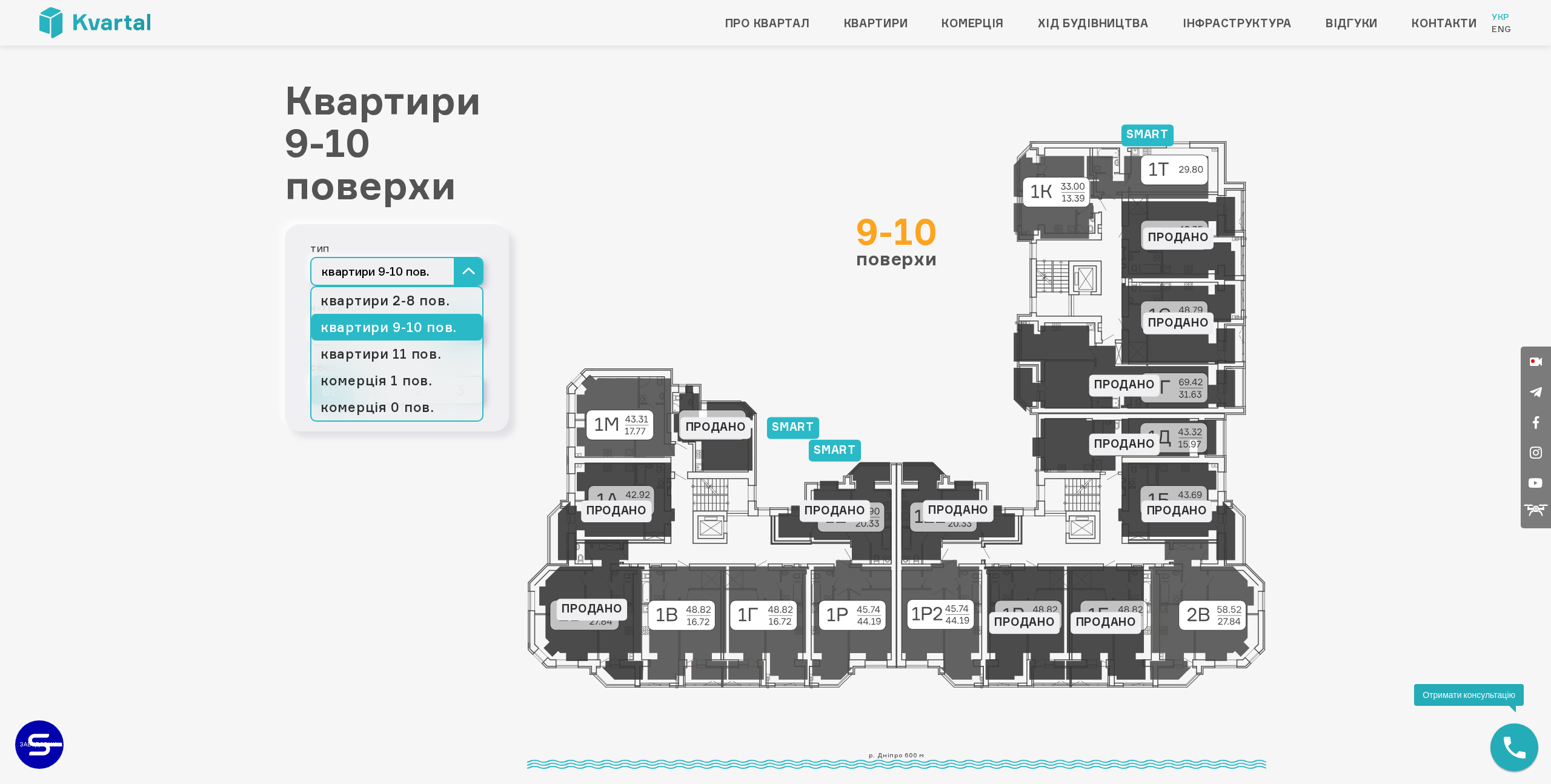
click at [458, 276] on button "квартири 9-10 пов." at bounding box center [396, 272] width 173 height 29
click at [432, 301] on link "квартири 2-8 пов." at bounding box center [396, 300] width 171 height 26
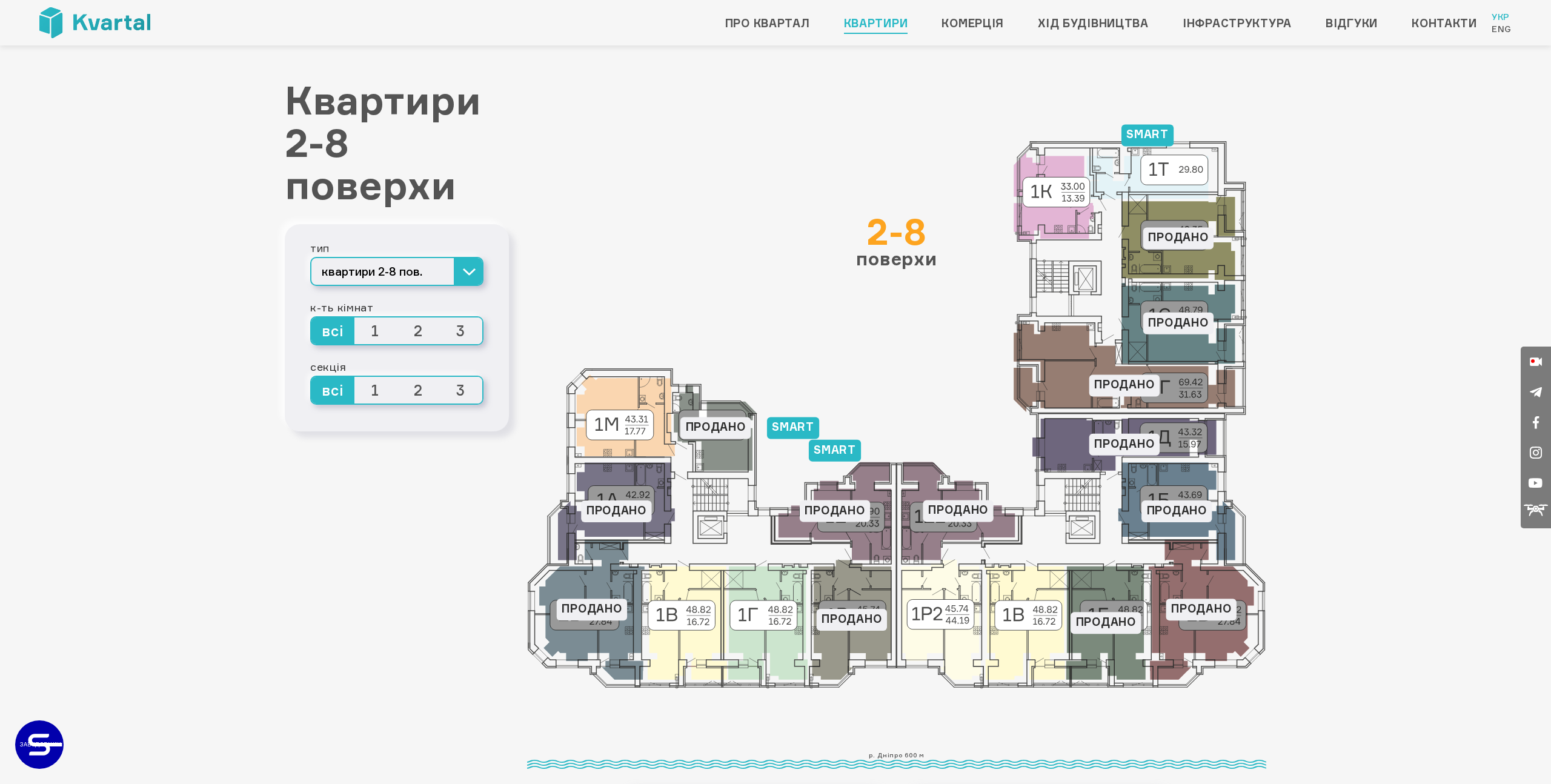
click at [460, 329] on span "3" at bounding box center [462, 331] width 43 height 26
click at [440, 317] on input "3" at bounding box center [440, 317] width 0 height 0
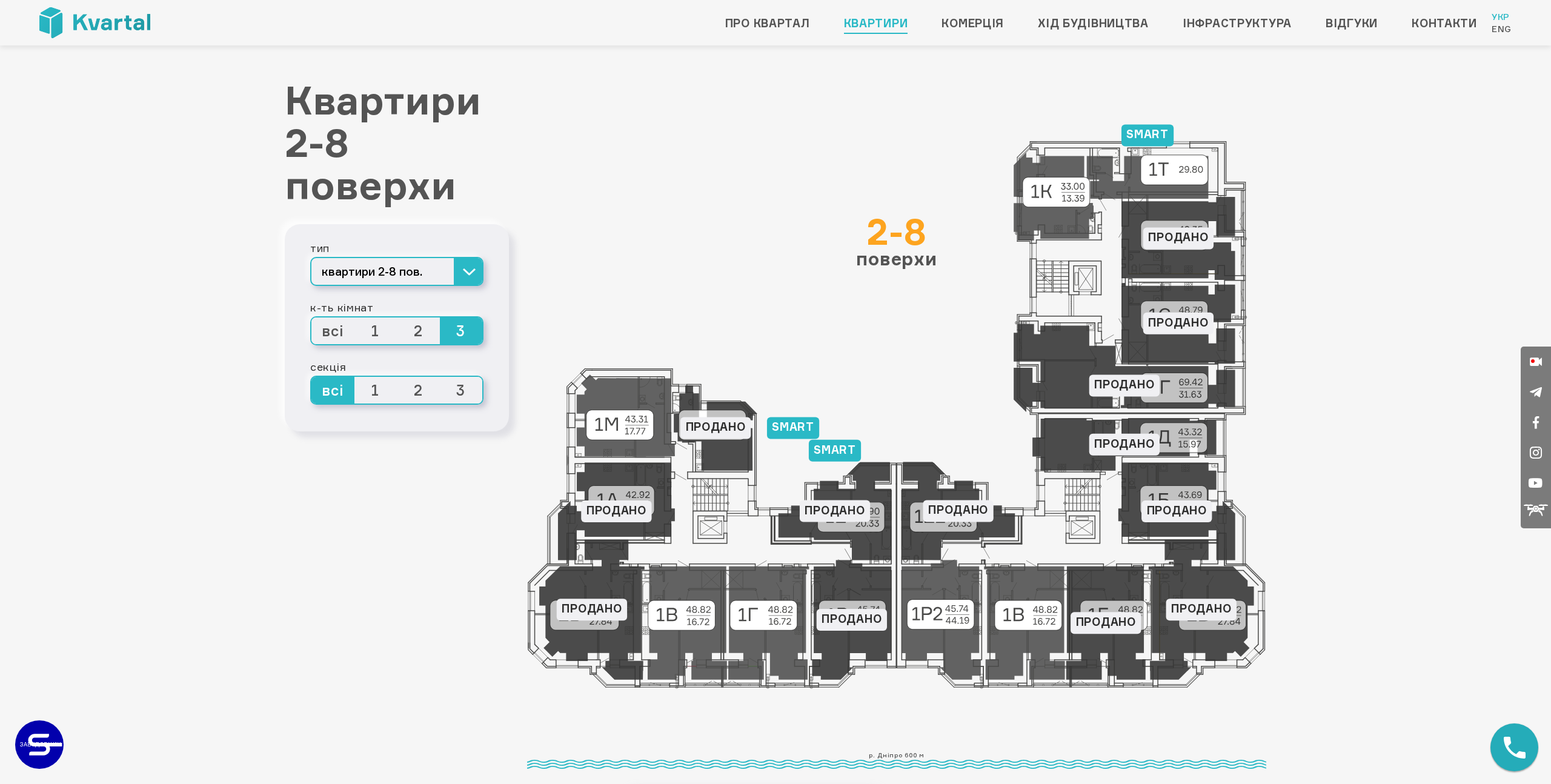
click at [428, 331] on span "2" at bounding box center [419, 331] width 43 height 26
click at [397, 317] on input "2" at bounding box center [397, 317] width 0 height 0
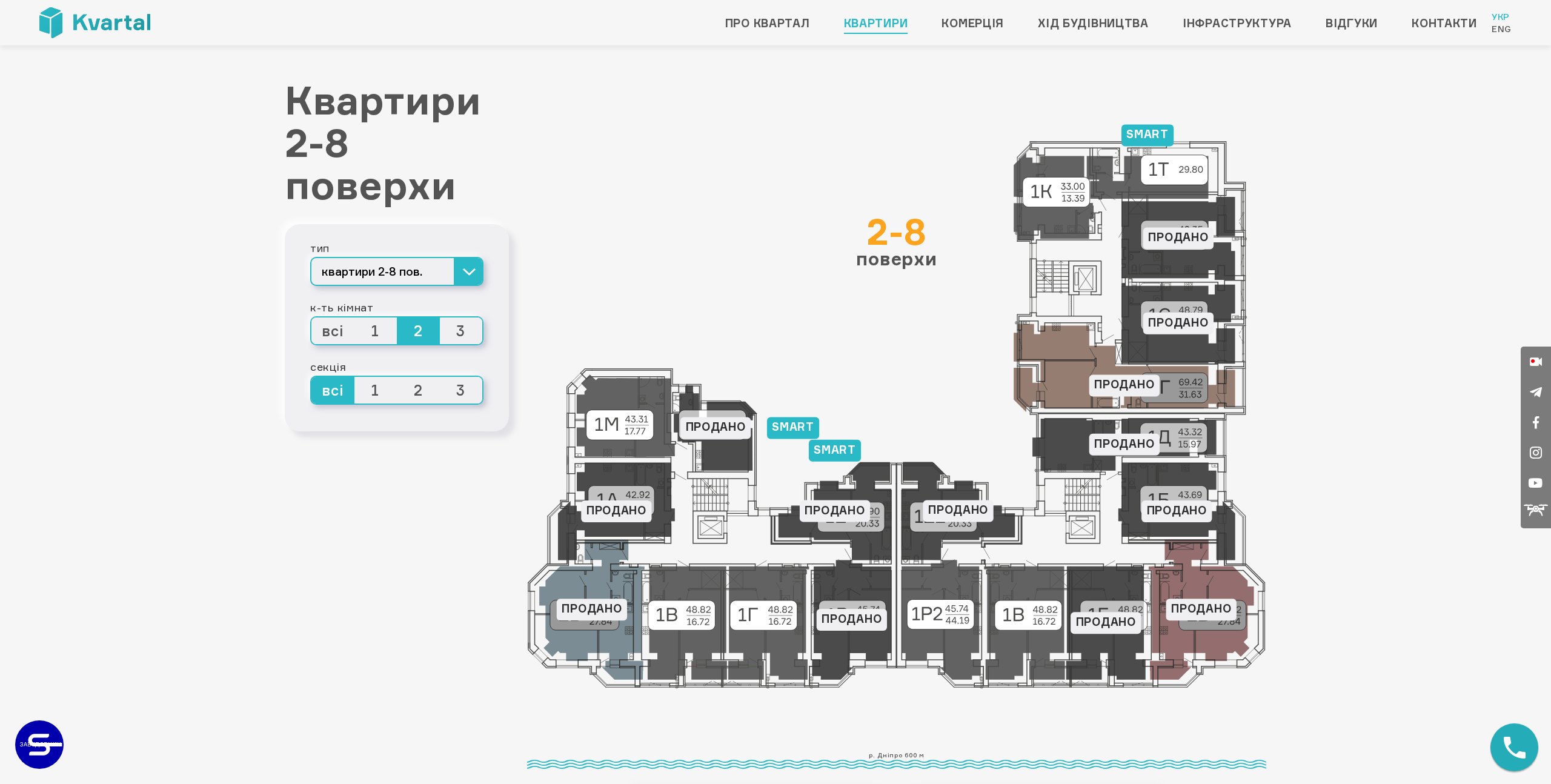
click at [385, 334] on span "1" at bounding box center [376, 331] width 43 height 26
click at [354, 317] on input "1" at bounding box center [354, 317] width 0 height 0
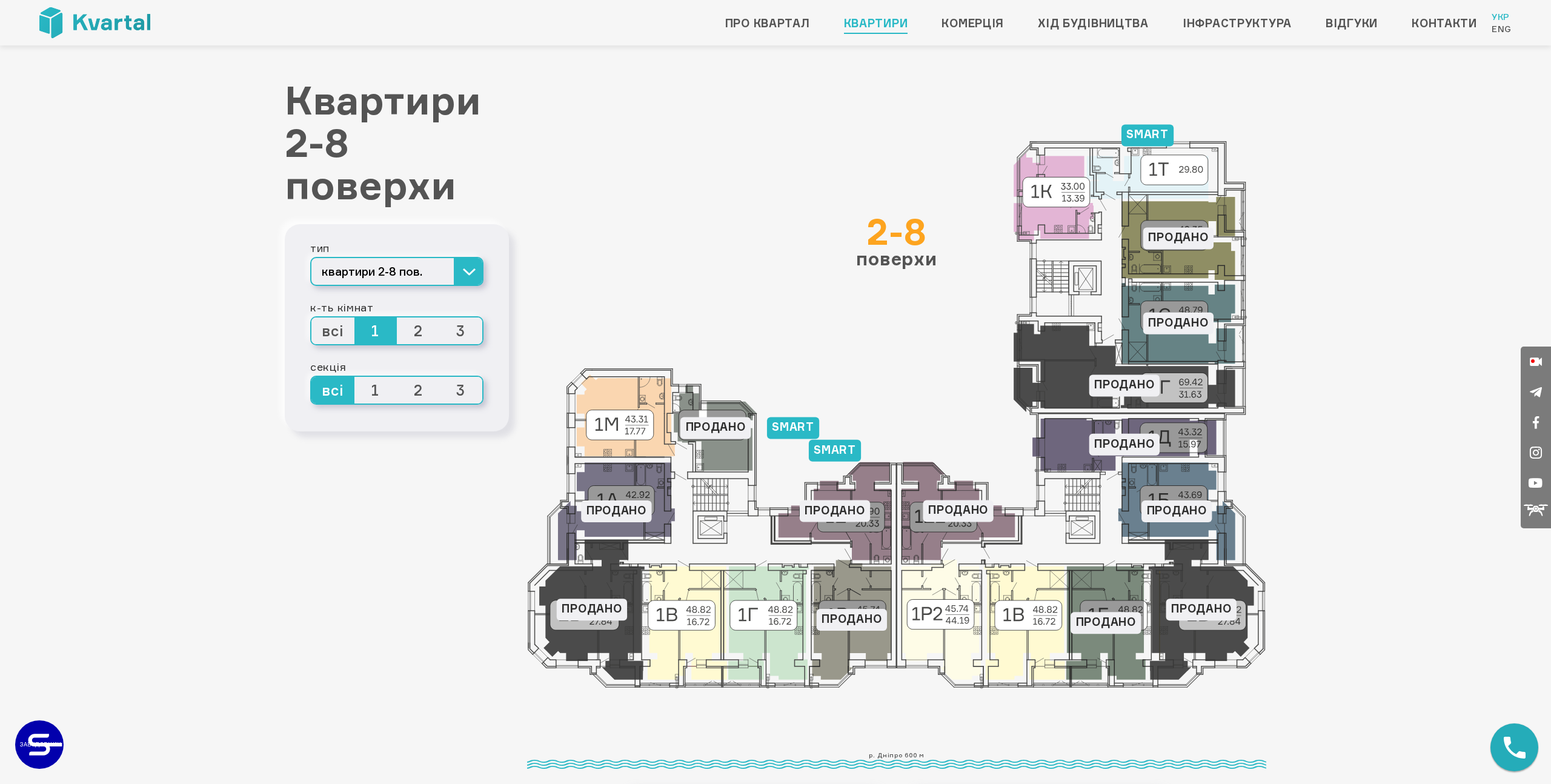
click at [453, 340] on span "3" at bounding box center [462, 331] width 43 height 26
click at [440, 317] on input "3" at bounding box center [440, 317] width 0 height 0
